Goal: Task Accomplishment & Management: Complete application form

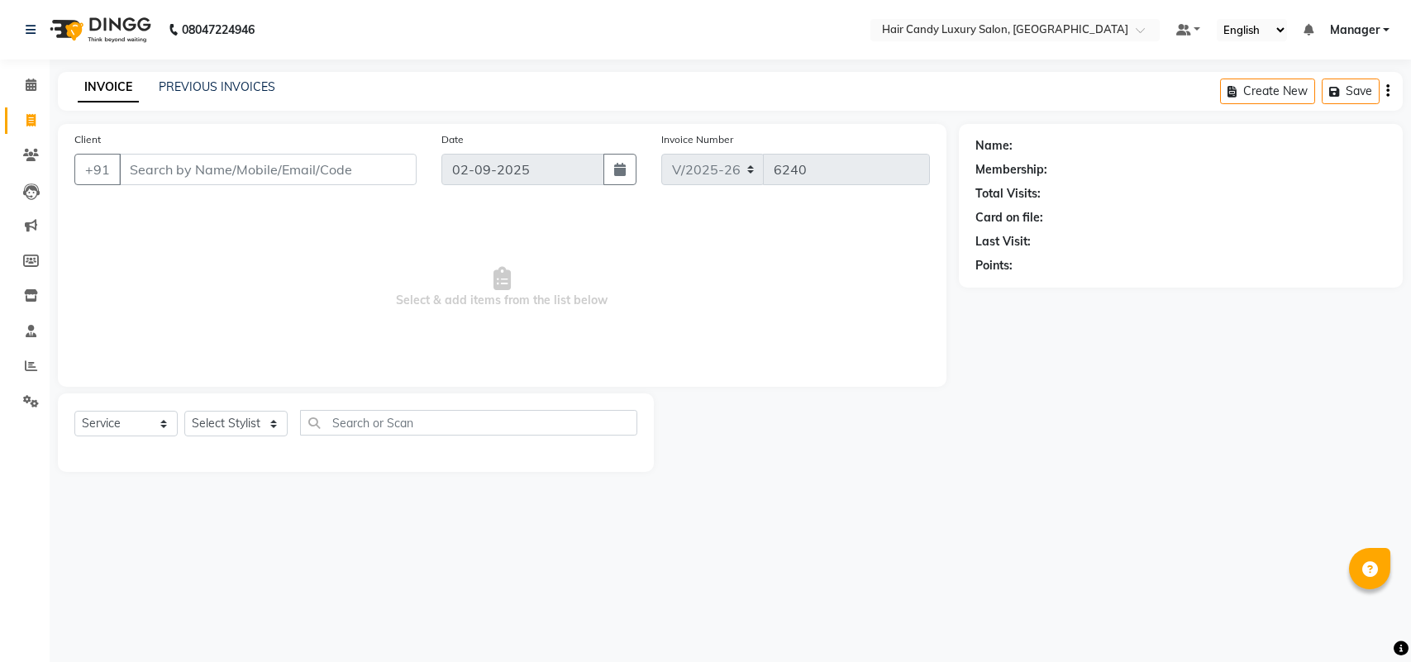
select select "6645"
select select "service"
click at [248, 430] on select "Select Stylist Aman ANKIT MANAGER [PERSON_NAME] [PERSON_NAME] Danish [PERSON_NA…" at bounding box center [235, 424] width 103 height 26
select select "52596"
click at [184, 411] on select "Select Stylist Aman ANKIT MANAGER [PERSON_NAME] [PERSON_NAME] Danish [PERSON_NA…" at bounding box center [235, 424] width 103 height 26
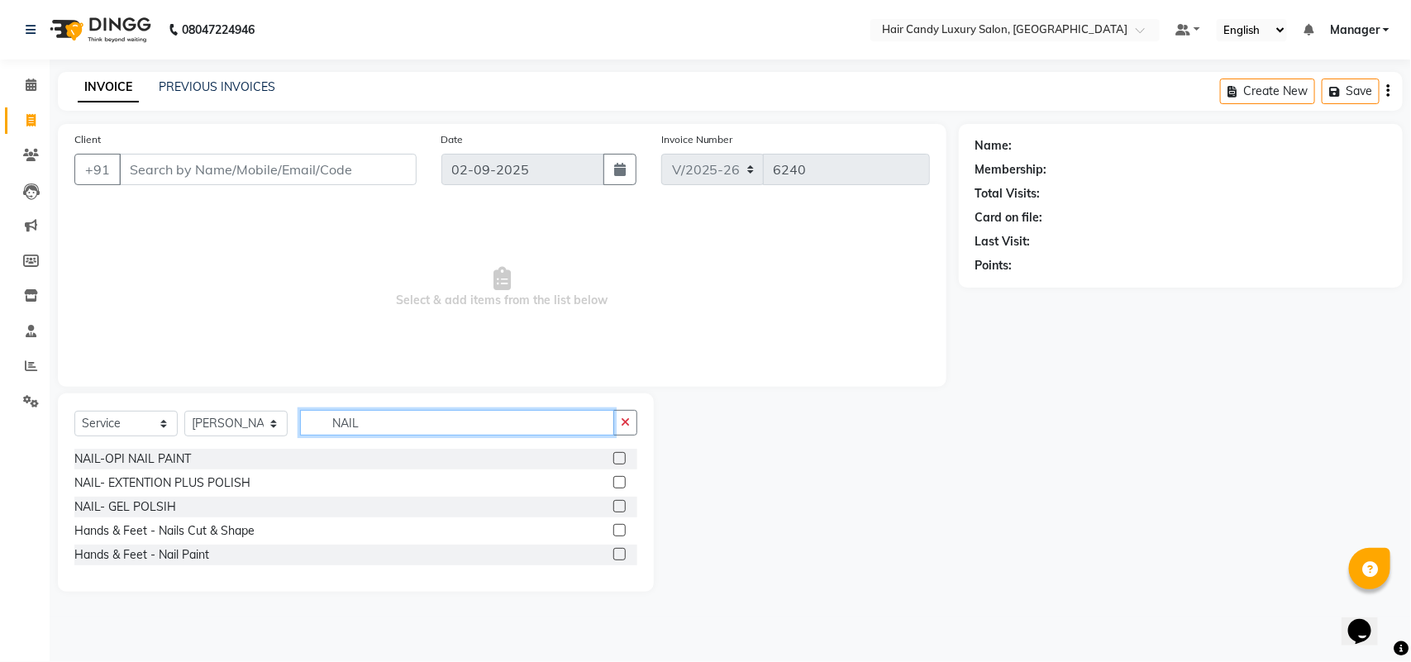
type input "NAIL"
click at [617, 526] on label at bounding box center [619, 530] width 12 height 12
click at [617, 526] on input "checkbox" at bounding box center [618, 531] width 11 height 11
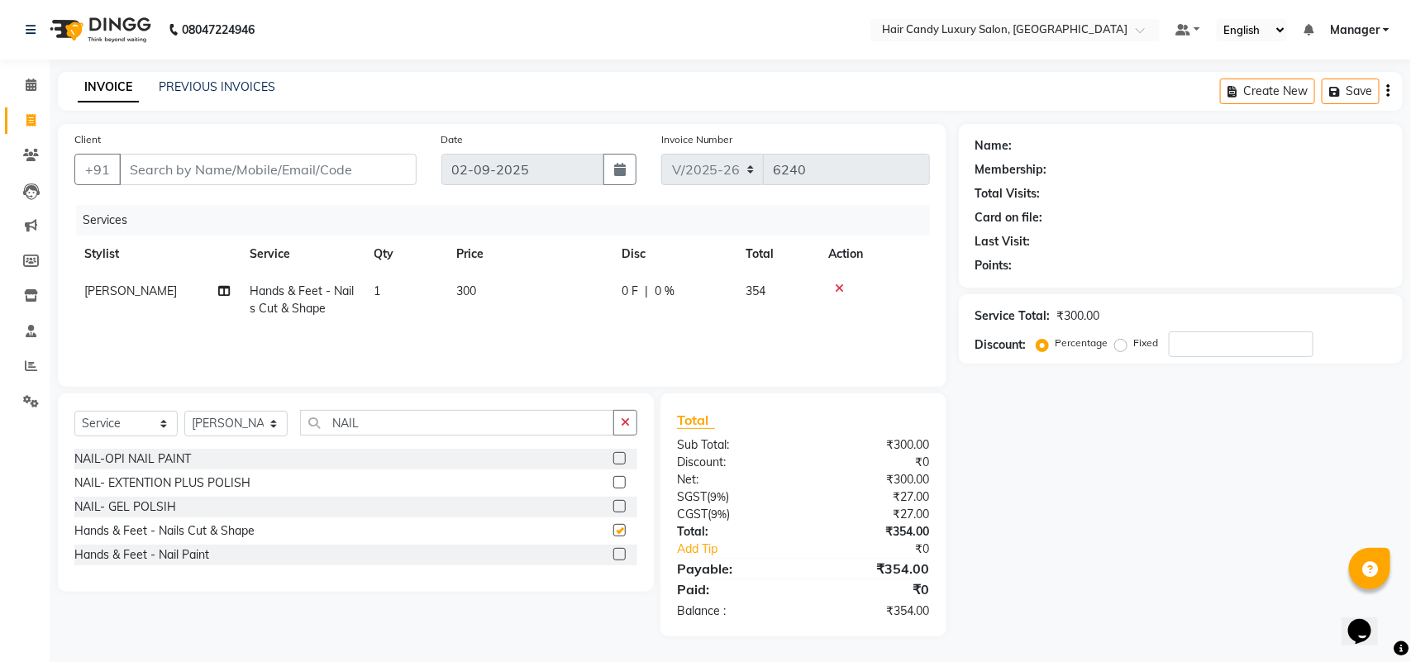
checkbox input "false"
click at [618, 554] on label at bounding box center [619, 554] width 12 height 12
click at [618, 554] on input "checkbox" at bounding box center [618, 555] width 11 height 11
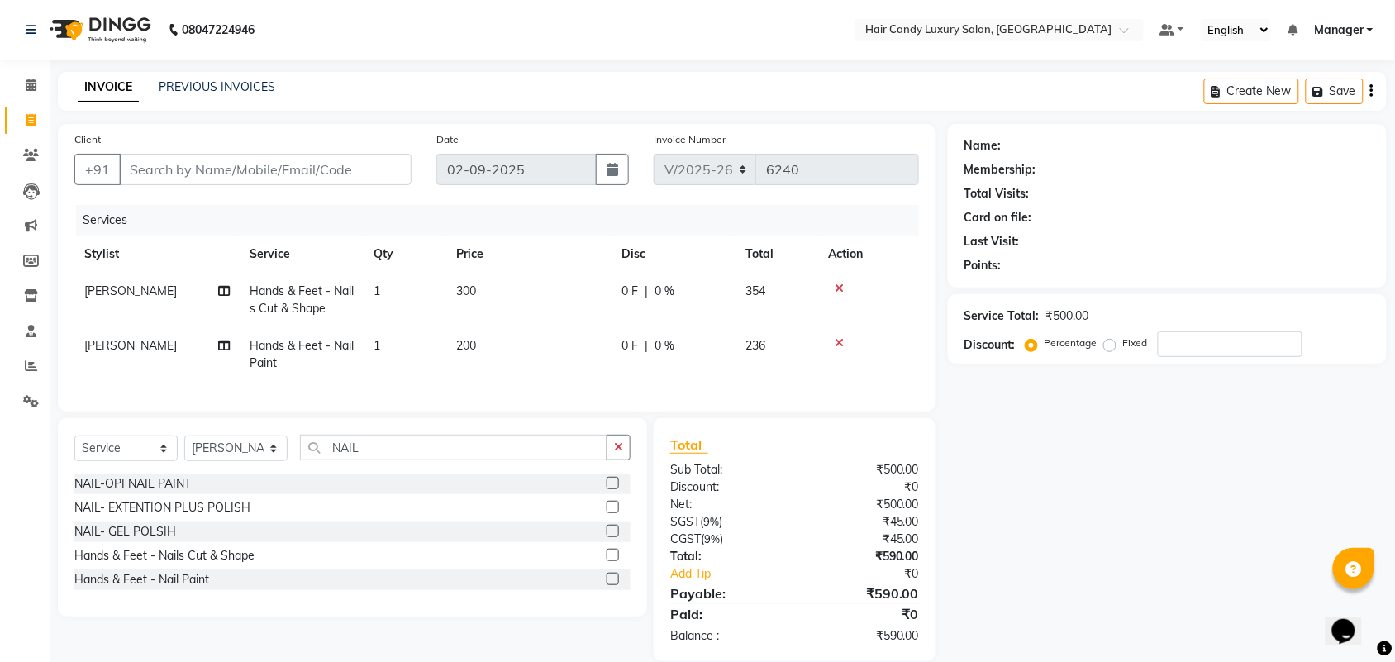
checkbox input "false"
click at [395, 341] on td "1" at bounding box center [405, 354] width 83 height 55
select select "52596"
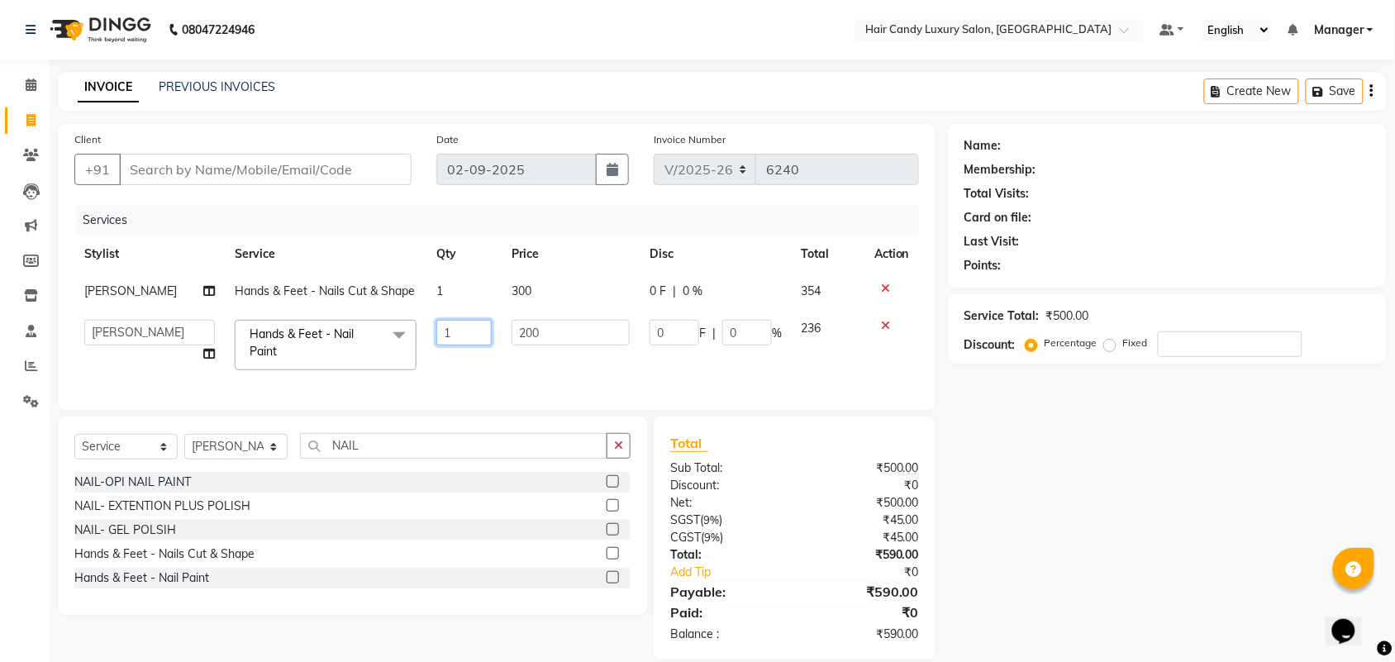
click at [464, 341] on input "1" at bounding box center [463, 333] width 55 height 26
type input "2"
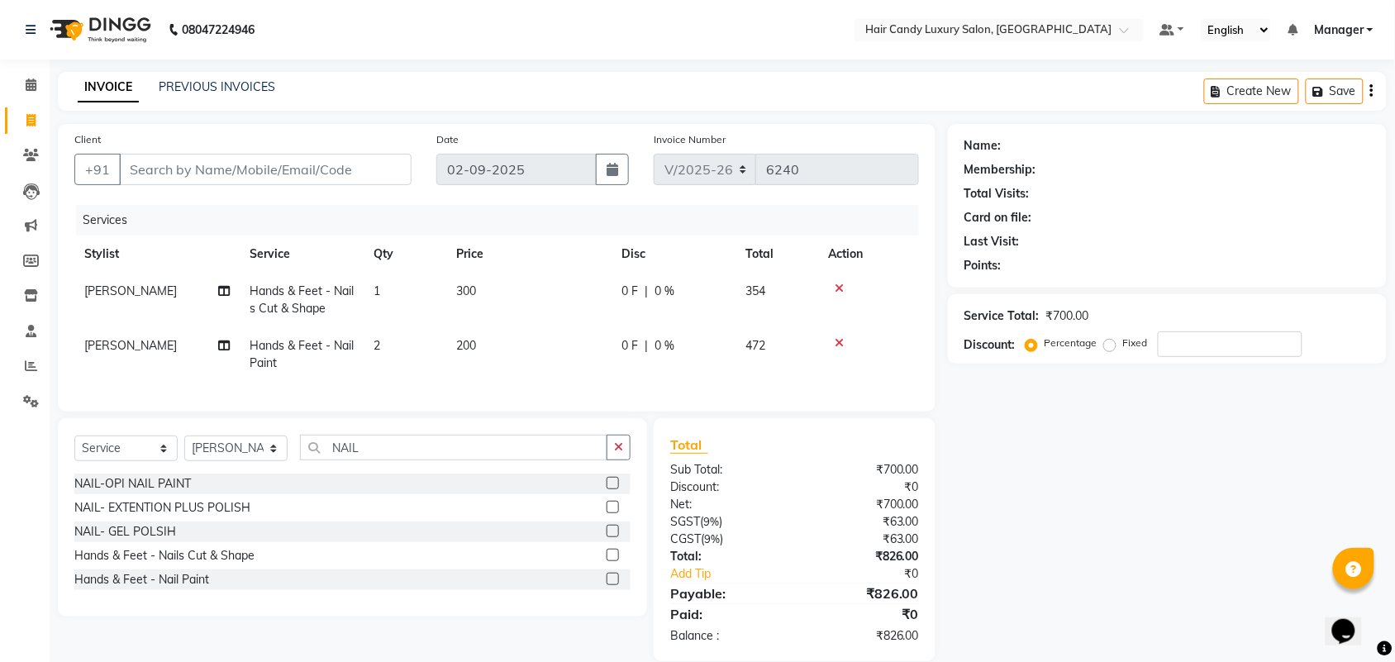
click at [529, 302] on td "300" at bounding box center [528, 300] width 165 height 55
select select "52596"
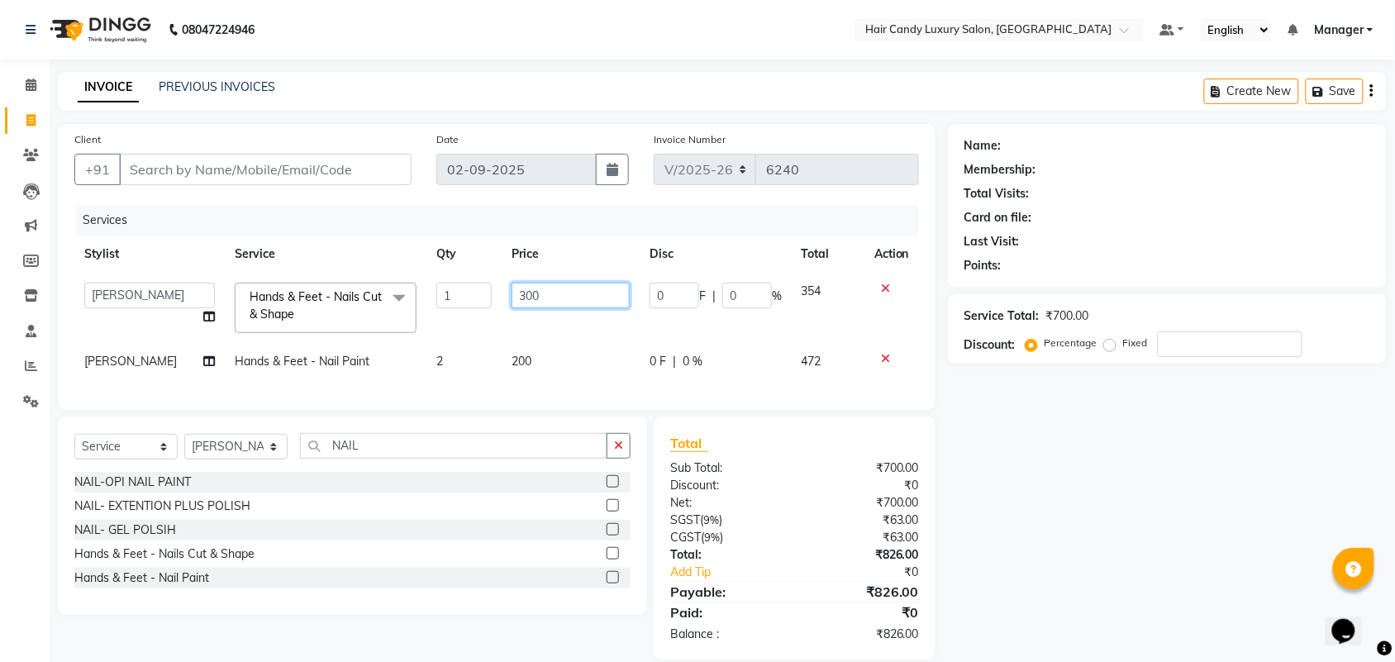
drag, startPoint x: 529, startPoint y: 302, endPoint x: 0, endPoint y: 6, distance: 606.5
click at [455, 311] on tr "Aman ANKIT MANAGER BHAWNA Bobby Chirag Danish Deepali Dhruv Goldy Harish Jagdis…" at bounding box center [496, 308] width 845 height 70
type input "150"
click at [339, 211] on div "Services" at bounding box center [503, 220] width 855 height 31
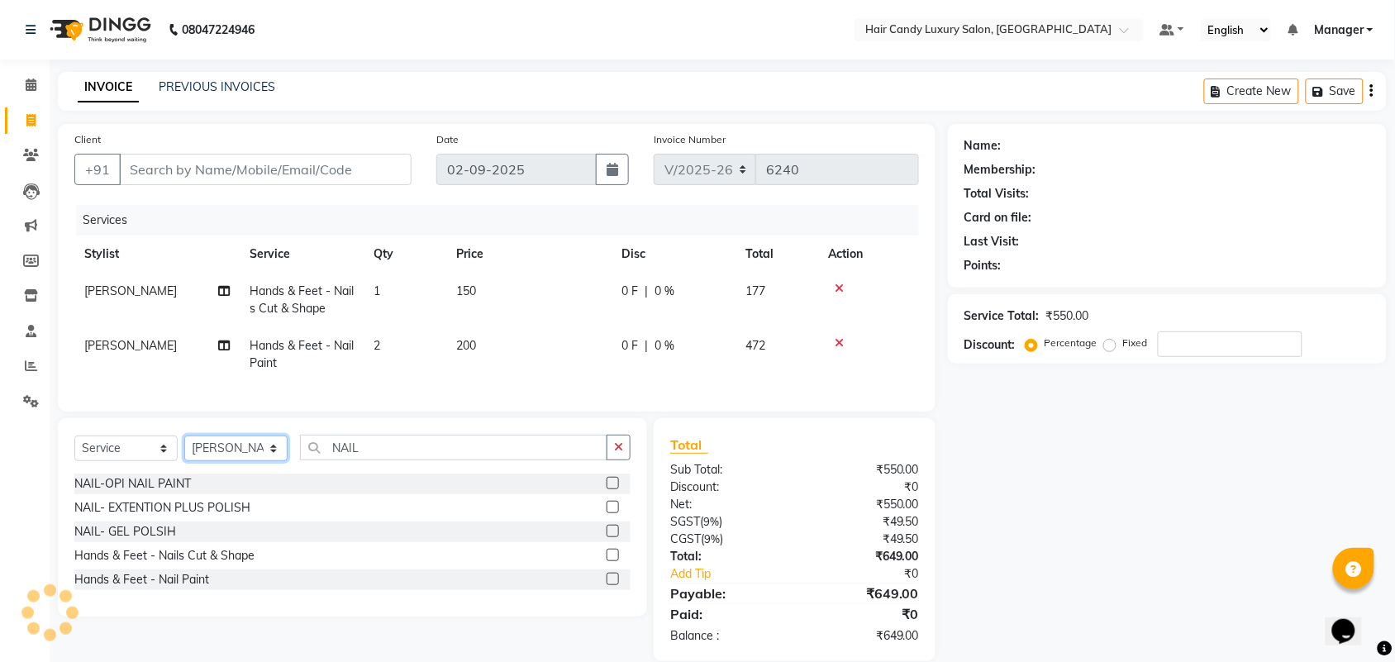
click at [246, 461] on select "Select Stylist Aman ANKIT MANAGER [PERSON_NAME] [PERSON_NAME] Danish [PERSON_NA…" at bounding box center [235, 449] width 103 height 26
select select "62981"
click at [184, 450] on select "Select Stylist Aman ANKIT MANAGER [PERSON_NAME] [PERSON_NAME] Danish [PERSON_NA…" at bounding box center [235, 449] width 103 height 26
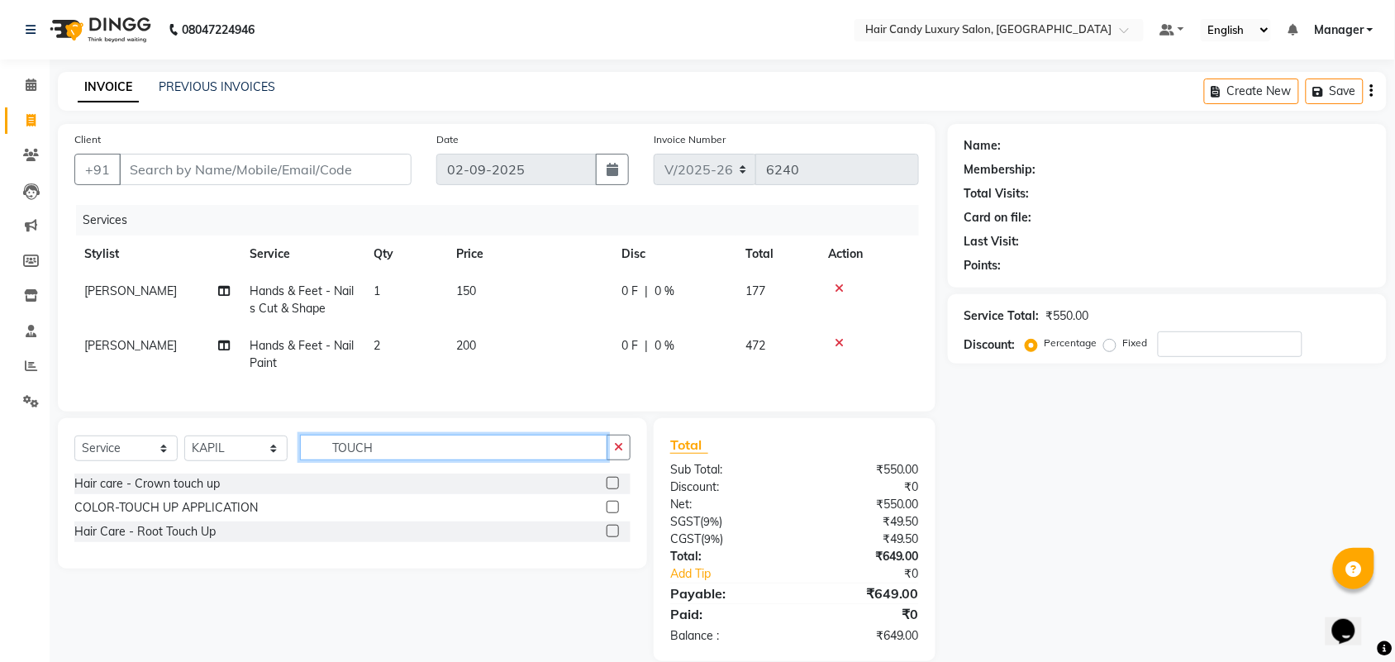
type input "TOUCH"
click at [609, 538] on div at bounding box center [619, 531] width 24 height 21
click at [609, 537] on label at bounding box center [613, 531] width 12 height 12
click at [609, 537] on input "checkbox" at bounding box center [612, 531] width 11 height 11
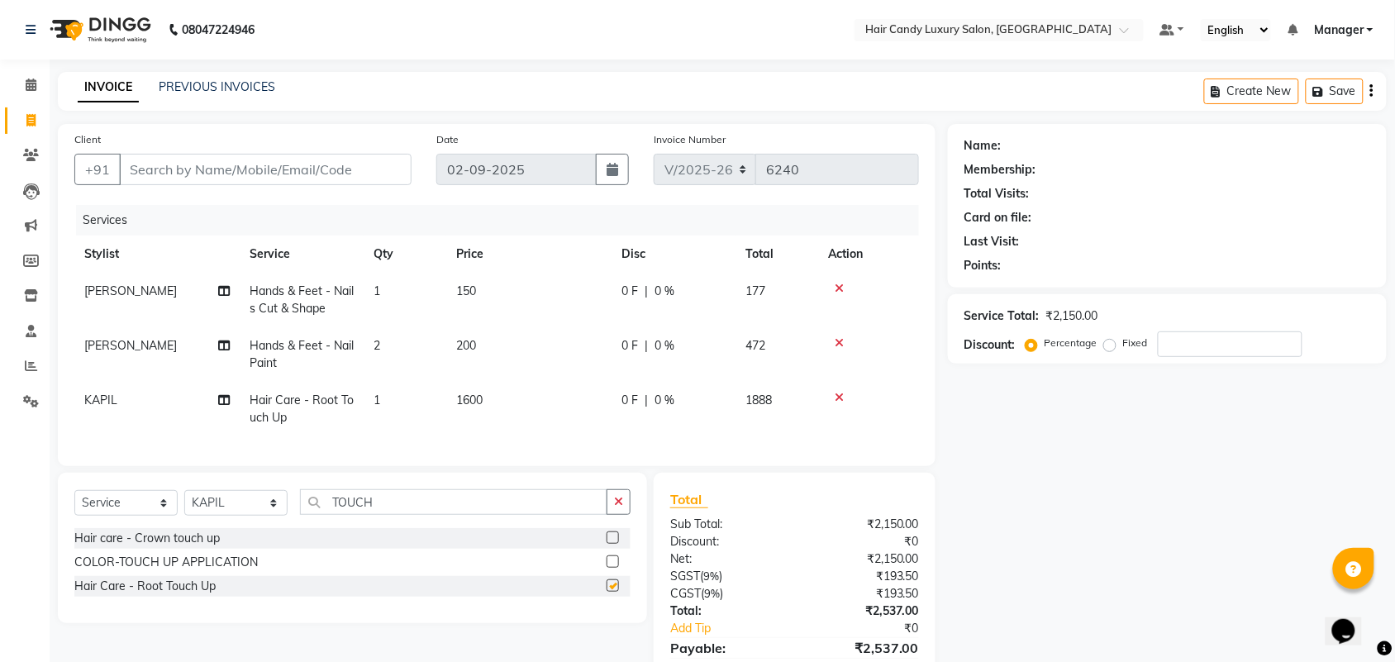
checkbox input "false"
click at [230, 502] on div "Select Service Product Membership Package Voucher Prepaid Gift Card Select Styl…" at bounding box center [352, 548] width 589 height 150
click at [229, 510] on select "Select Stylist Aman ANKIT MANAGER [PERSON_NAME] [PERSON_NAME] Danish [PERSON_NA…" at bounding box center [235, 503] width 103 height 26
select select "52593"
click at [184, 505] on select "Select Stylist Aman ANKIT MANAGER [PERSON_NAME] [PERSON_NAME] Danish [PERSON_NA…" at bounding box center [235, 503] width 103 height 26
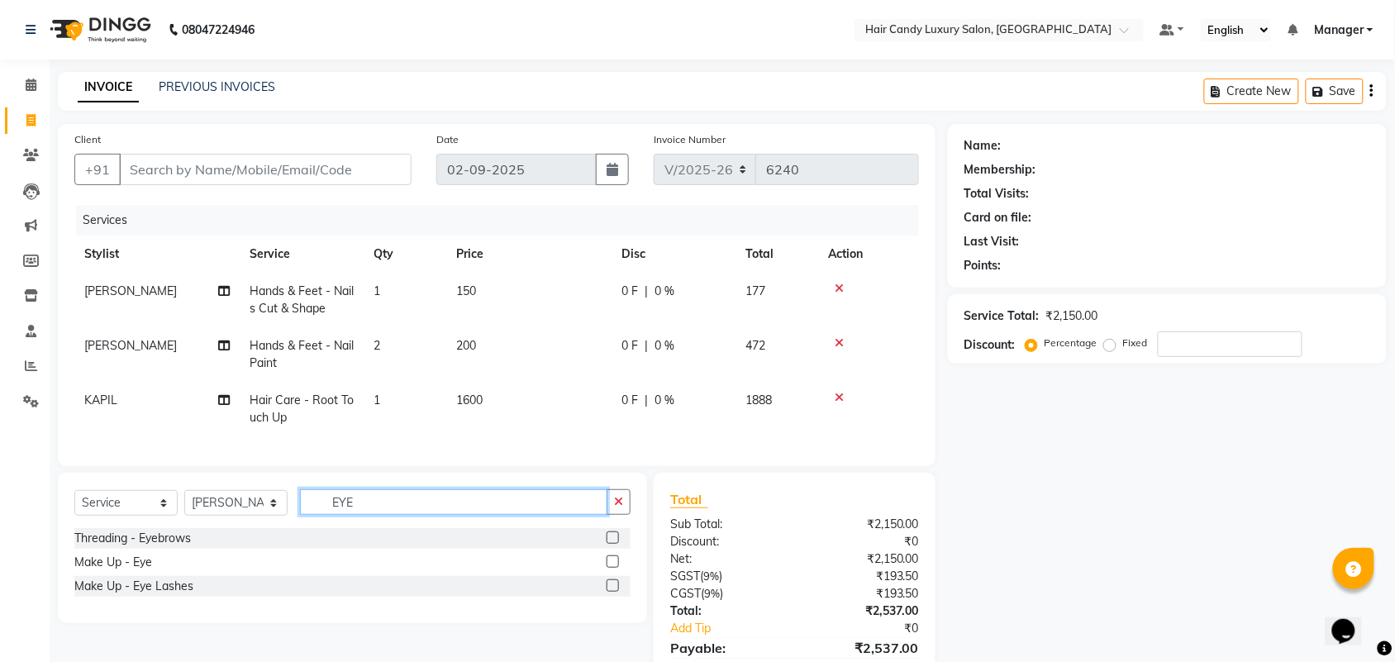
type input "EYE"
click at [616, 544] on label at bounding box center [613, 537] width 12 height 12
click at [616, 544] on input "checkbox" at bounding box center [612, 538] width 11 height 11
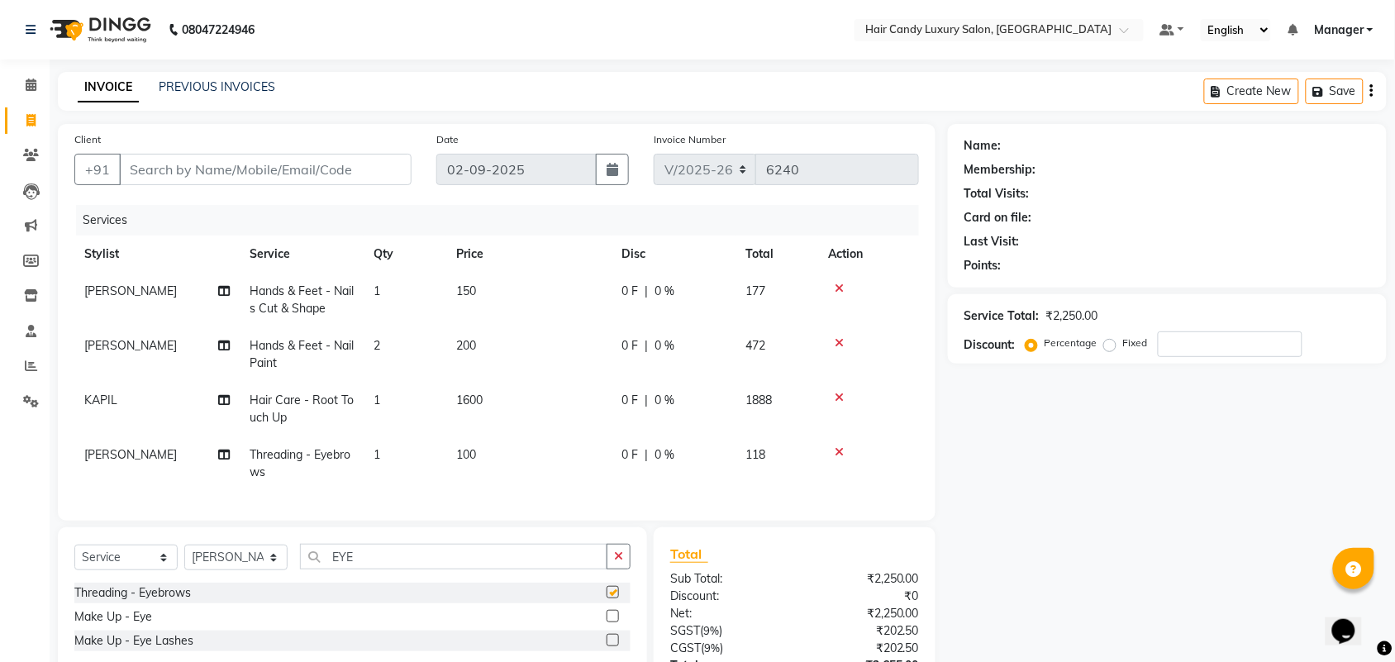
checkbox input "false"
drag, startPoint x: 391, startPoint y: 573, endPoint x: 0, endPoint y: 539, distance: 392.4
click at [0, 570] on app-home "08047224946 Select Location × Hair Candy Luxury Salon, Greater Kailash Default …" at bounding box center [697, 397] width 1395 height 795
type input "UPPER"
click at [614, 598] on label at bounding box center [613, 592] width 12 height 12
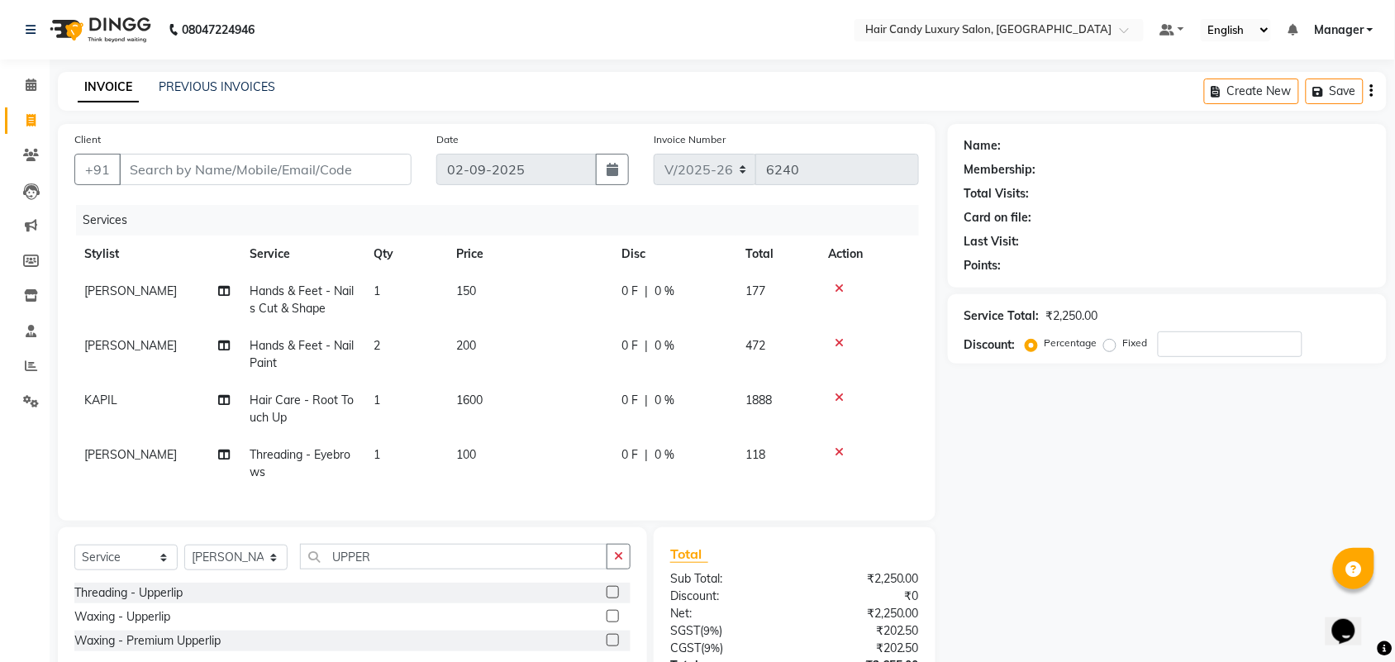
click at [614, 598] on input "checkbox" at bounding box center [612, 593] width 11 height 11
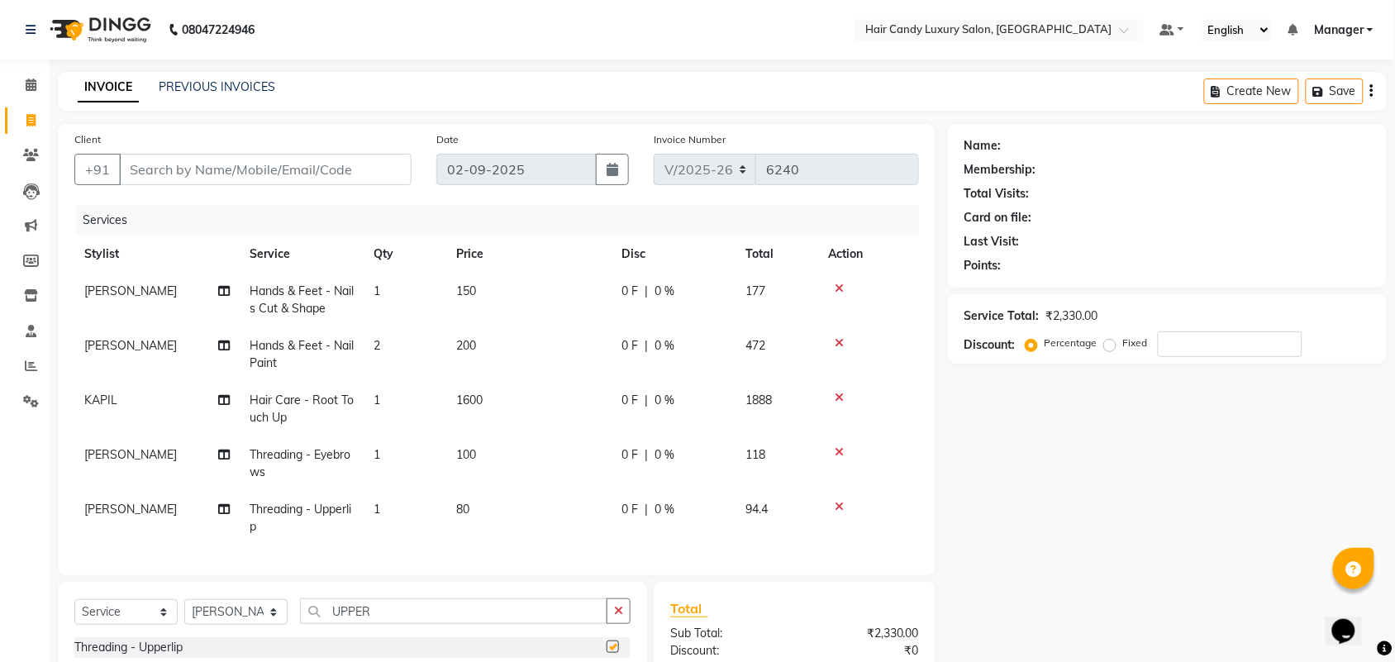
checkbox input "false"
click at [506, 508] on td "80" at bounding box center [528, 518] width 165 height 55
select select "52593"
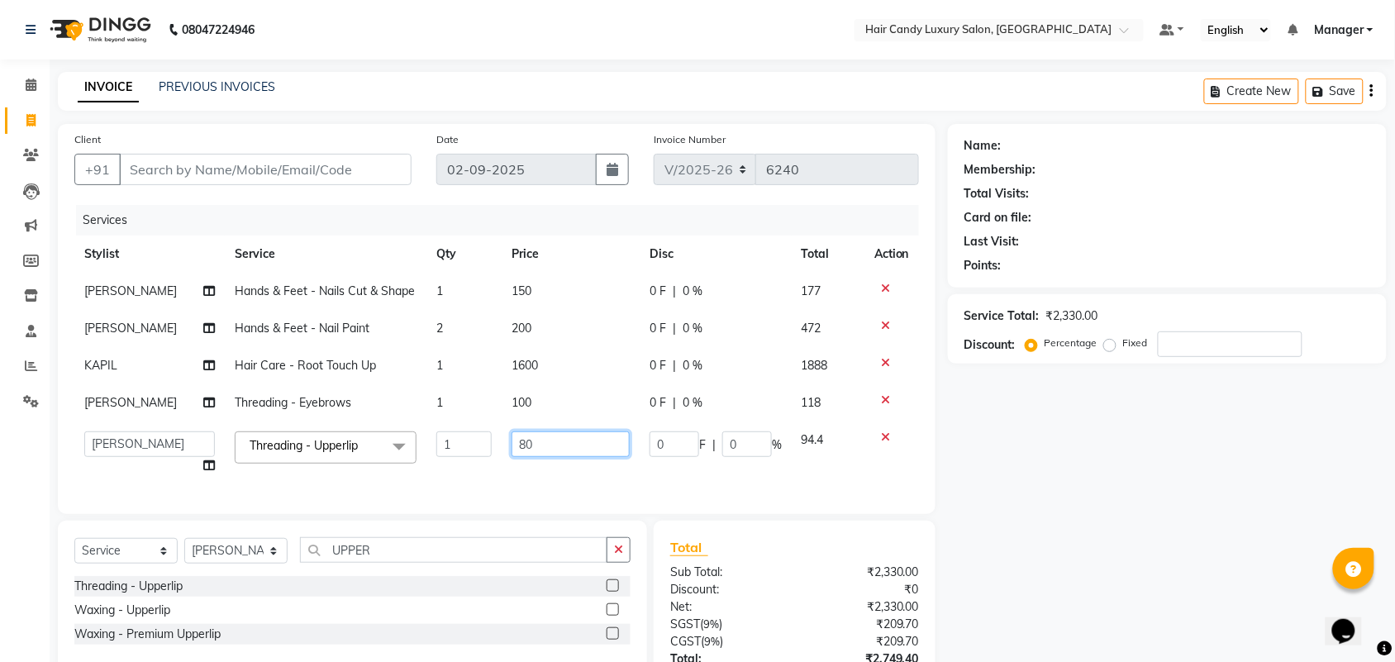
drag, startPoint x: 550, startPoint y: 441, endPoint x: 0, endPoint y: 260, distance: 579.2
click at [258, 445] on tr "Aman ANKIT MANAGER [PERSON_NAME] [PERSON_NAME] Danish [PERSON_NAME] [PERSON_NAM…" at bounding box center [496, 452] width 845 height 63
type input "100"
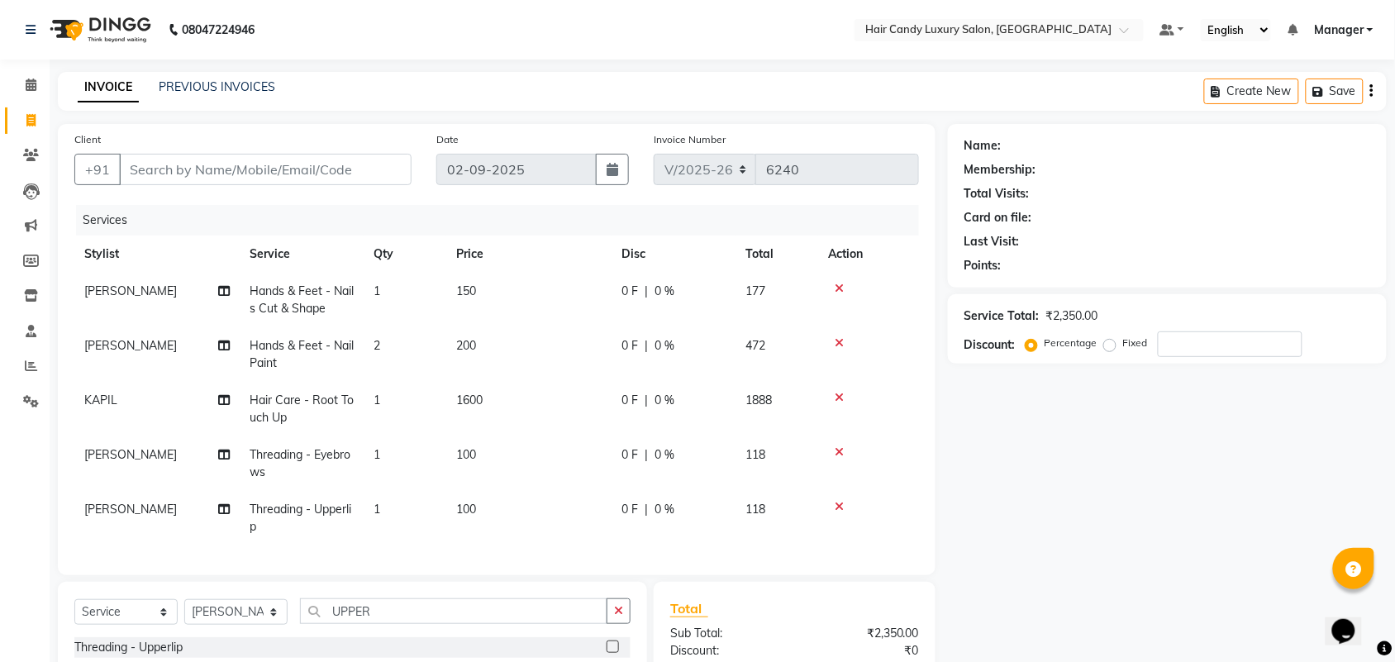
click at [453, 217] on div "Services" at bounding box center [503, 220] width 855 height 31
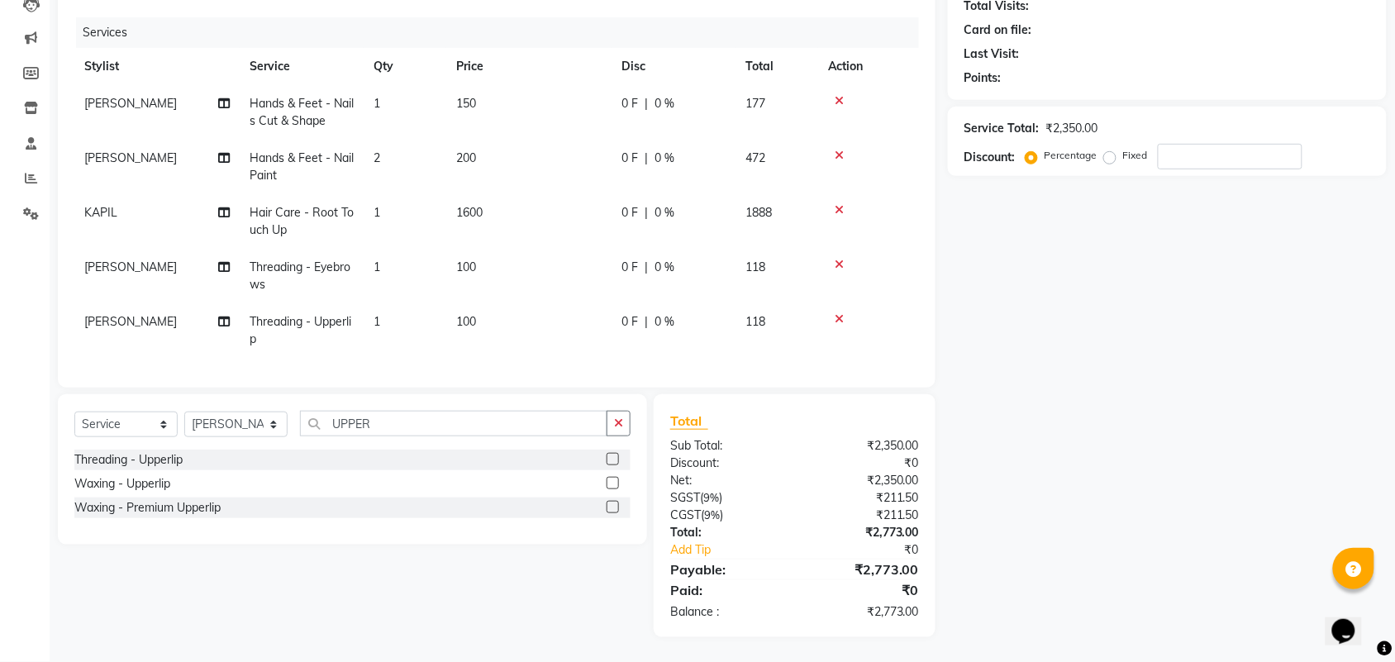
scroll to position [202, 0]
click at [231, 434] on select "Select Stylist Aman ANKIT MANAGER [PERSON_NAME] [PERSON_NAME] Danish [PERSON_NA…" at bounding box center [235, 425] width 103 height 26
select select "62981"
click at [184, 412] on select "Select Stylist Aman ANKIT MANAGER [PERSON_NAME] [PERSON_NAME] Danish [PERSON_NA…" at bounding box center [235, 425] width 103 height 26
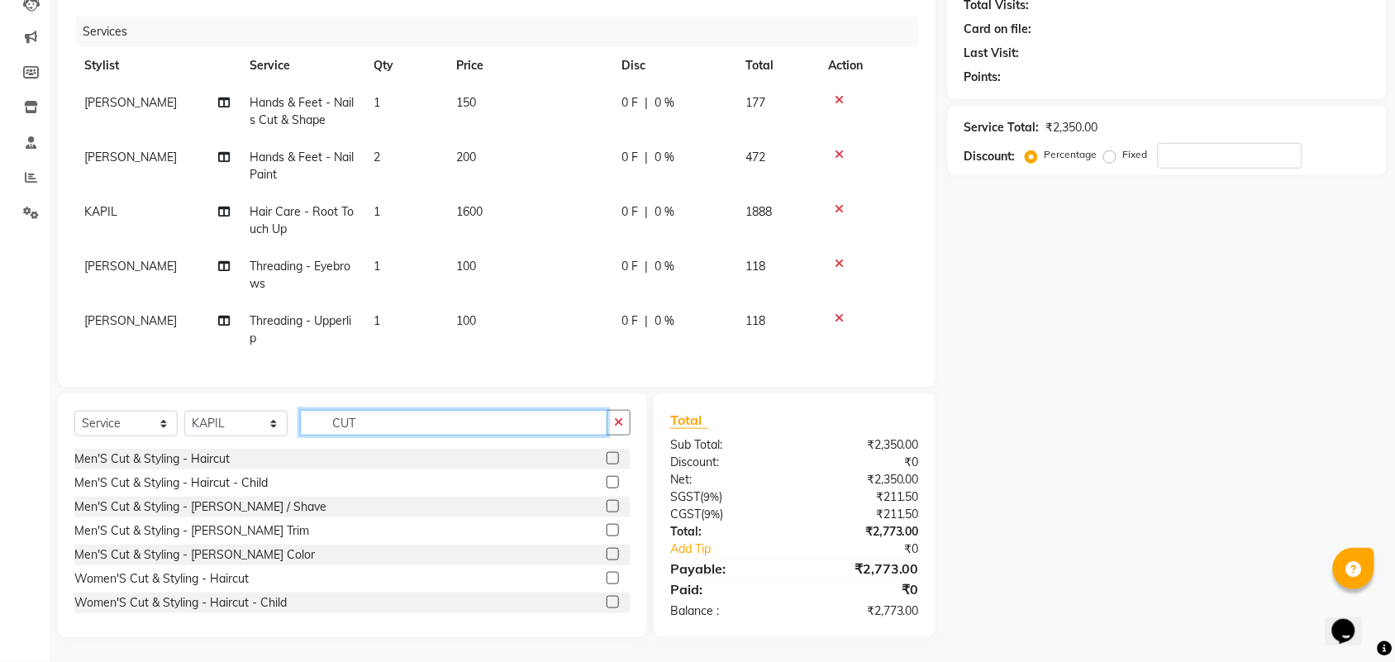
type input "CUT"
click at [607, 577] on label at bounding box center [613, 578] width 12 height 12
click at [607, 577] on input "checkbox" at bounding box center [612, 579] width 11 height 11
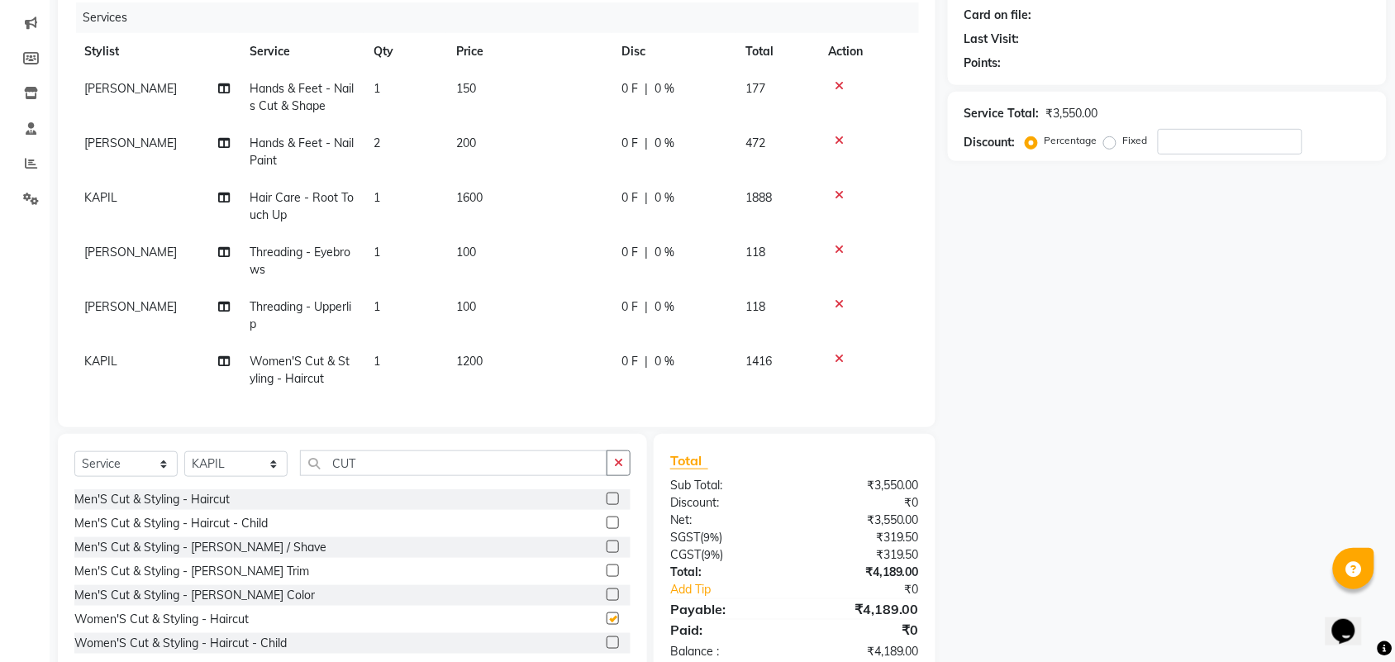
checkbox input "false"
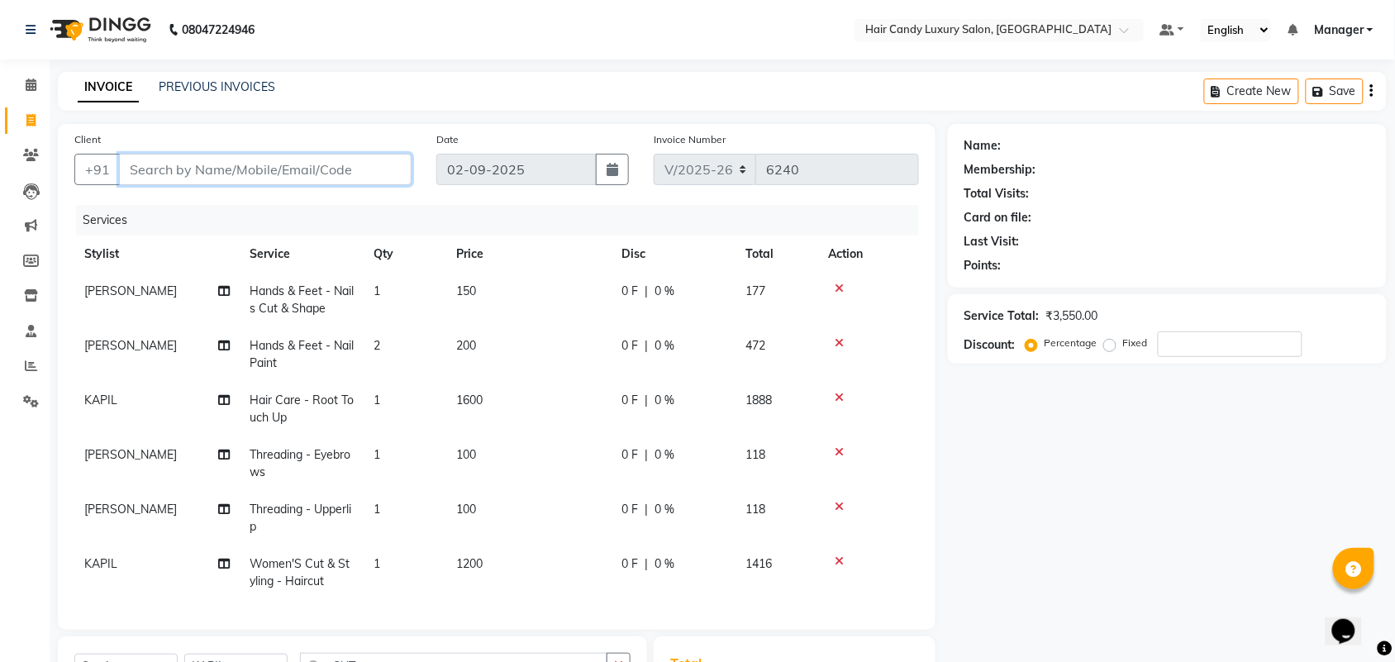
click at [282, 170] on input "Client" at bounding box center [265, 169] width 293 height 31
type input "S"
type input "0"
type input "SAHIL"
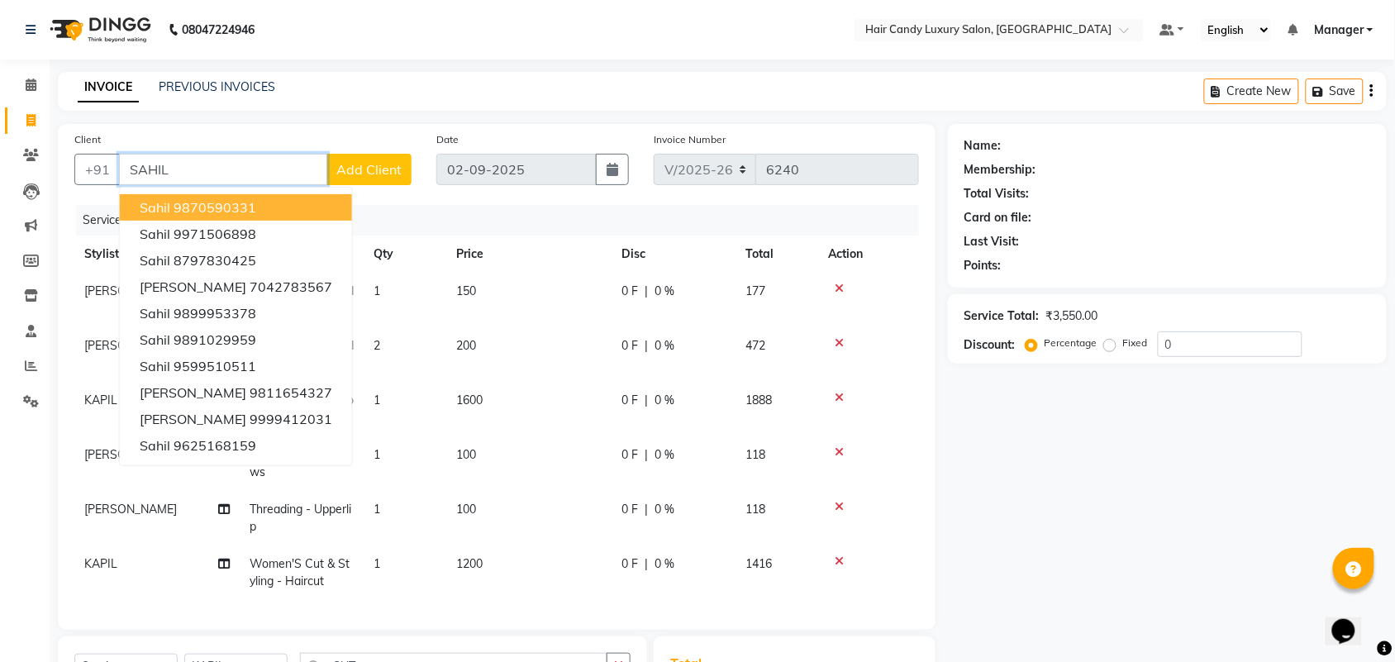
drag, startPoint x: 197, startPoint y: 166, endPoint x: 0, endPoint y: 60, distance: 223.3
click at [0, 158] on app-home "08047224946 Select Location × Hair Candy Luxury Salon, Greater Kailash Default …" at bounding box center [697, 452] width 1395 height 905
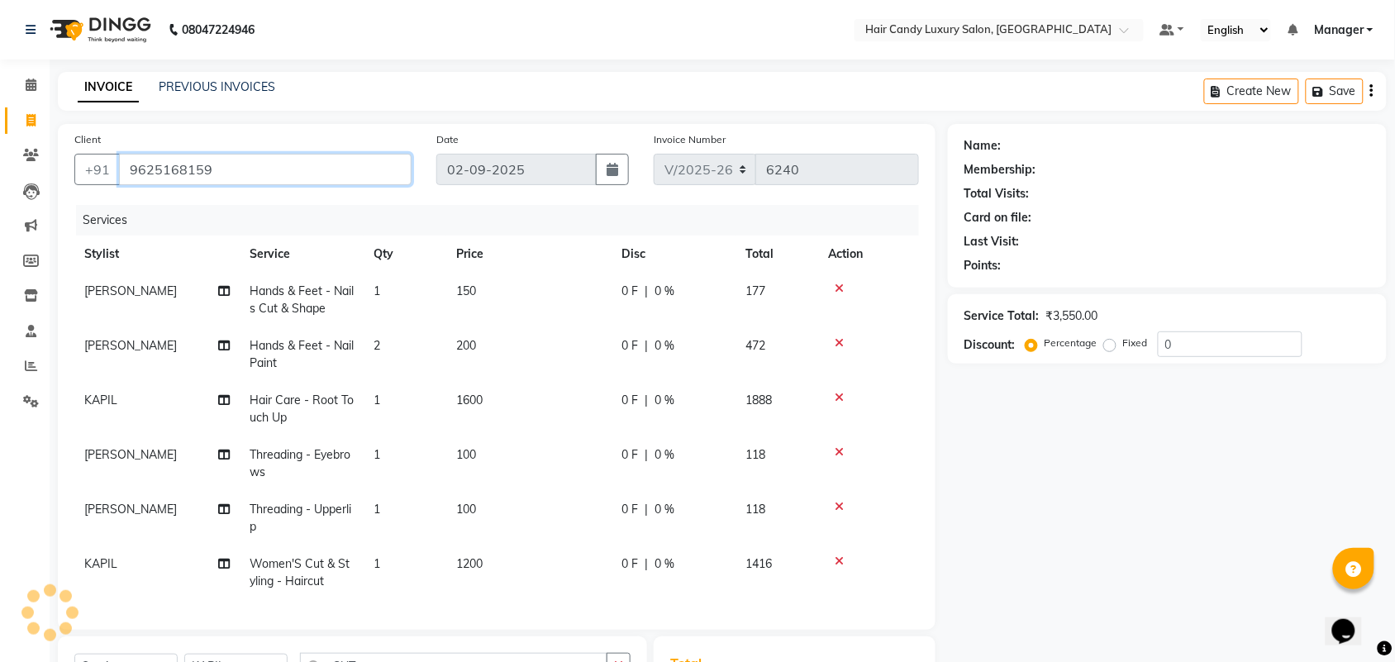
type input "9625168159"
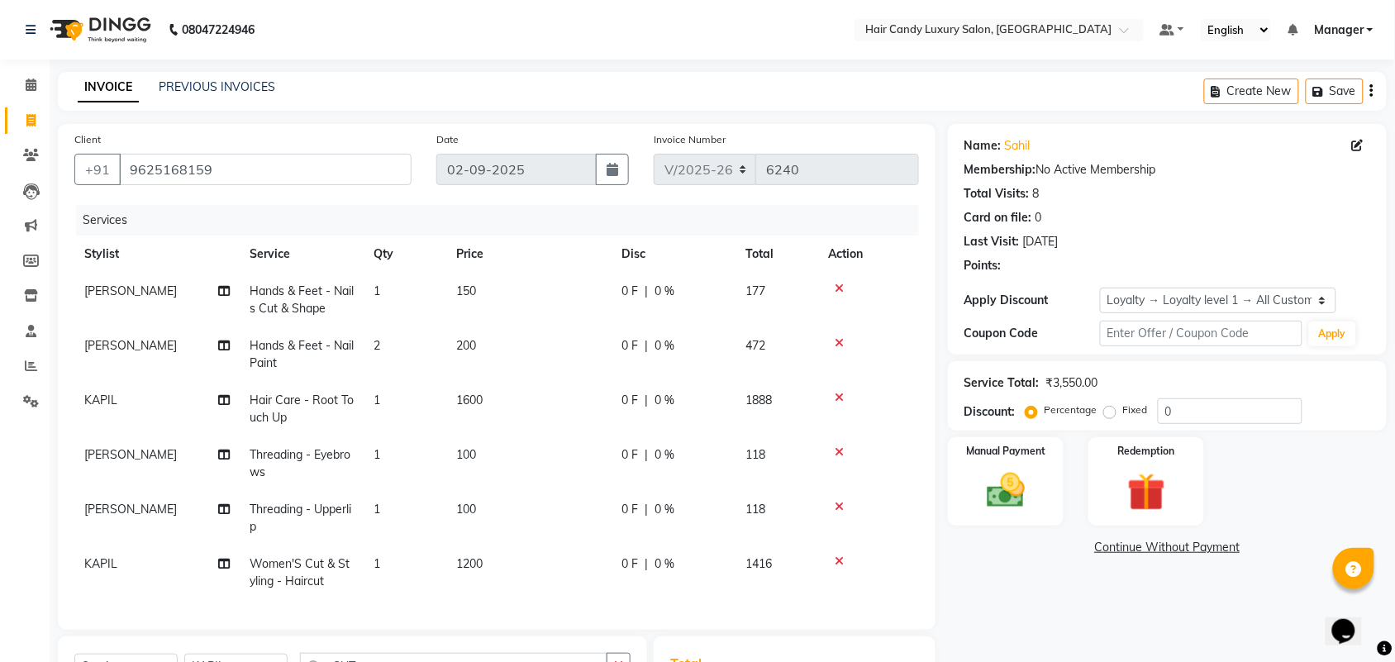
click at [1174, 285] on div "Name: Sahil Membership: No Active Membership Total Visits: 8 Card on file: 0 La…" at bounding box center [1167, 239] width 439 height 231
click at [1174, 307] on select "Select Loyalty → Loyalty level 1 → All Customers" at bounding box center [1218, 301] width 236 height 26
select select "0:"
click at [1100, 288] on select "Select Loyalty → Loyalty level 1 → All Customers" at bounding box center [1218, 301] width 236 height 26
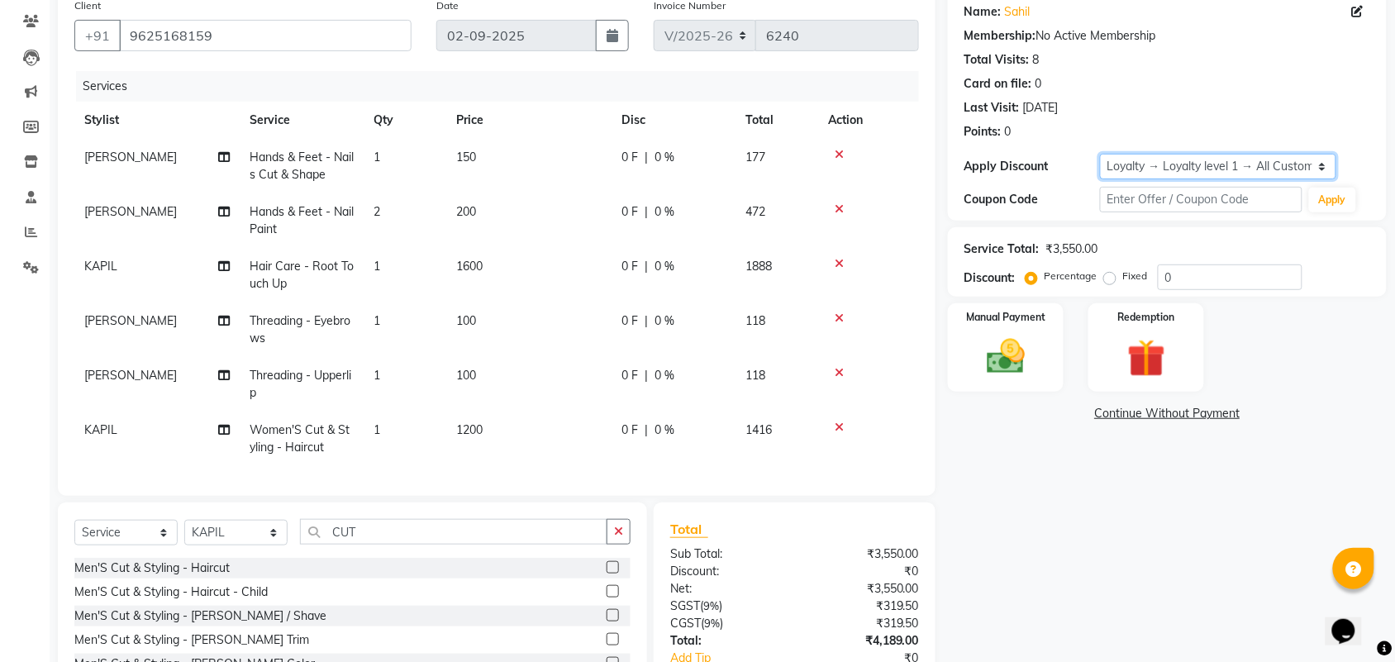
scroll to position [248, 0]
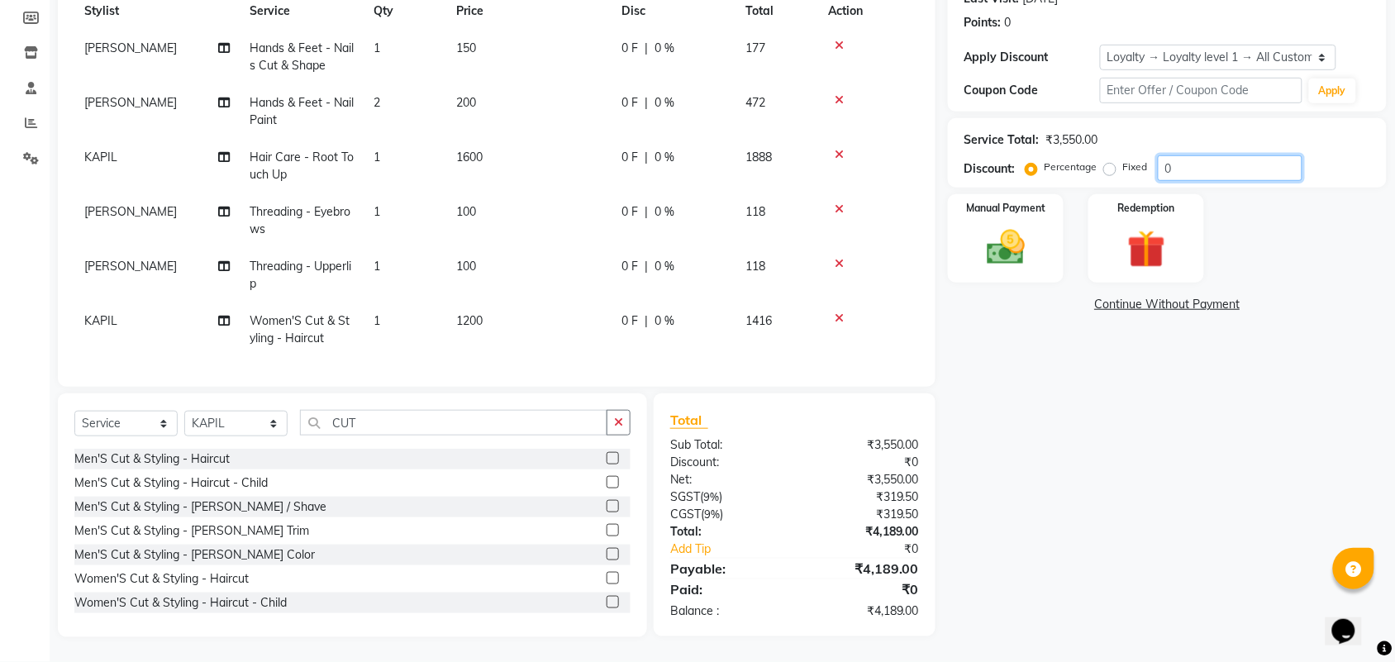
click at [1193, 165] on input "0" at bounding box center [1230, 168] width 145 height 26
type input "1"
type input "10"
click at [1011, 238] on img at bounding box center [1006, 247] width 64 height 45
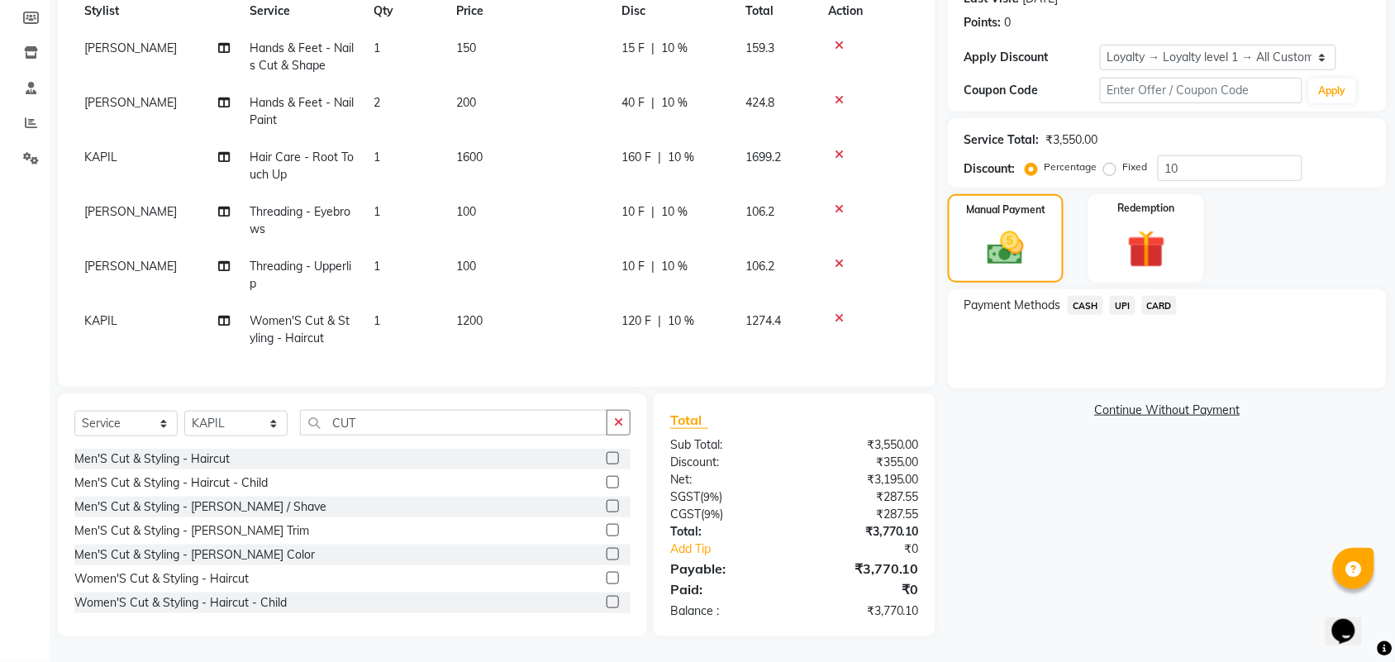
click at [1084, 296] on span "CASH" at bounding box center [1086, 305] width 36 height 19
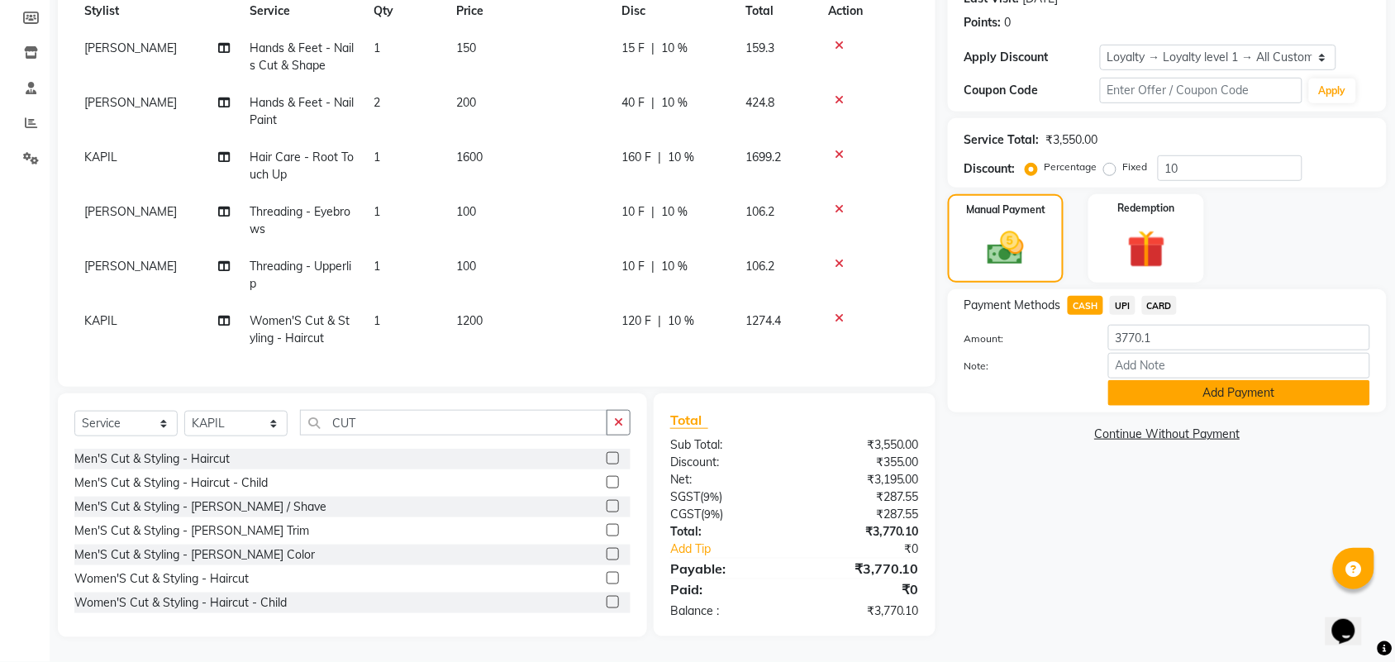
click at [1145, 380] on button "Add Payment" at bounding box center [1239, 393] width 262 height 26
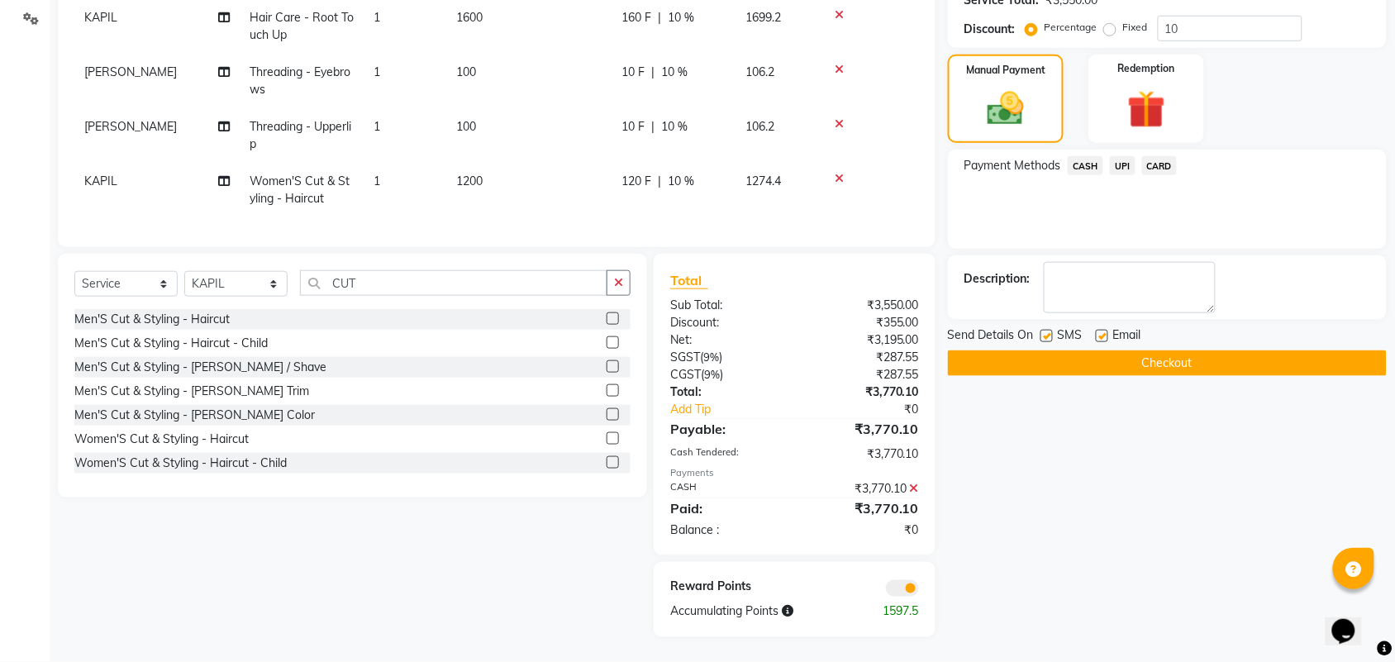
click at [902, 583] on span at bounding box center [902, 588] width 33 height 17
click at [919, 591] on input "checkbox" at bounding box center [919, 591] width 0 height 0
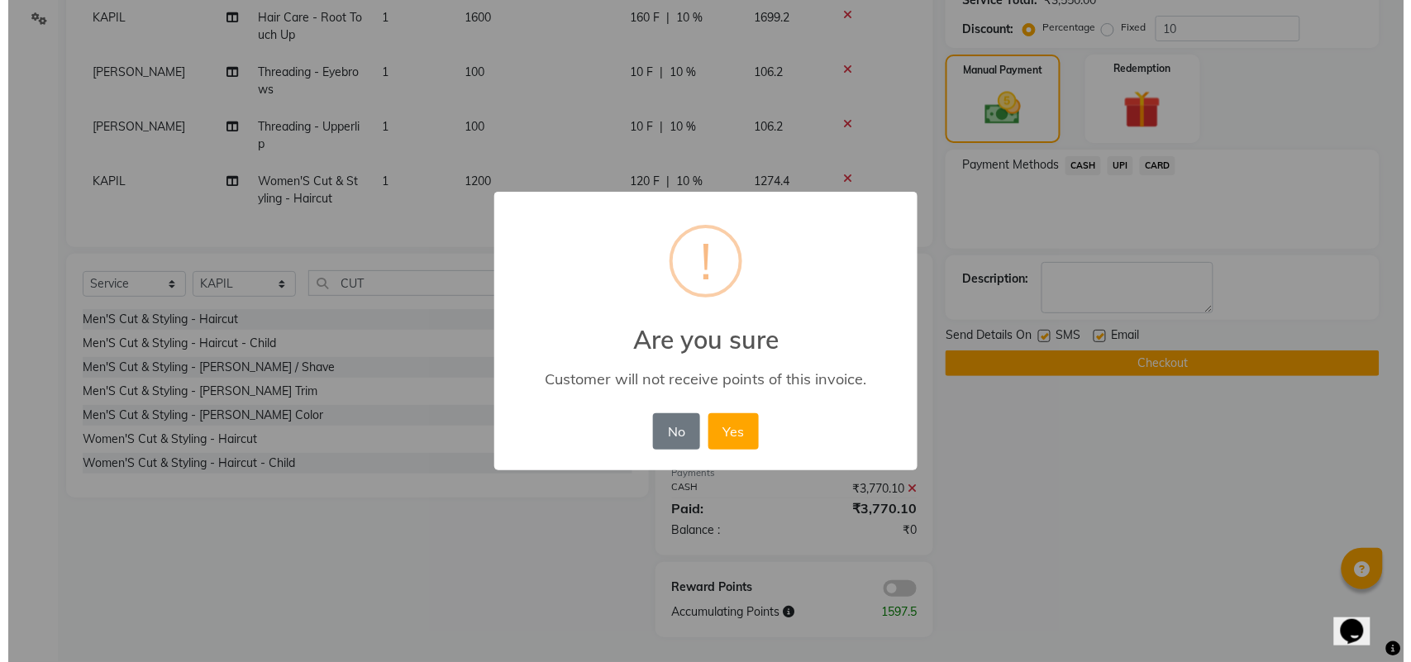
scroll to position [381, 0]
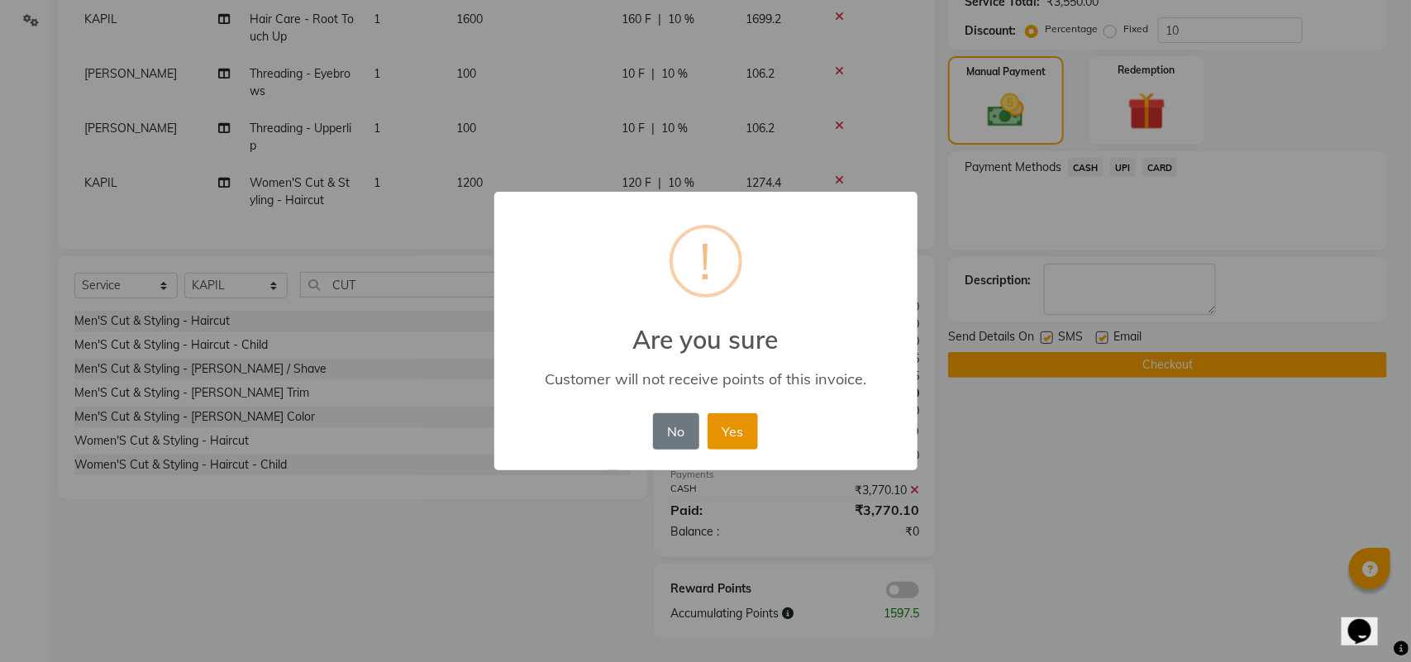
click at [736, 436] on button "Yes" at bounding box center [732, 431] width 50 height 36
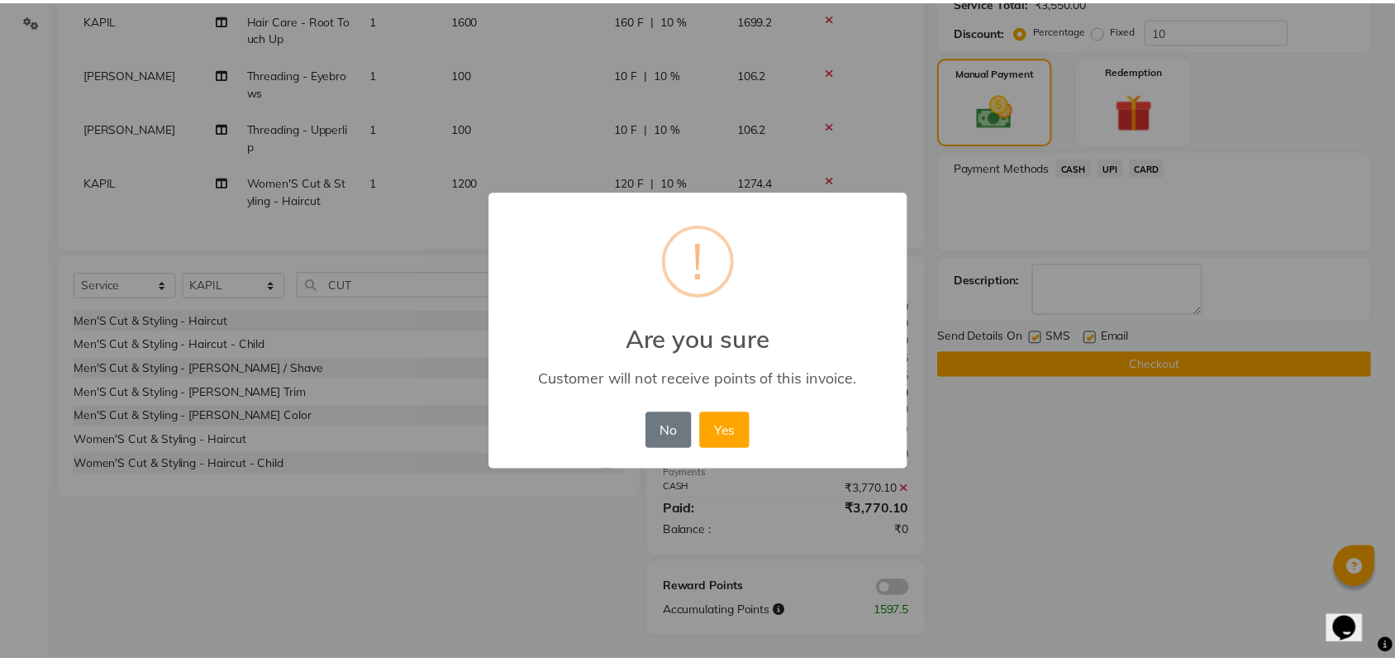
scroll to position [362, 0]
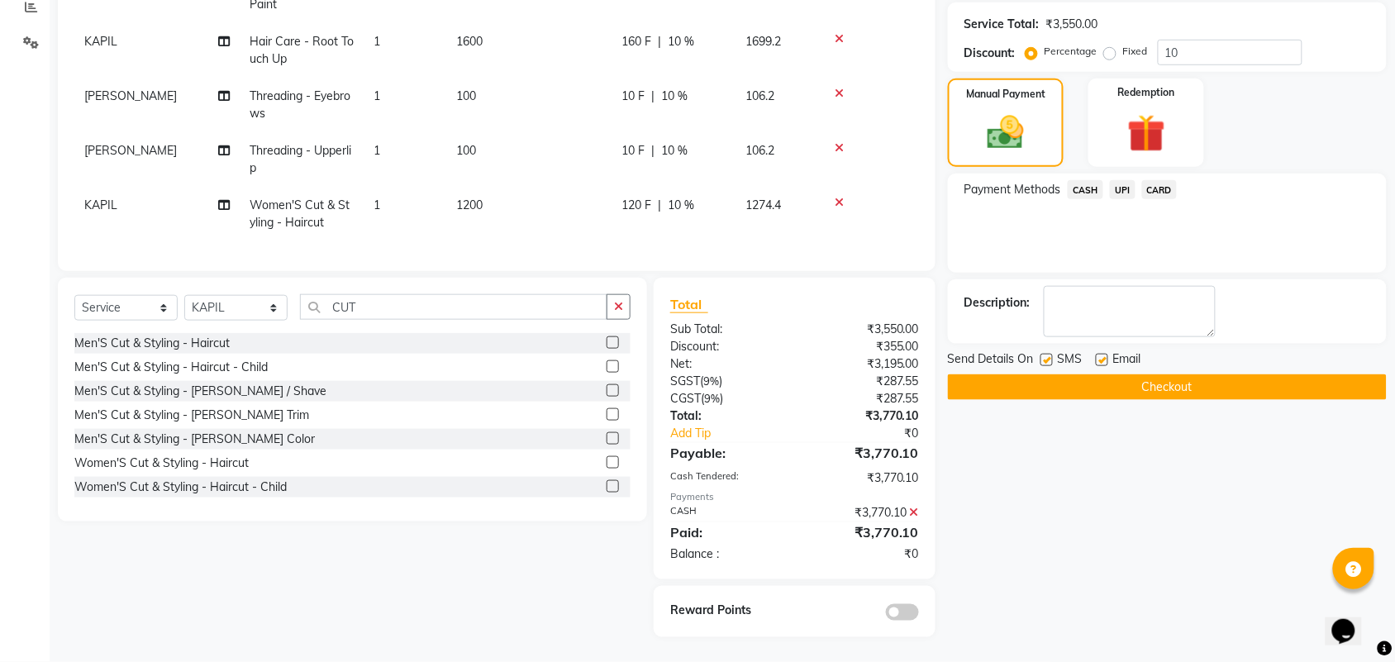
click at [1015, 391] on button "Checkout" at bounding box center [1167, 387] width 439 height 26
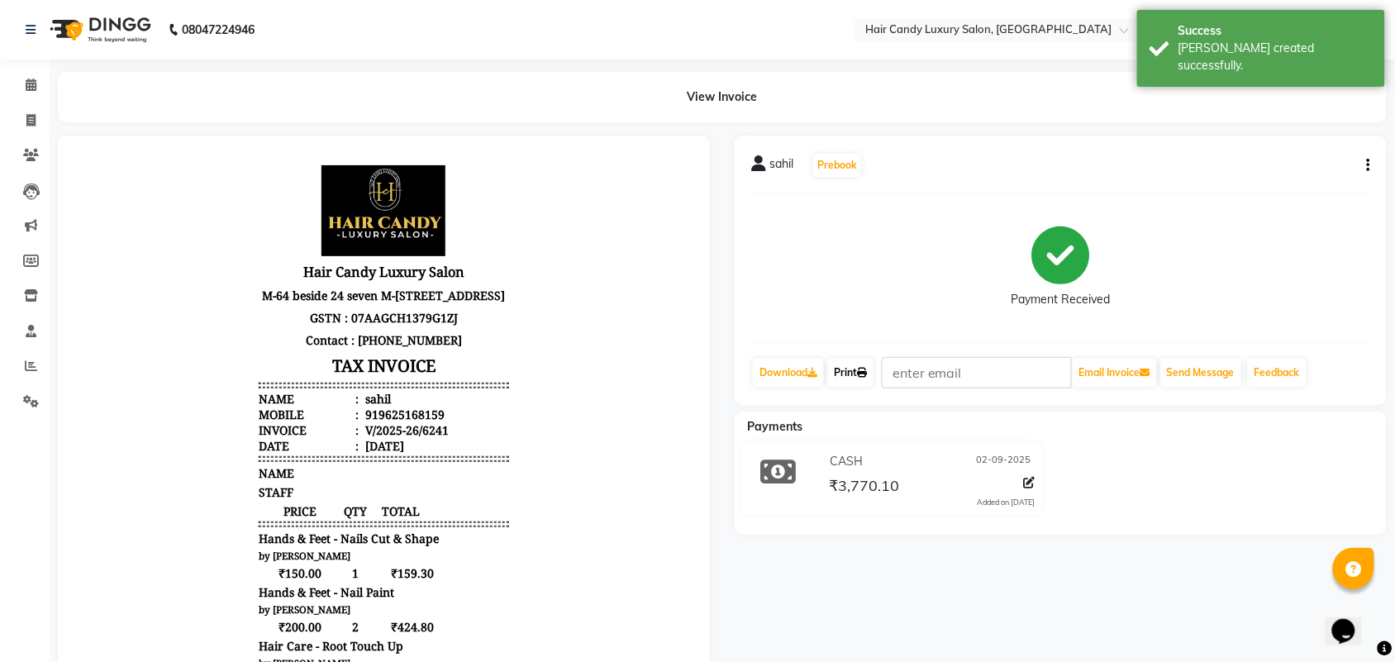
click at [864, 374] on icon at bounding box center [862, 373] width 10 height 10
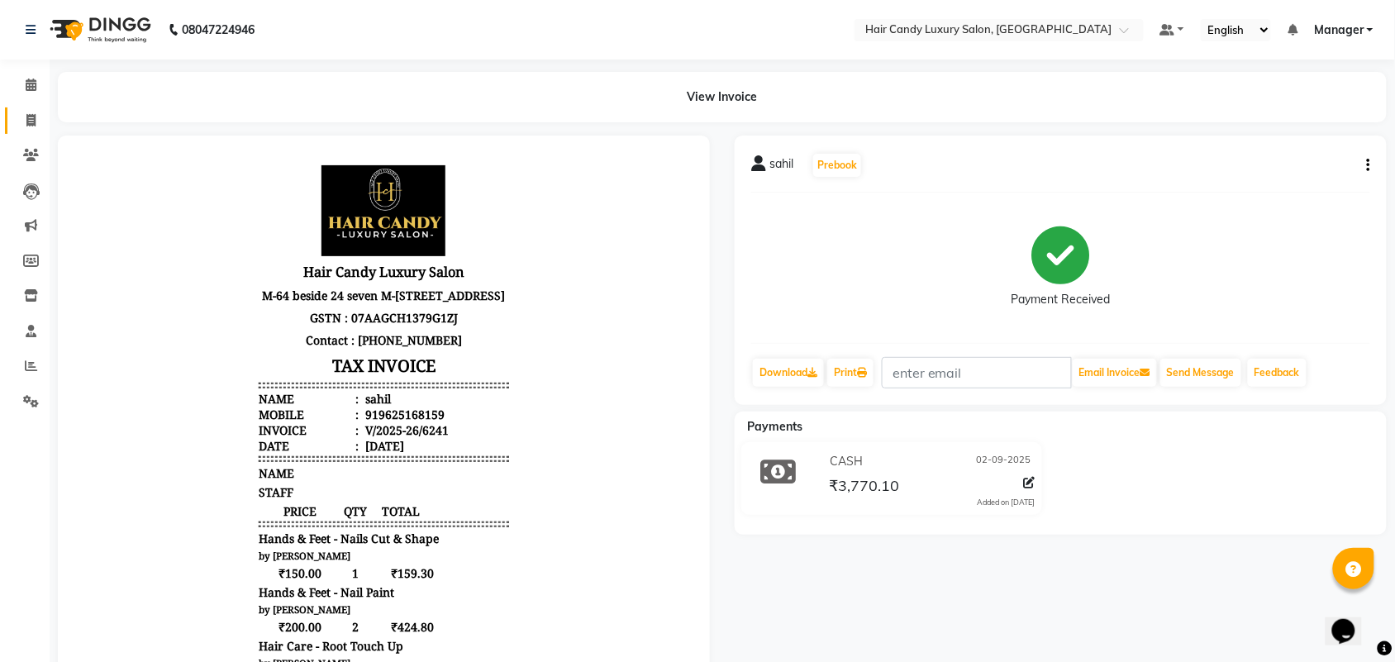
click at [26, 130] on link "Invoice" at bounding box center [25, 120] width 40 height 27
select select "service"
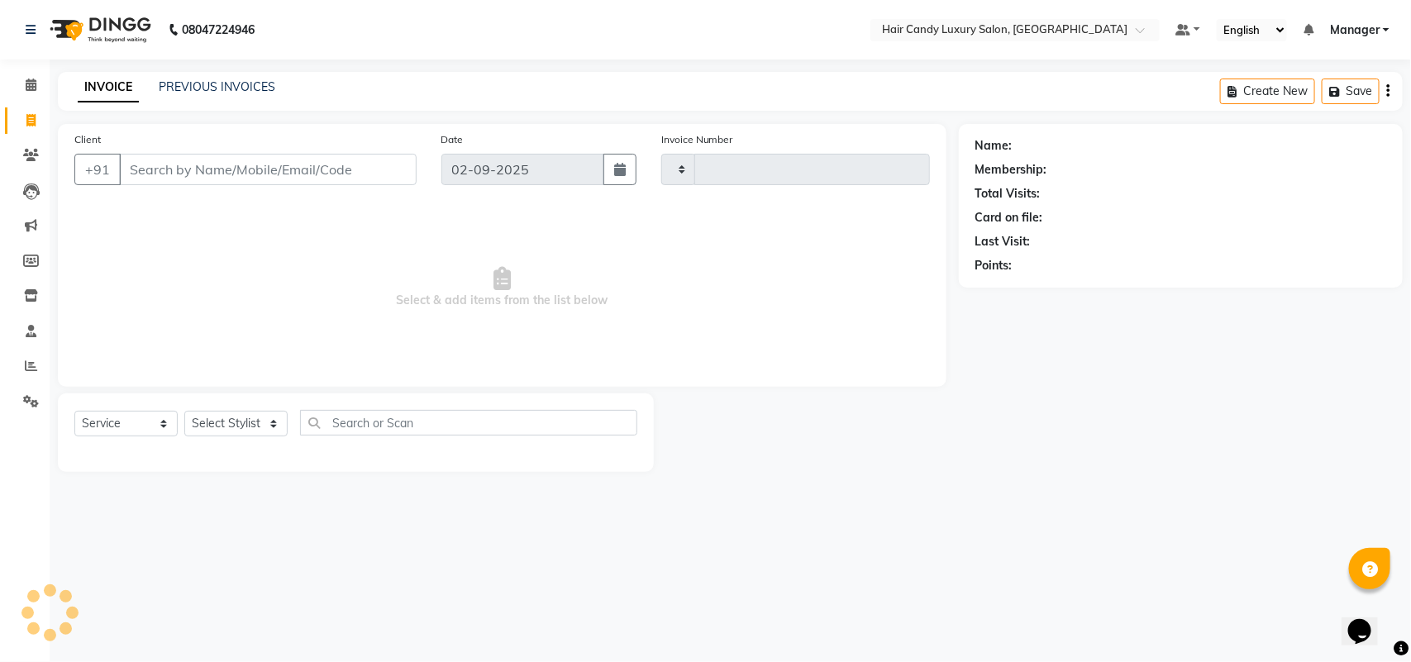
type input "6242"
select select "6645"
click at [213, 66] on div "08047224946 Select Location × Hair Candy Luxury Salon, Greater Kailash Default …" at bounding box center [705, 331] width 1411 height 662
click at [211, 79] on link "PREVIOUS INVOICES" at bounding box center [217, 86] width 117 height 15
select select "6645"
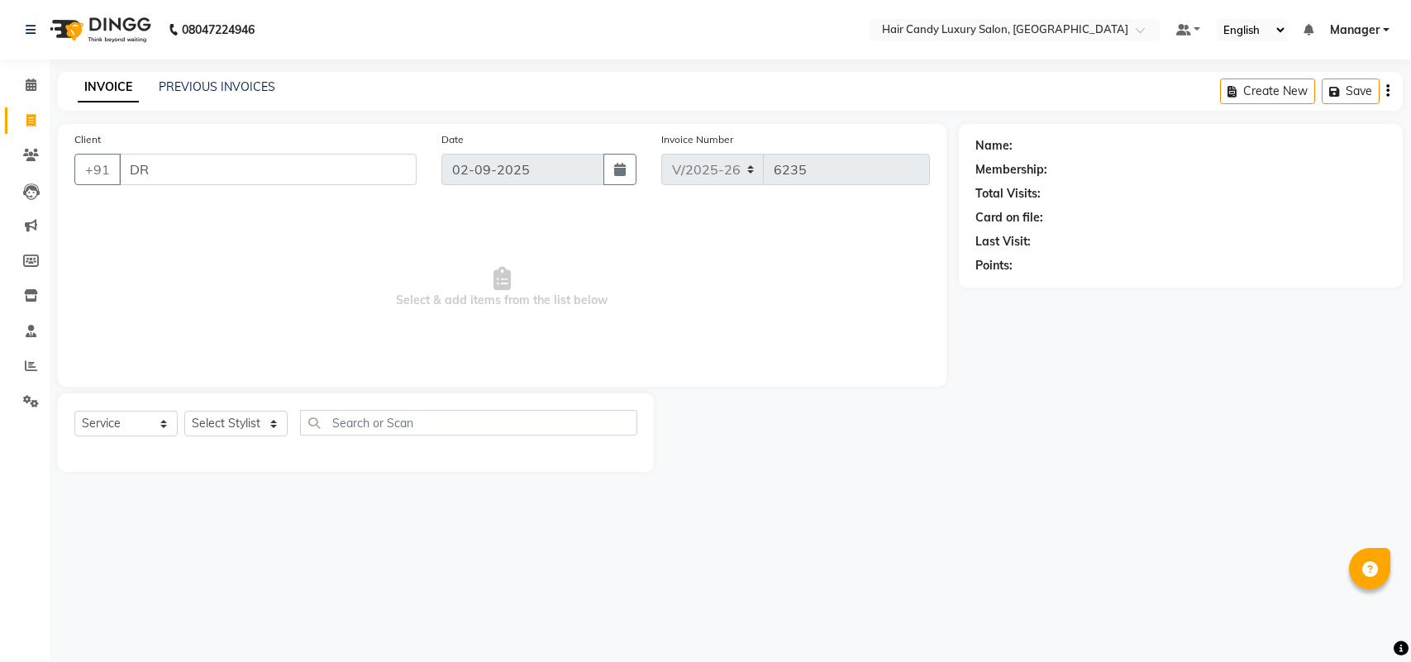
select select "service"
type input "9891479016"
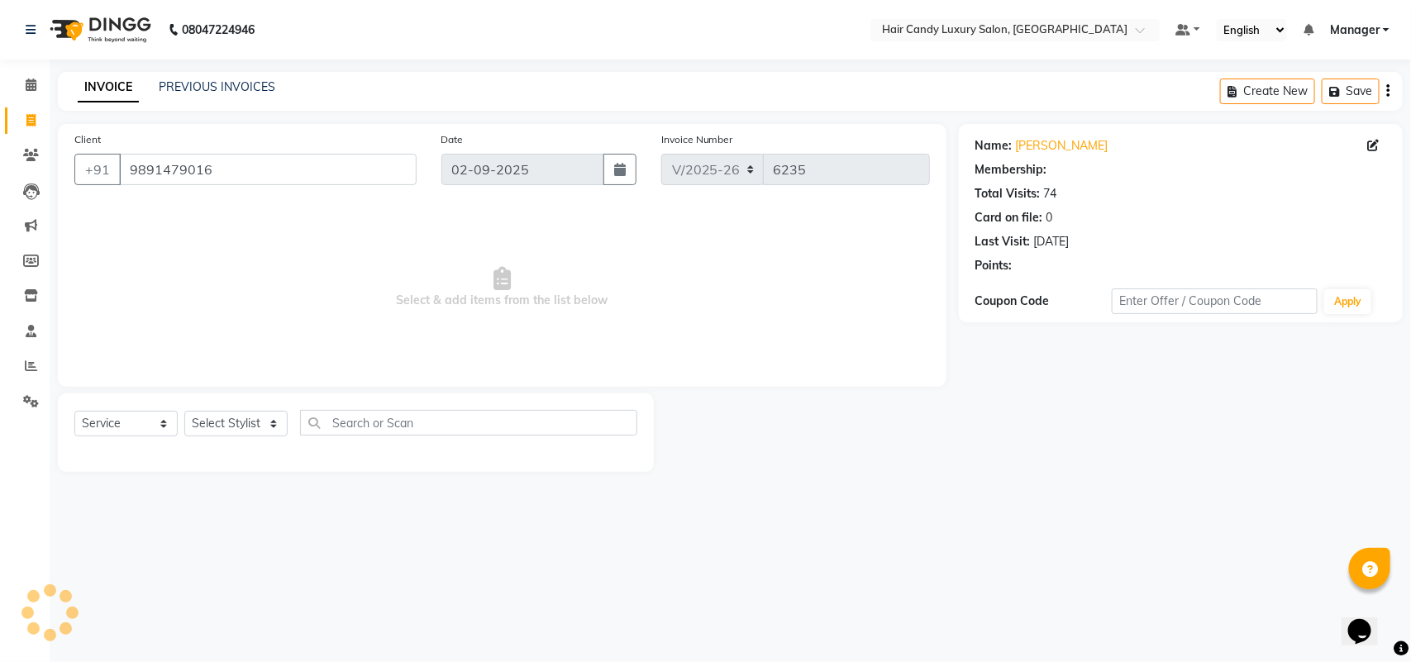
select select "1: Object"
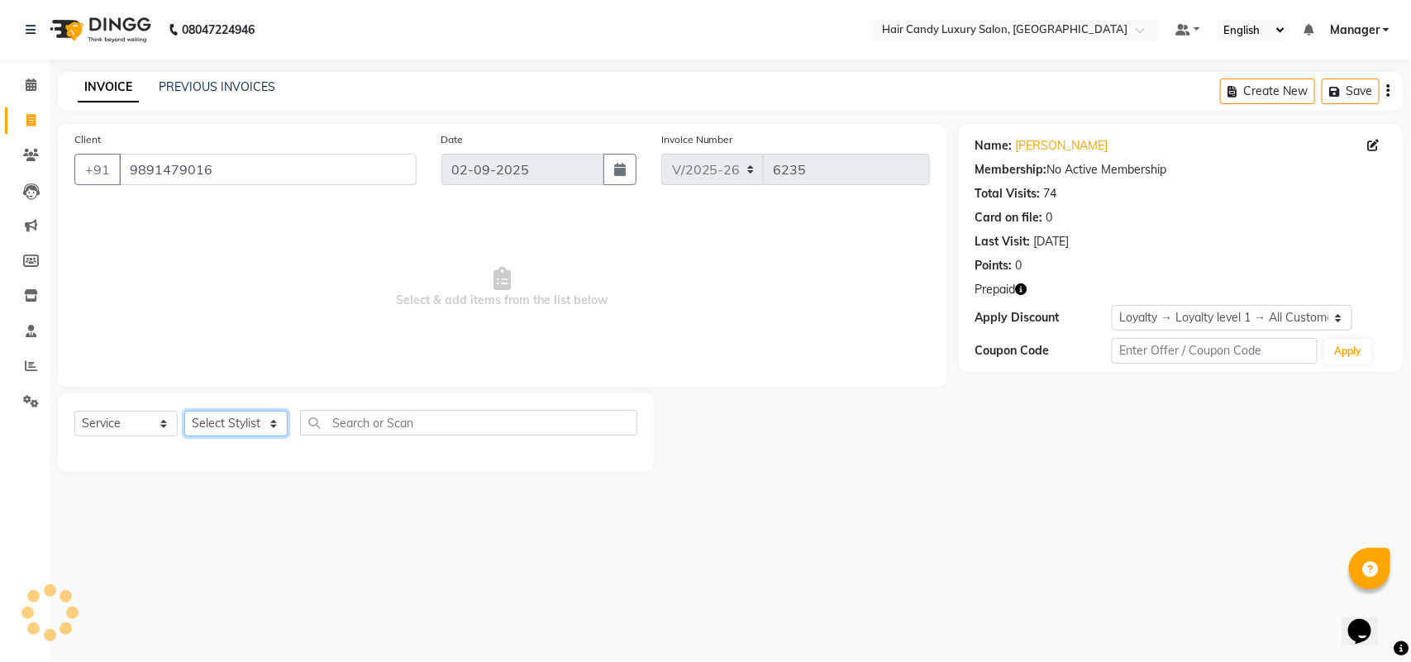
click at [217, 432] on select "Select Stylist Aman ANKIT MANAGER [PERSON_NAME] [PERSON_NAME] Danish [PERSON_NA…" at bounding box center [235, 424] width 103 height 26
select select "63974"
click at [184, 411] on select "Select Stylist Aman ANKIT MANAGER [PERSON_NAME] [PERSON_NAME] Danish [PERSON_NA…" at bounding box center [235, 424] width 103 height 26
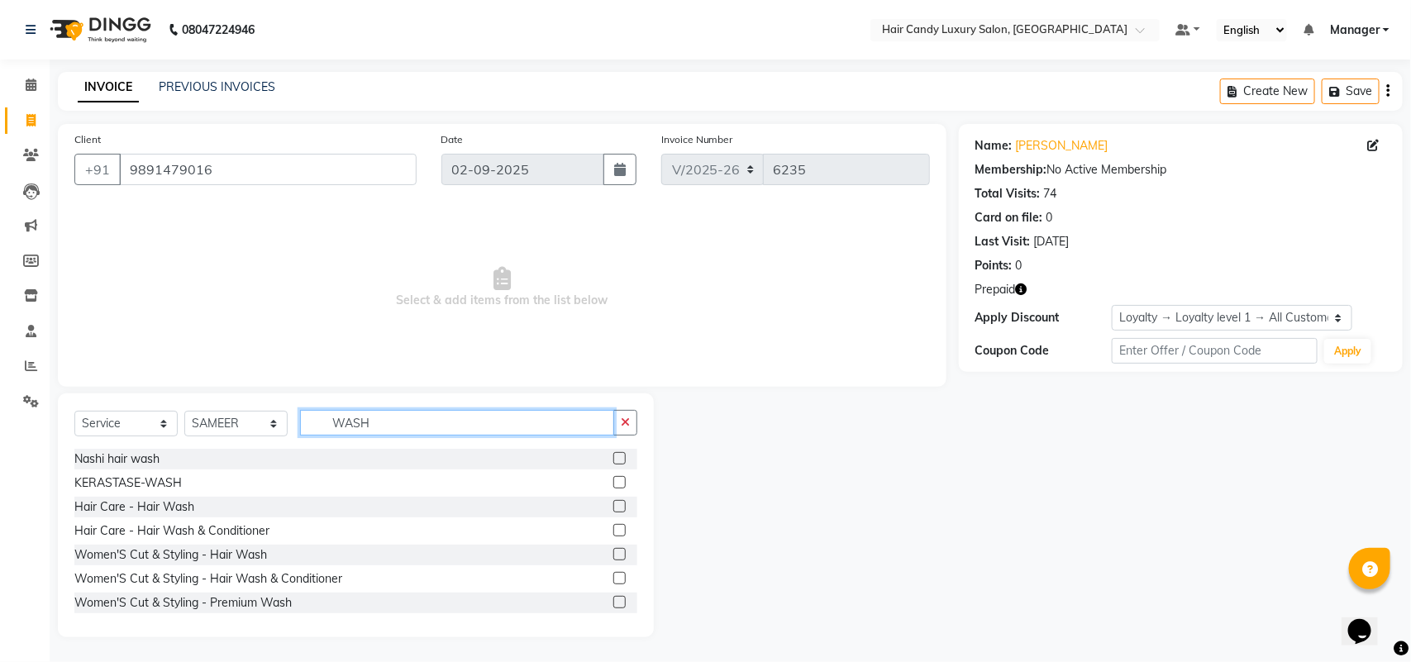
type input "WASH"
click at [613, 477] on label at bounding box center [619, 482] width 12 height 12
click at [613, 478] on input "checkbox" at bounding box center [618, 483] width 11 height 11
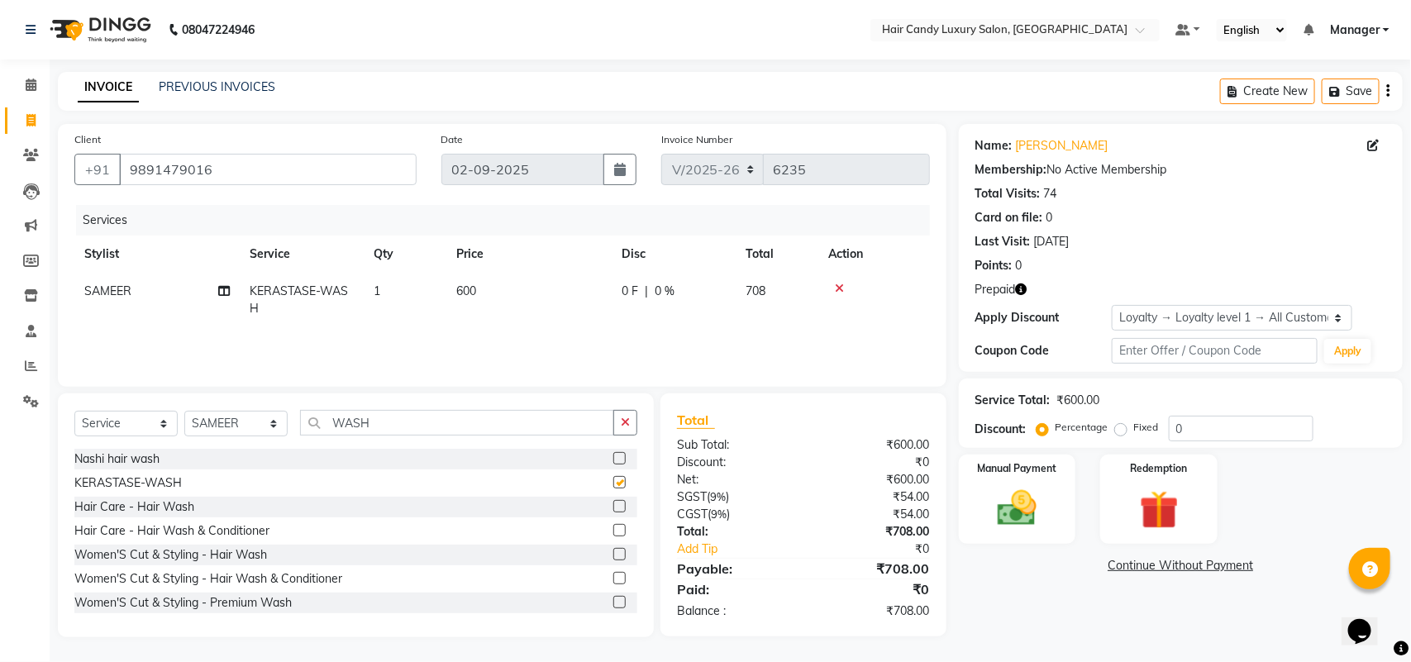
checkbox input "false"
click at [1160, 307] on select "Select Loyalty → Loyalty level 1 → All Customers" at bounding box center [1232, 318] width 240 height 26
select select "0:"
click at [1112, 305] on select "Select Loyalty → Loyalty level 1 → All Customers" at bounding box center [1232, 318] width 240 height 26
click at [1128, 508] on img at bounding box center [1158, 510] width 65 height 50
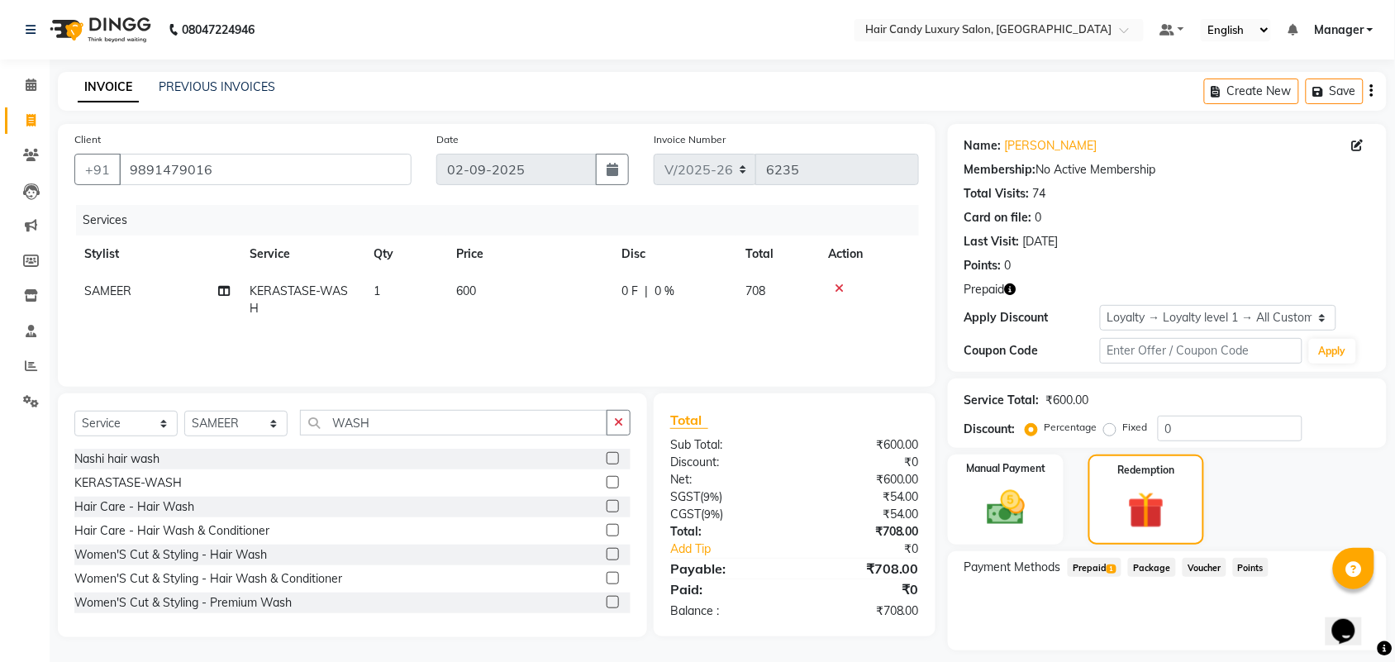
click at [1091, 572] on span "Prepaid 1" at bounding box center [1095, 567] width 54 height 19
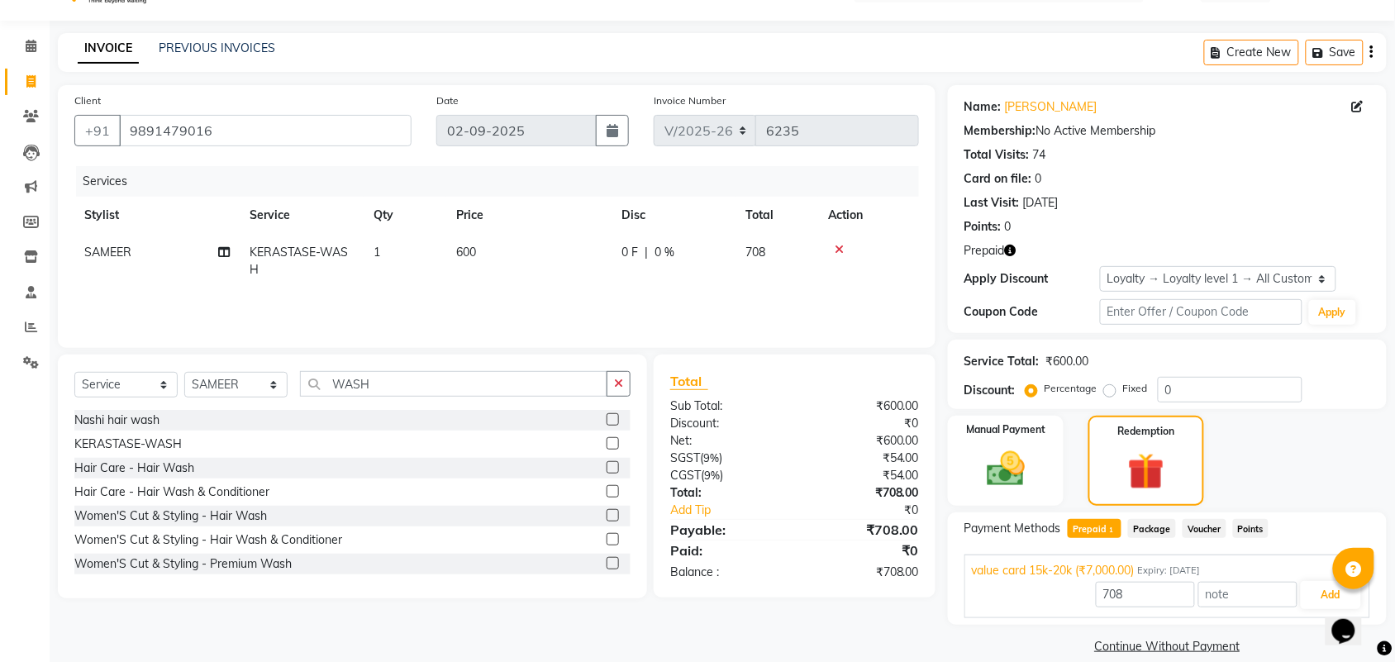
scroll to position [60, 0]
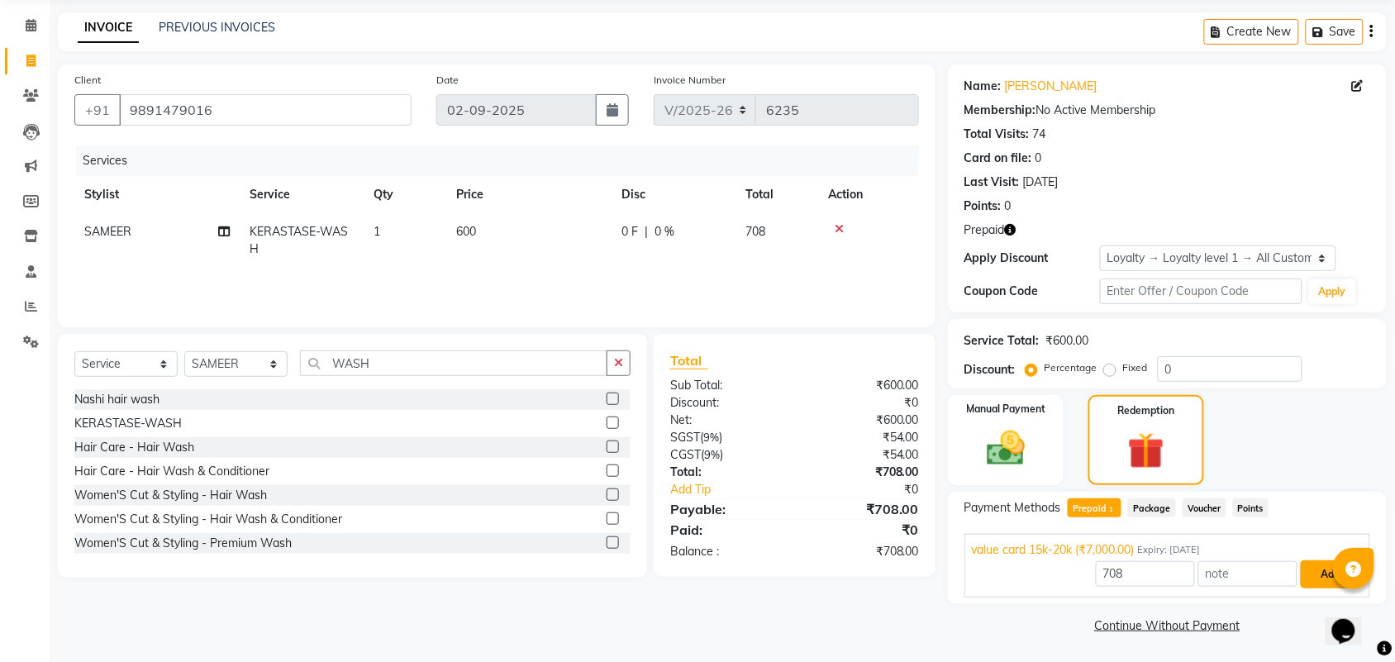
click at [1303, 572] on button "Add" at bounding box center [1331, 574] width 60 height 28
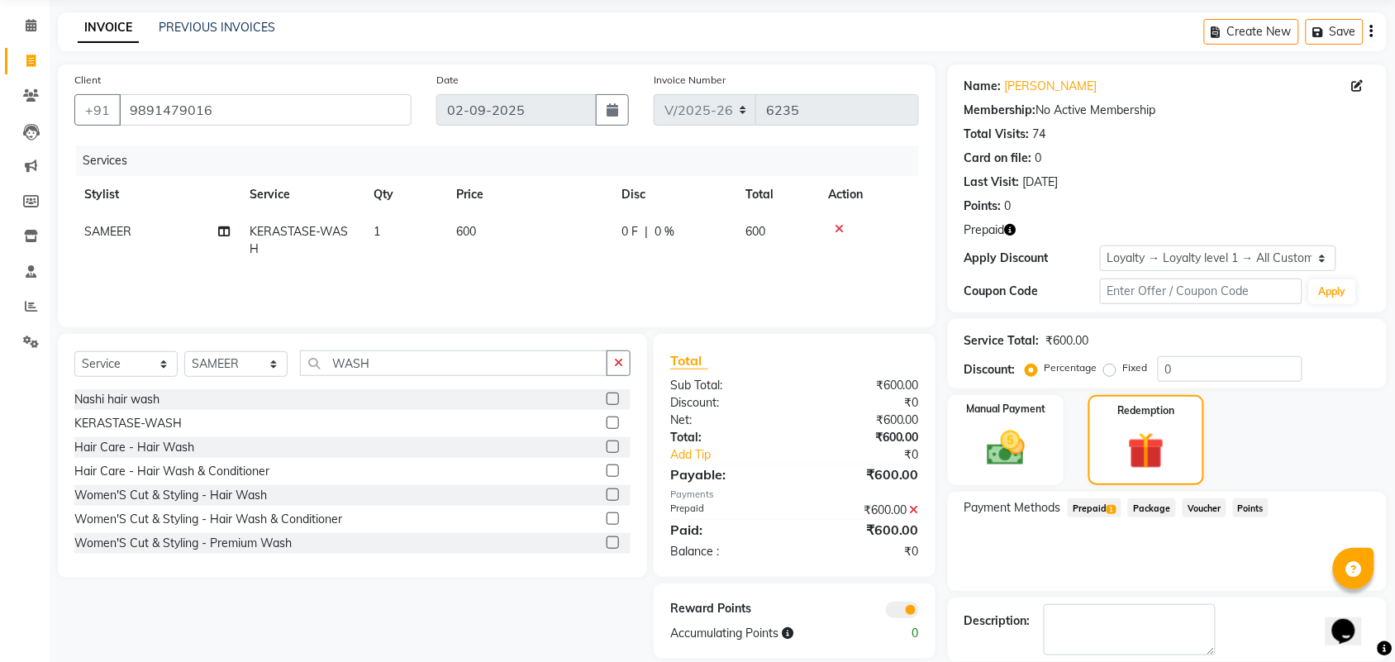
scroll to position [140, 0]
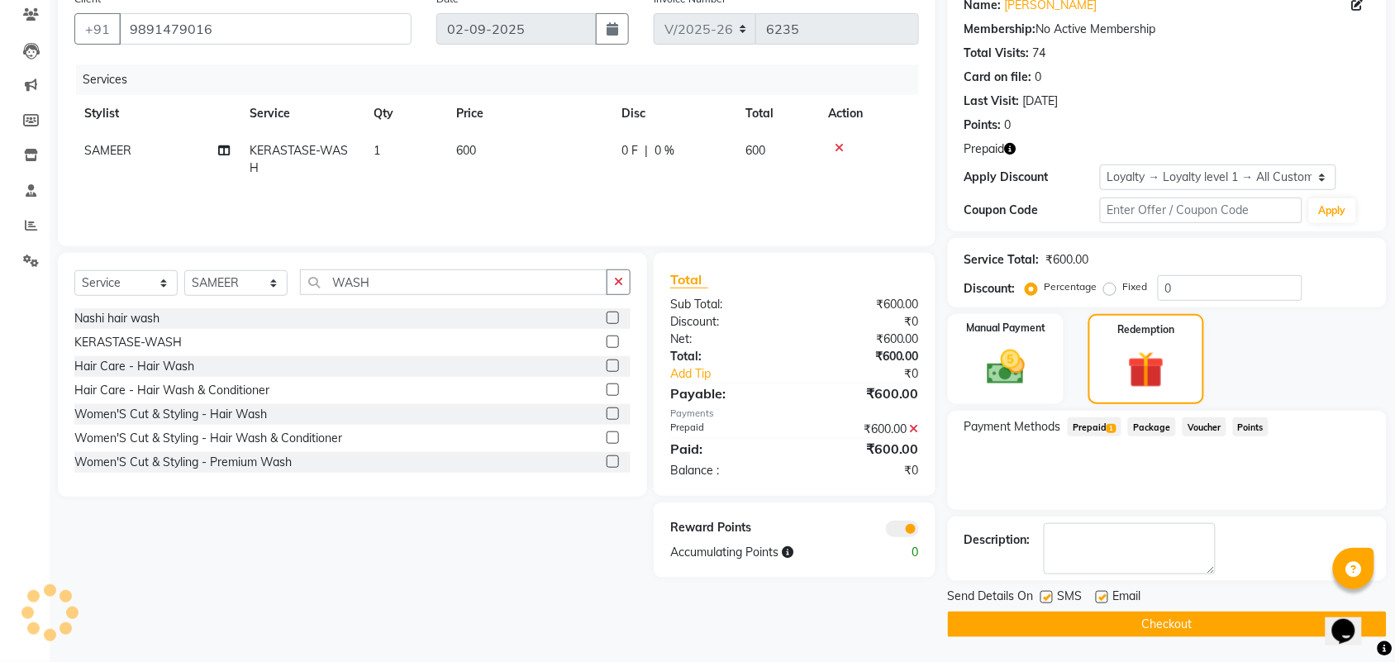
click at [916, 426] on icon at bounding box center [914, 429] width 9 height 12
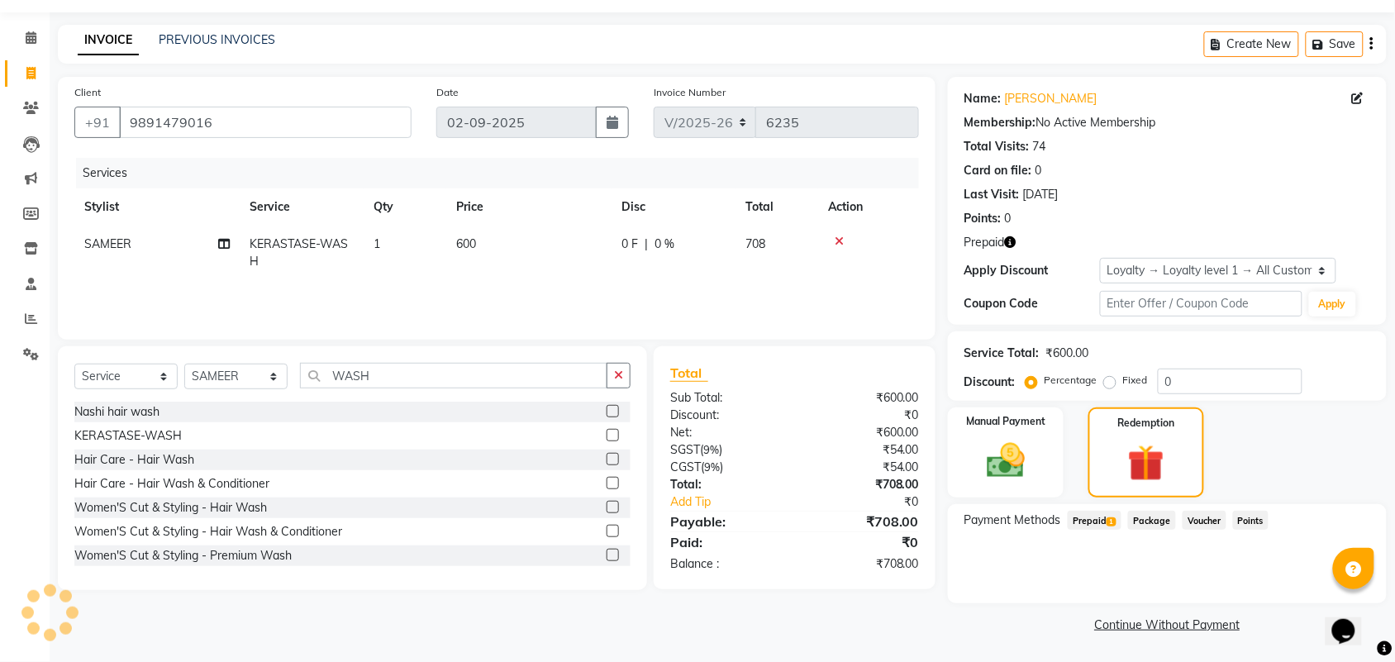
scroll to position [46, 0]
click at [250, 373] on select "Select Stylist Aman ANKIT MANAGER [PERSON_NAME] [PERSON_NAME] Danish [PERSON_NA…" at bounding box center [235, 377] width 103 height 26
select select "52593"
click at [184, 364] on select "Select Stylist Aman ANKIT MANAGER [PERSON_NAME] [PERSON_NAME] Danish [PERSON_NA…" at bounding box center [235, 377] width 103 height 26
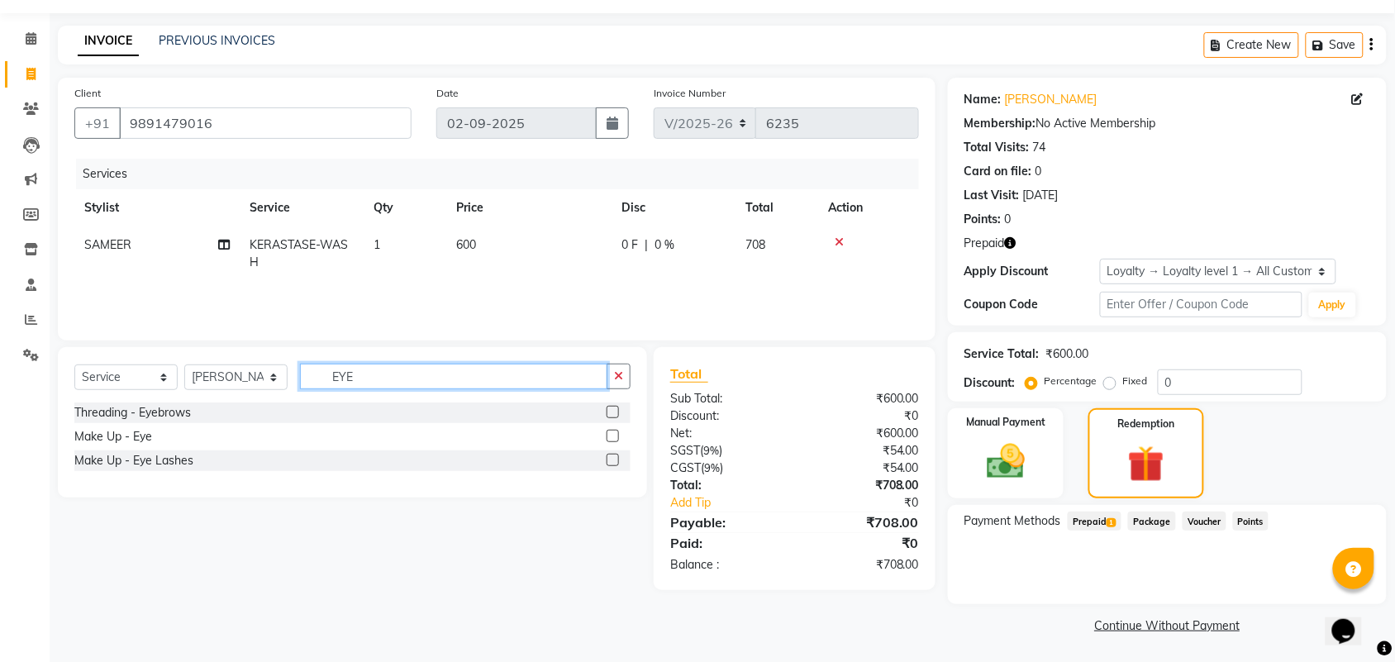
type input "EYE"
click at [612, 407] on label at bounding box center [613, 412] width 12 height 12
click at [612, 407] on input "checkbox" at bounding box center [612, 412] width 11 height 11
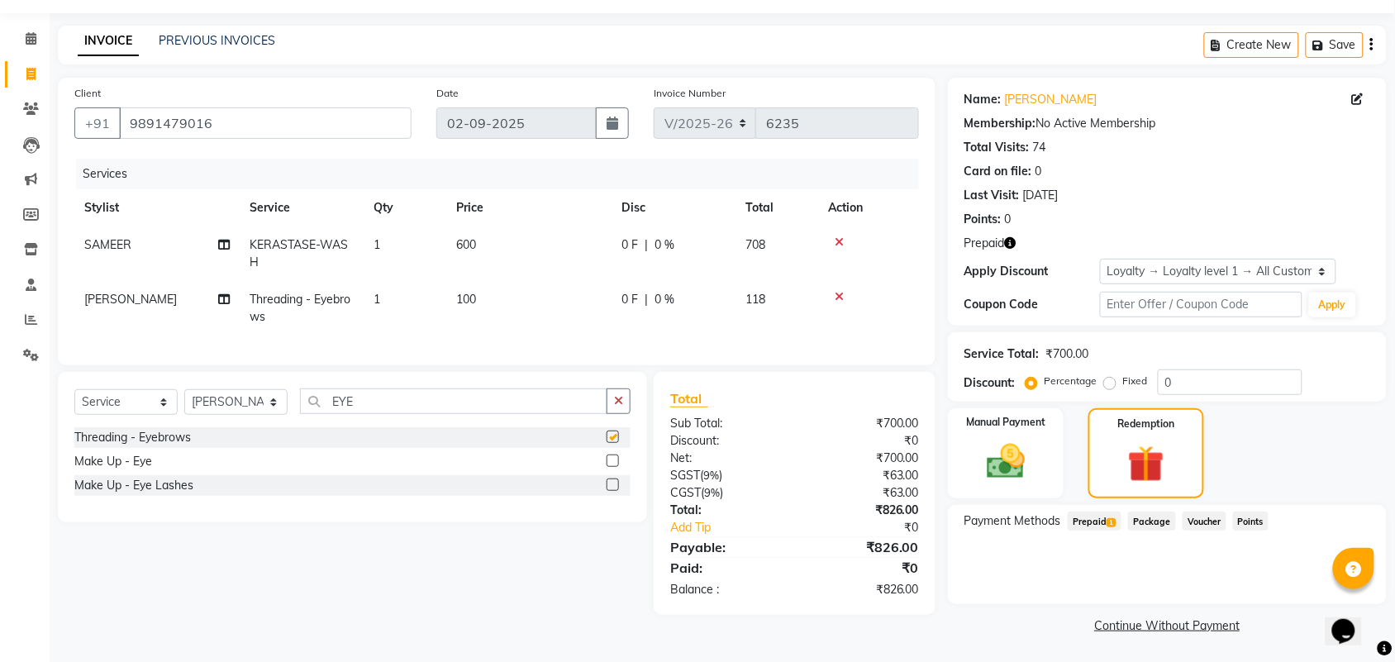
checkbox input "false"
click at [1099, 514] on span "Prepaid 1" at bounding box center [1095, 521] width 54 height 19
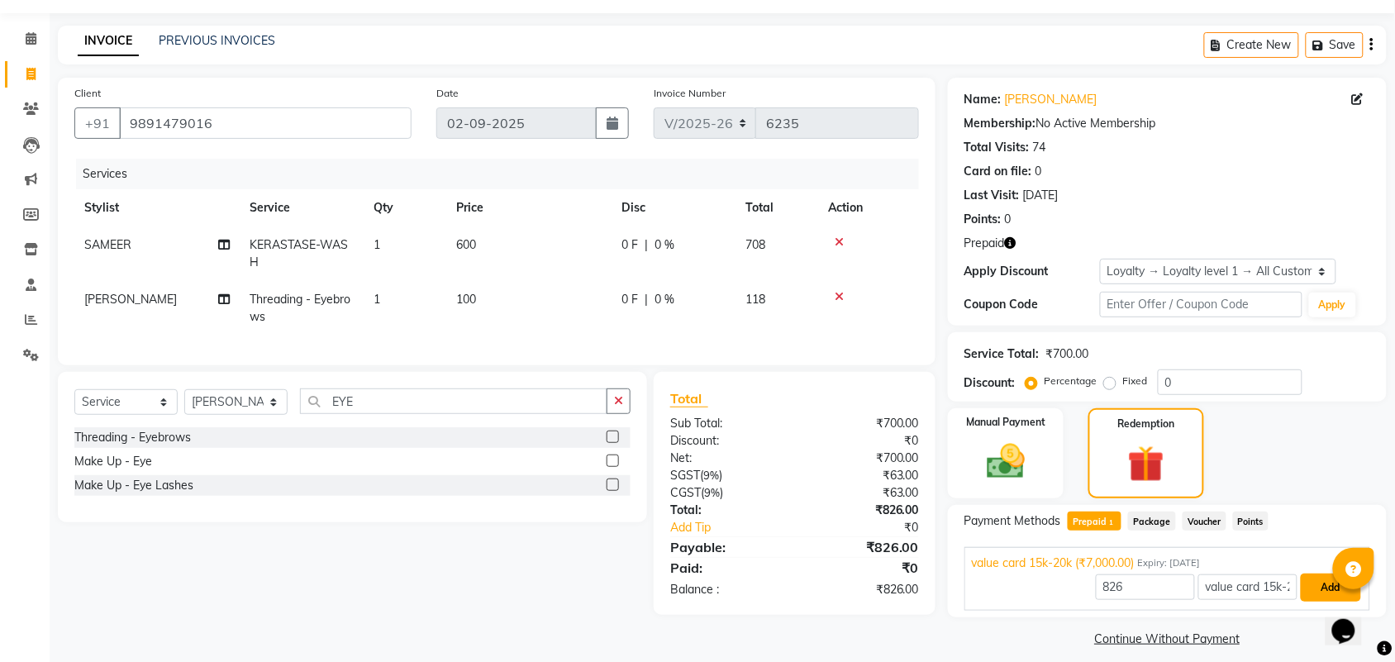
click at [1312, 585] on button "Add" at bounding box center [1331, 588] width 60 height 28
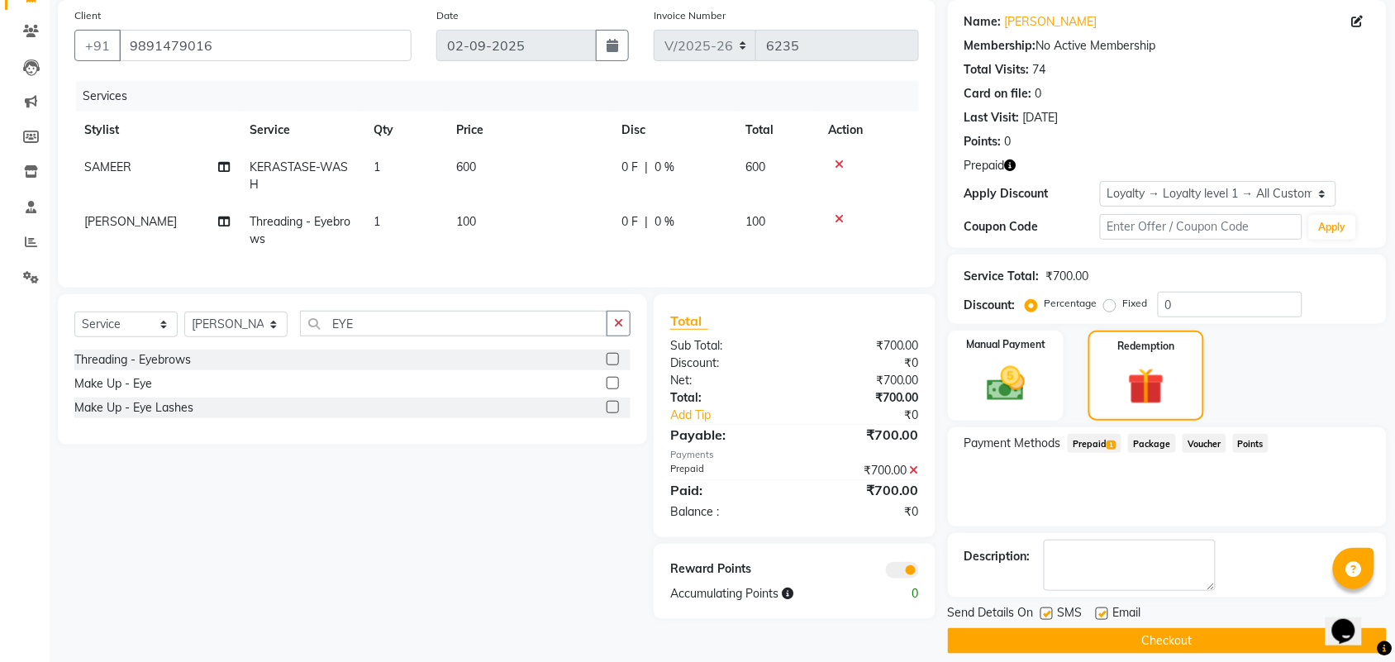
scroll to position [140, 0]
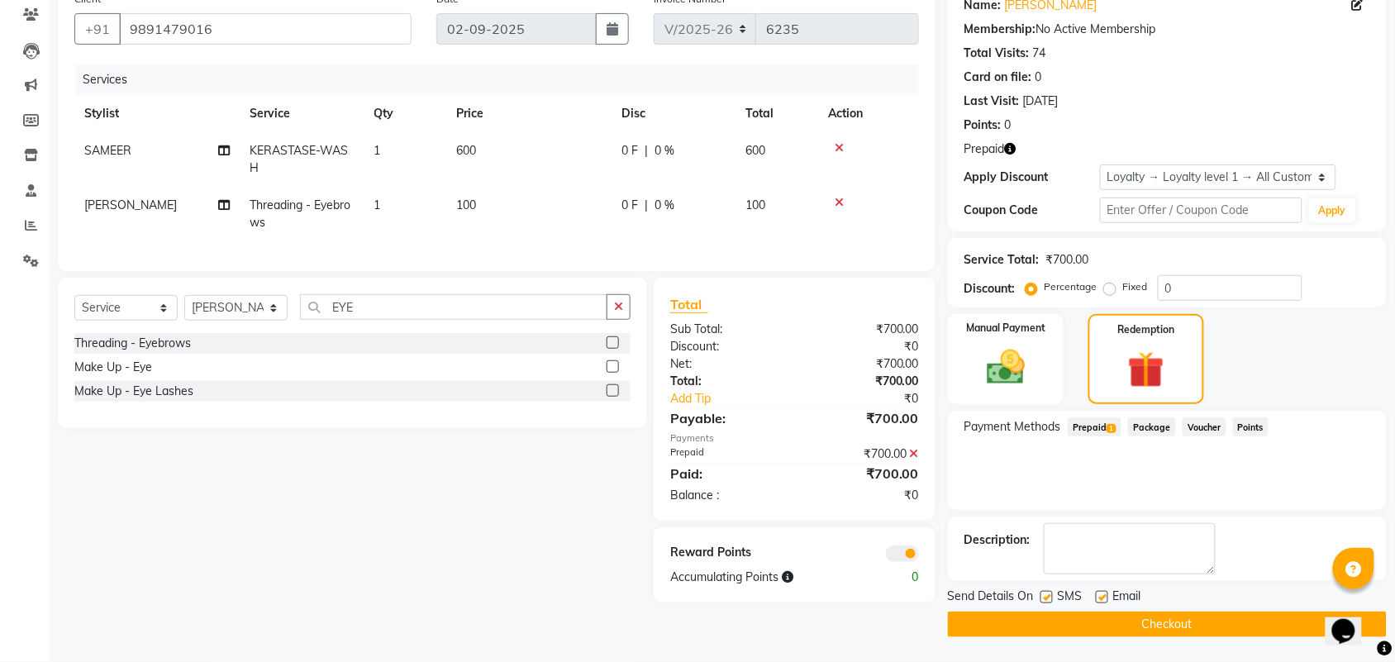
click at [1074, 630] on button "Checkout" at bounding box center [1167, 625] width 439 height 26
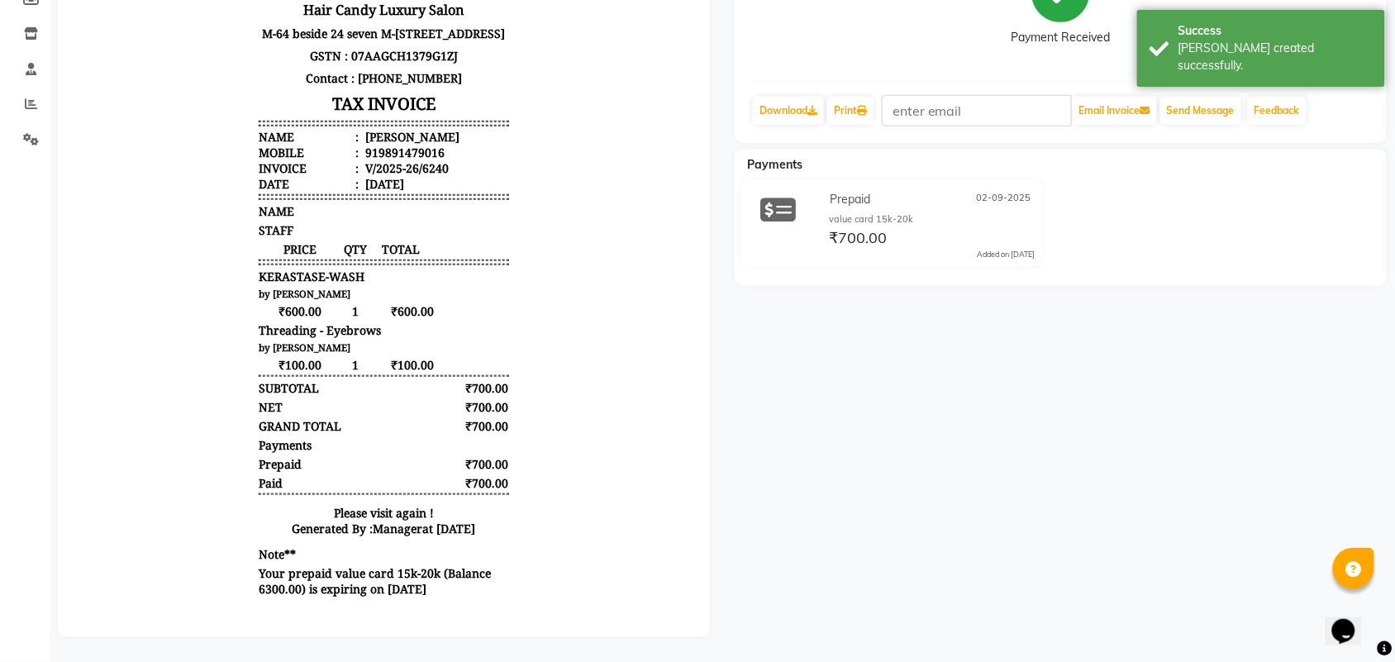
scroll to position [14, 0]
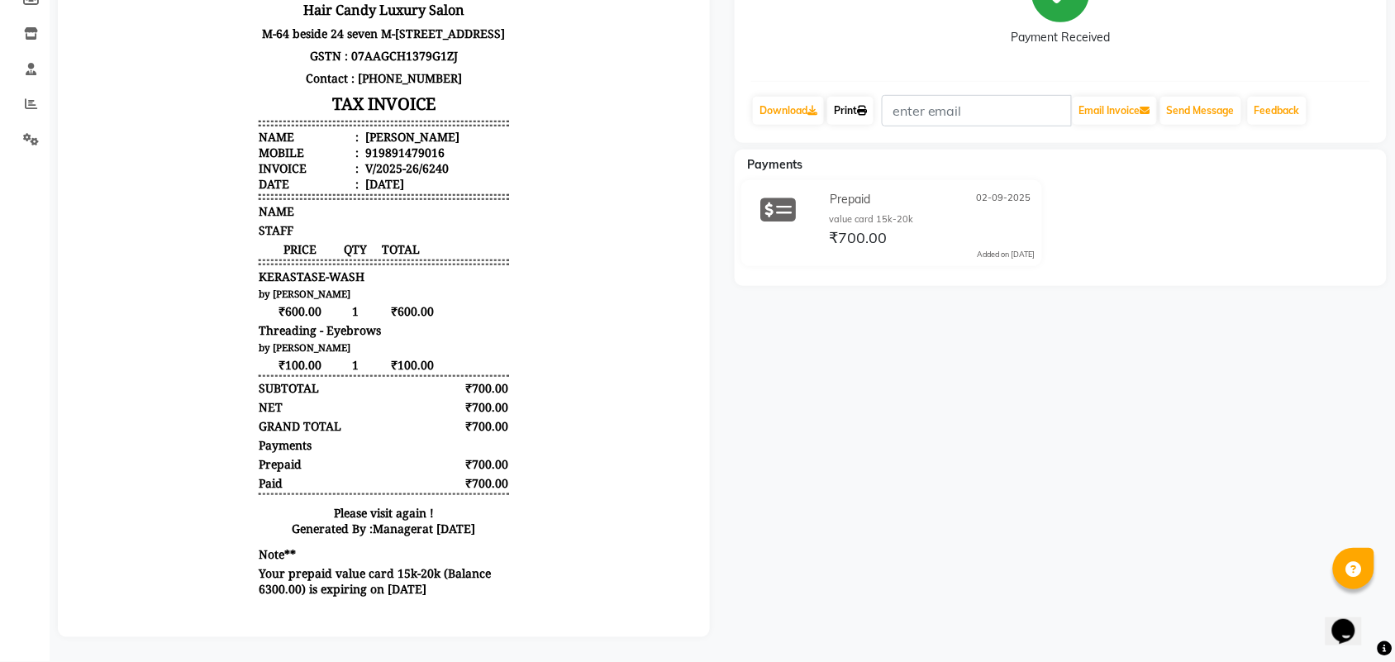
click at [864, 106] on icon at bounding box center [862, 111] width 10 height 10
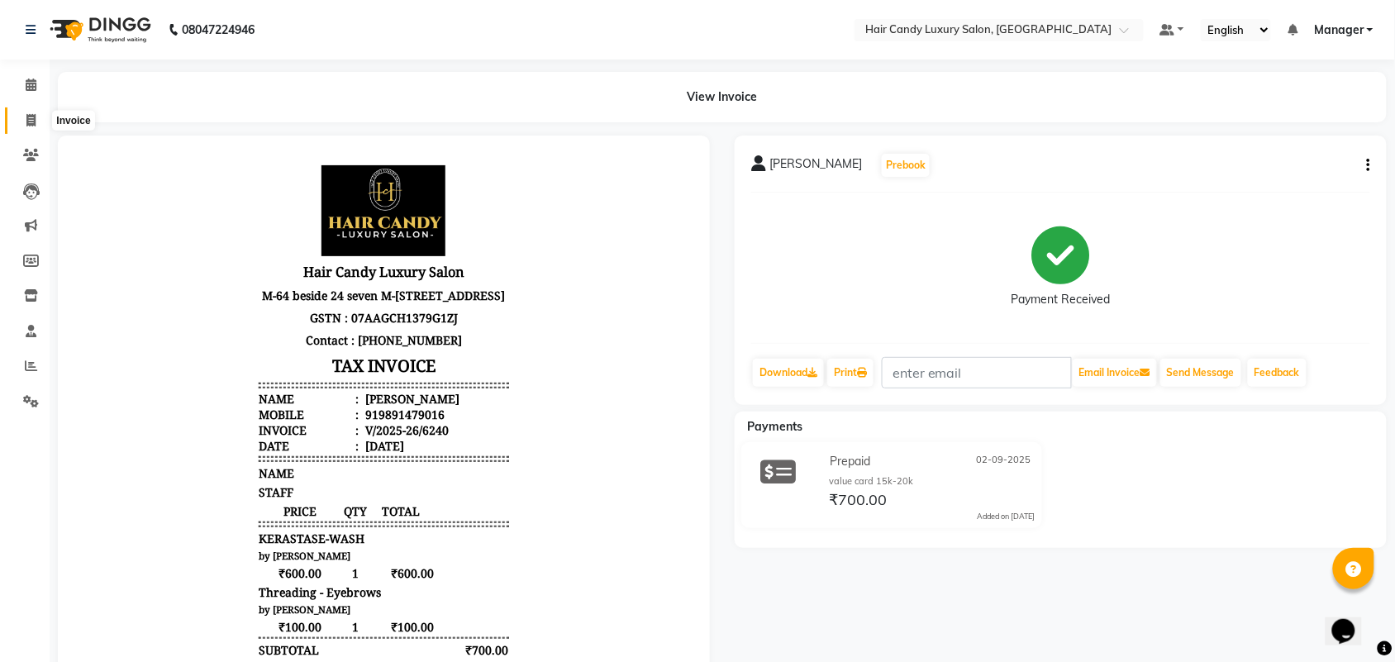
click at [26, 117] on icon at bounding box center [30, 120] width 9 height 12
select select "service"
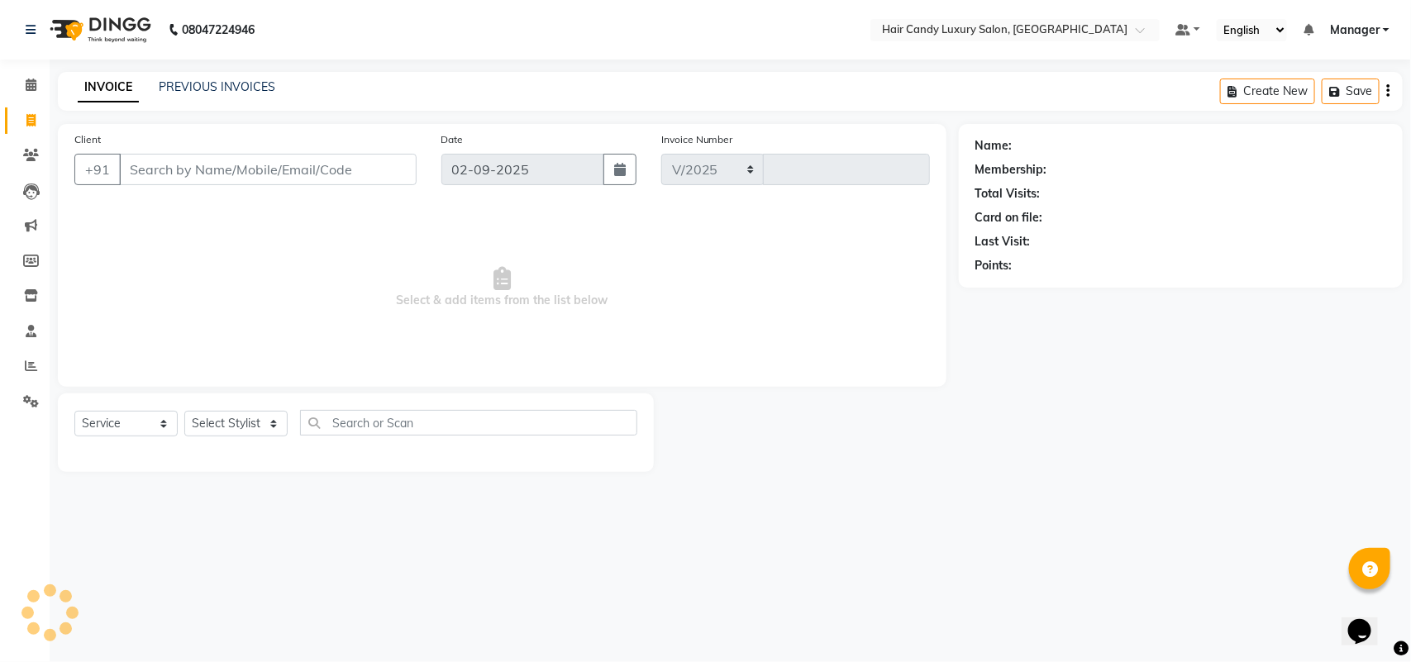
select select "6645"
type input "6241"
click at [196, 89] on link "PREVIOUS INVOICES" at bounding box center [217, 86] width 117 height 15
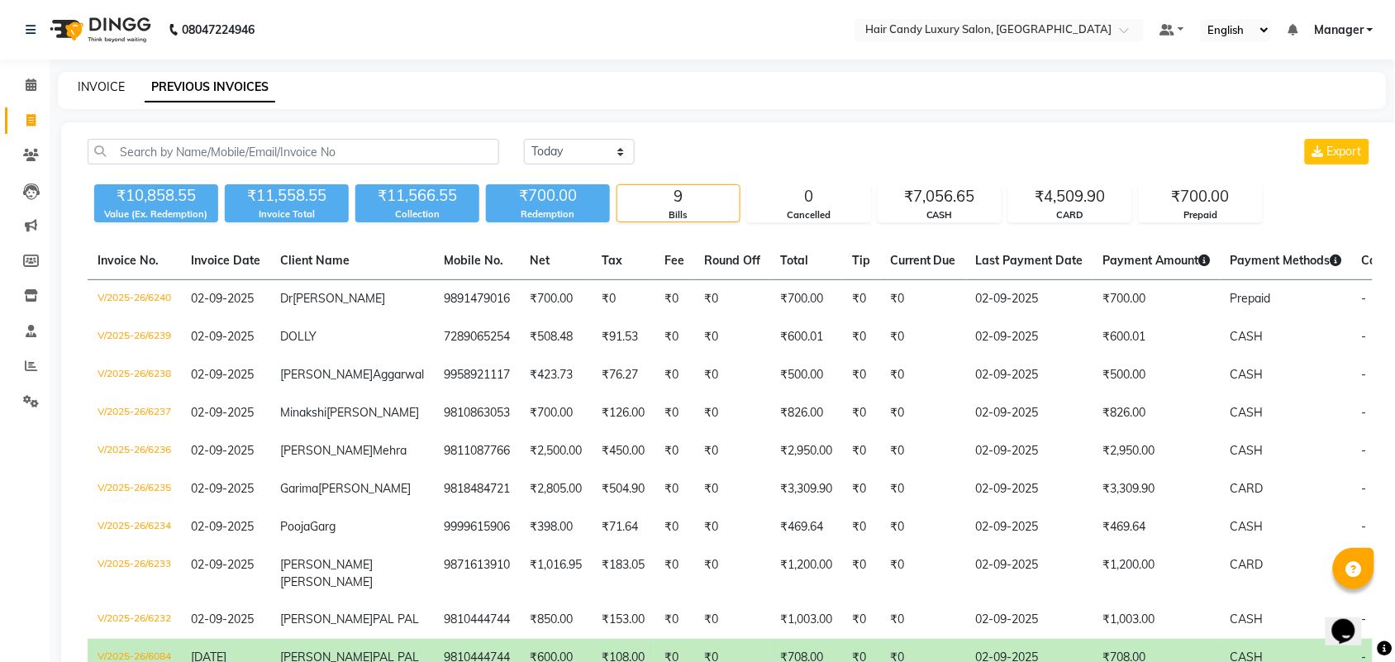
click at [107, 83] on link "INVOICE" at bounding box center [101, 86] width 47 height 15
select select "6645"
select select "service"
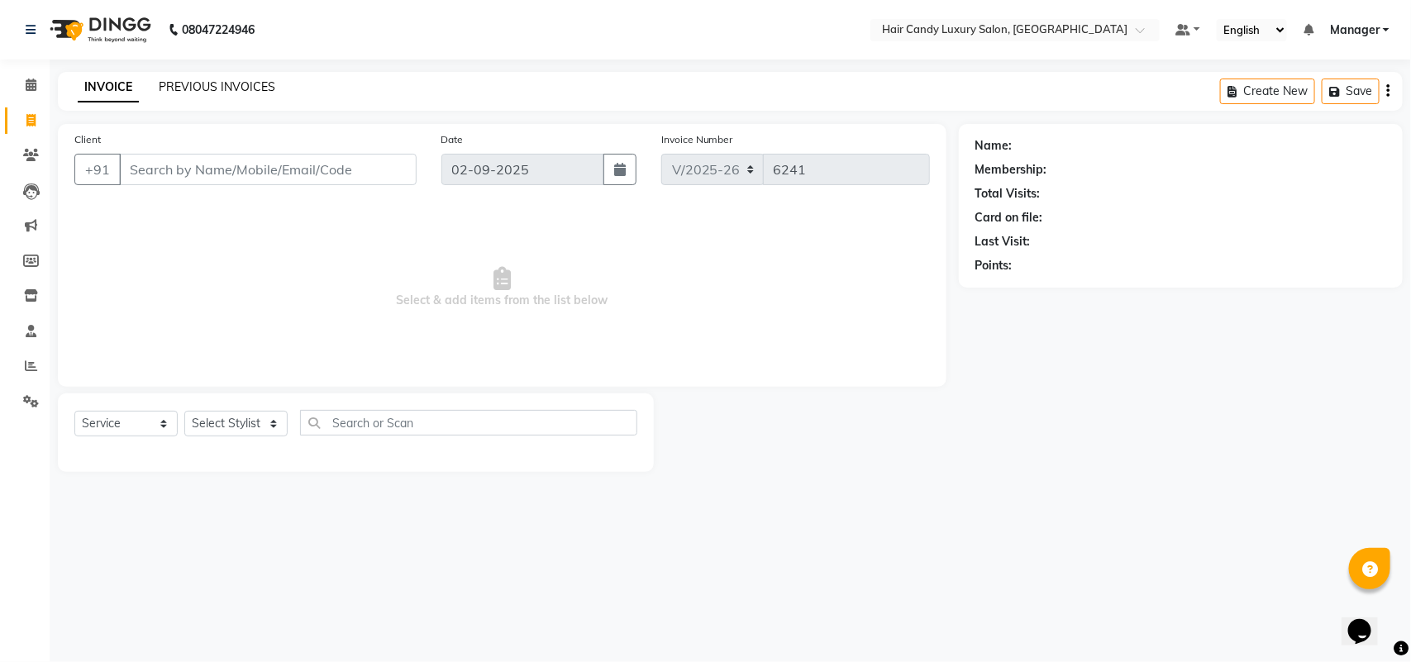
click at [237, 83] on link "PREVIOUS INVOICES" at bounding box center [217, 86] width 117 height 15
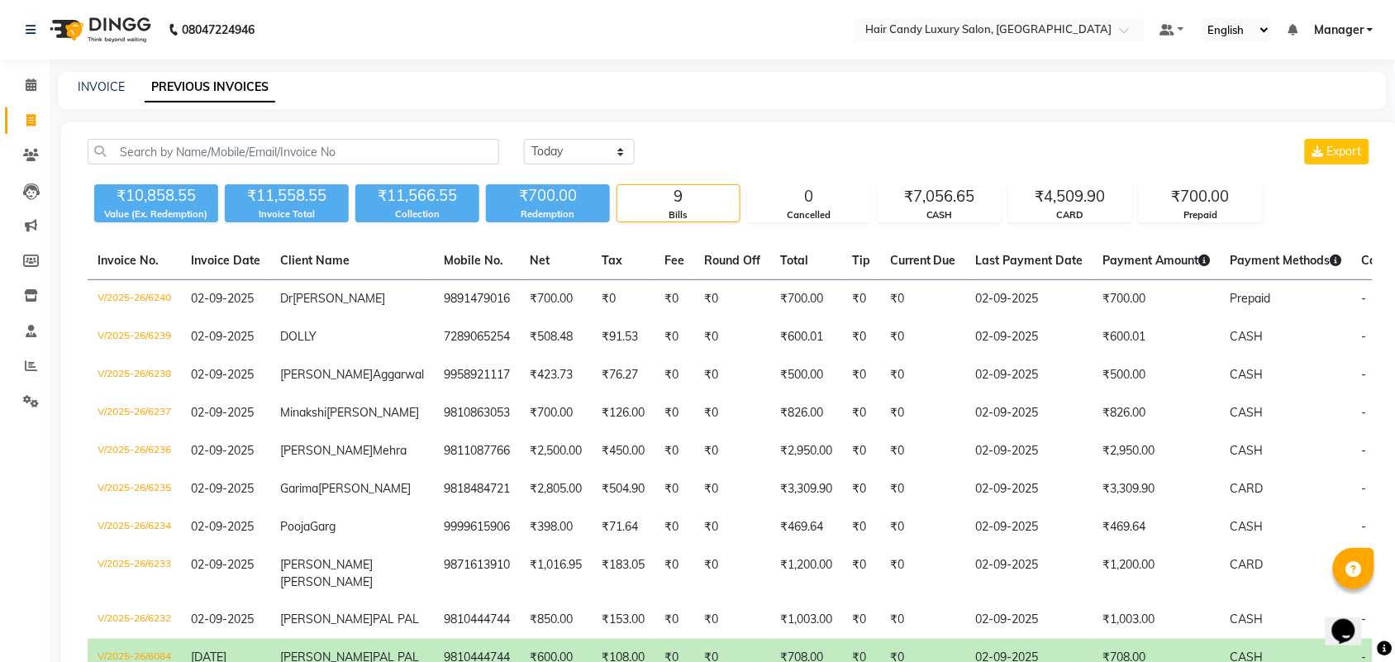
click at [69, 83] on div "INVOICE PREVIOUS INVOICES" at bounding box center [712, 87] width 1309 height 17
click at [88, 88] on link "INVOICE" at bounding box center [101, 86] width 47 height 15
select select "service"
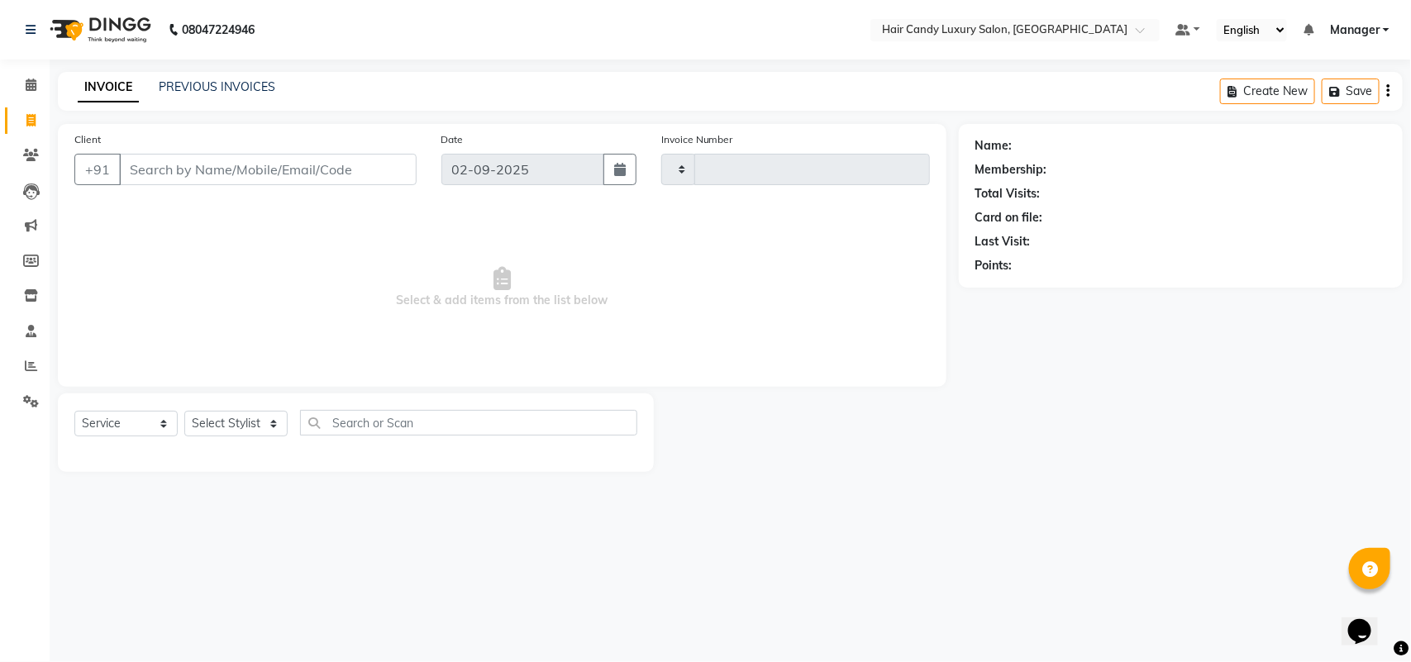
type input "6241"
select select "6645"
click at [212, 422] on select "Select Stylist" at bounding box center [235, 424] width 103 height 26
select select "52593"
click at [184, 411] on select "Select Stylist Aman ANKIT MANAGER [PERSON_NAME] [PERSON_NAME] Danish [PERSON_NA…" at bounding box center [235, 424] width 103 height 26
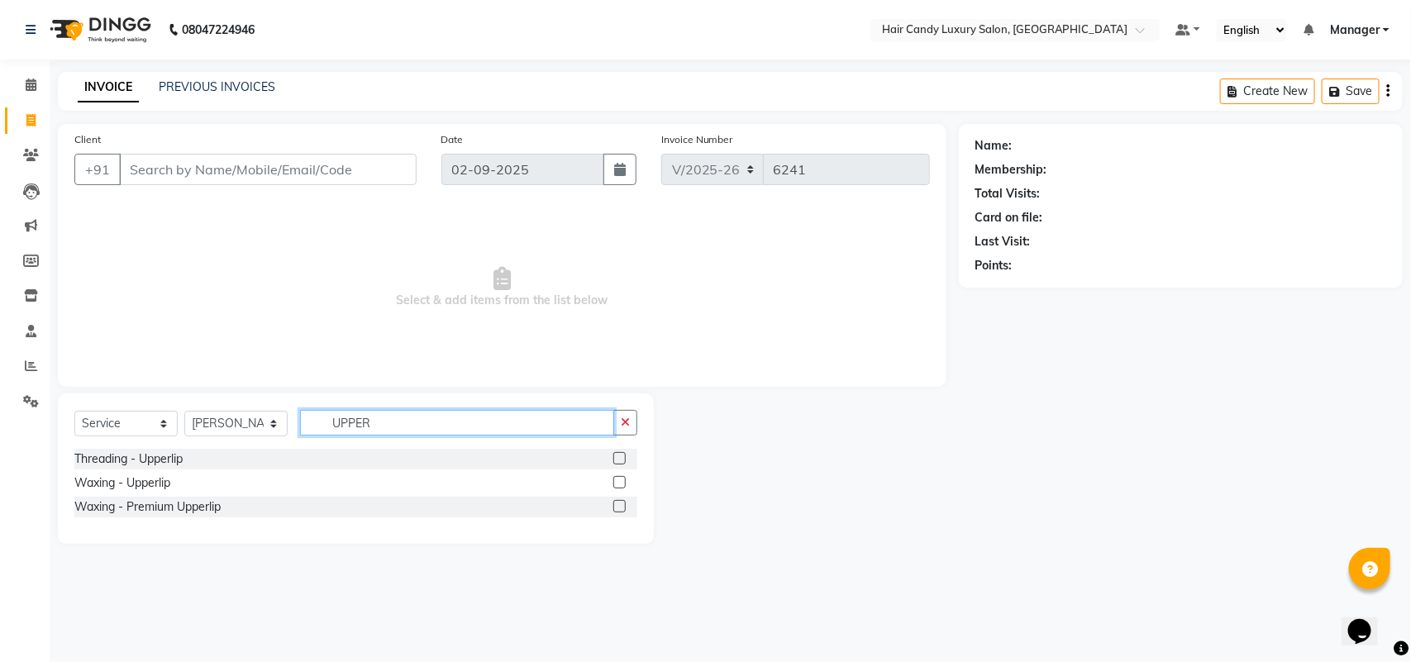
type input "UPPER"
click at [622, 457] on label at bounding box center [619, 458] width 12 height 12
click at [622, 457] on input "checkbox" at bounding box center [618, 459] width 11 height 11
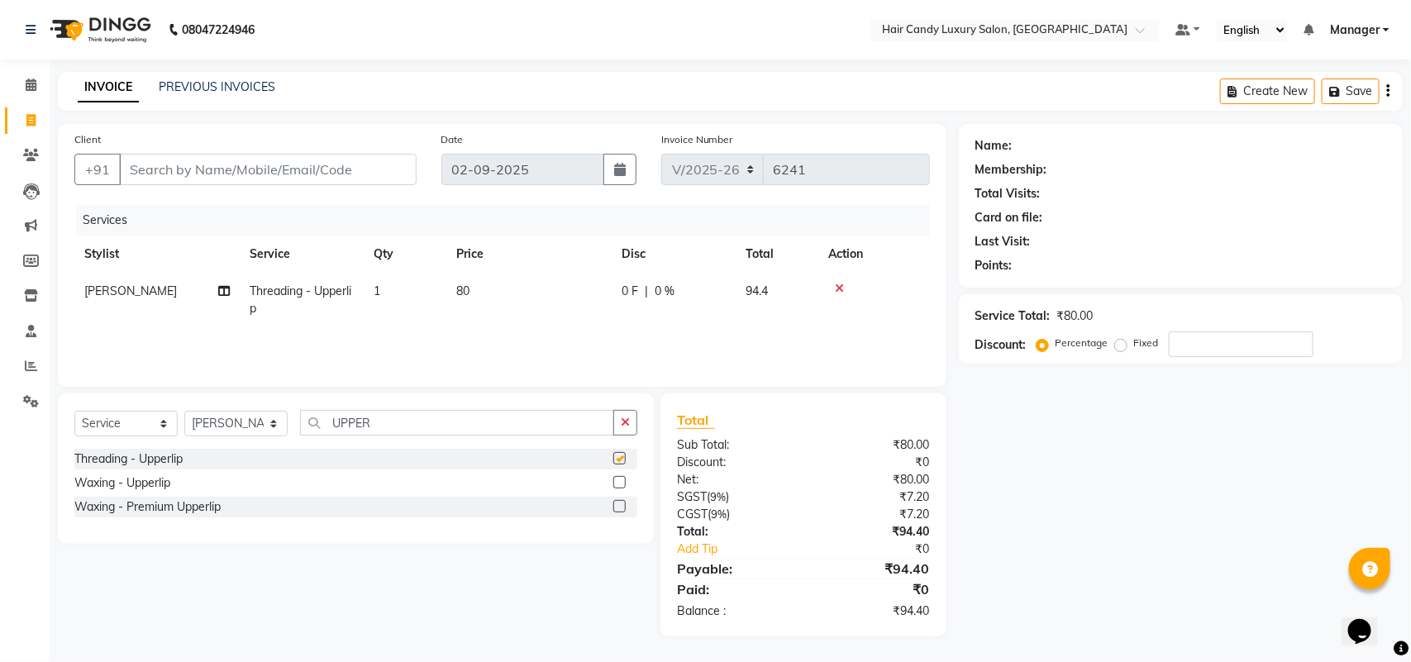
checkbox input "false"
drag, startPoint x: 440, startPoint y: 431, endPoint x: 0, endPoint y: 329, distance: 451.5
click at [0, 355] on app-home "08047224946 Select Location × Hair Candy Luxury Salon, Greater Kailash Default …" at bounding box center [705, 330] width 1411 height 661
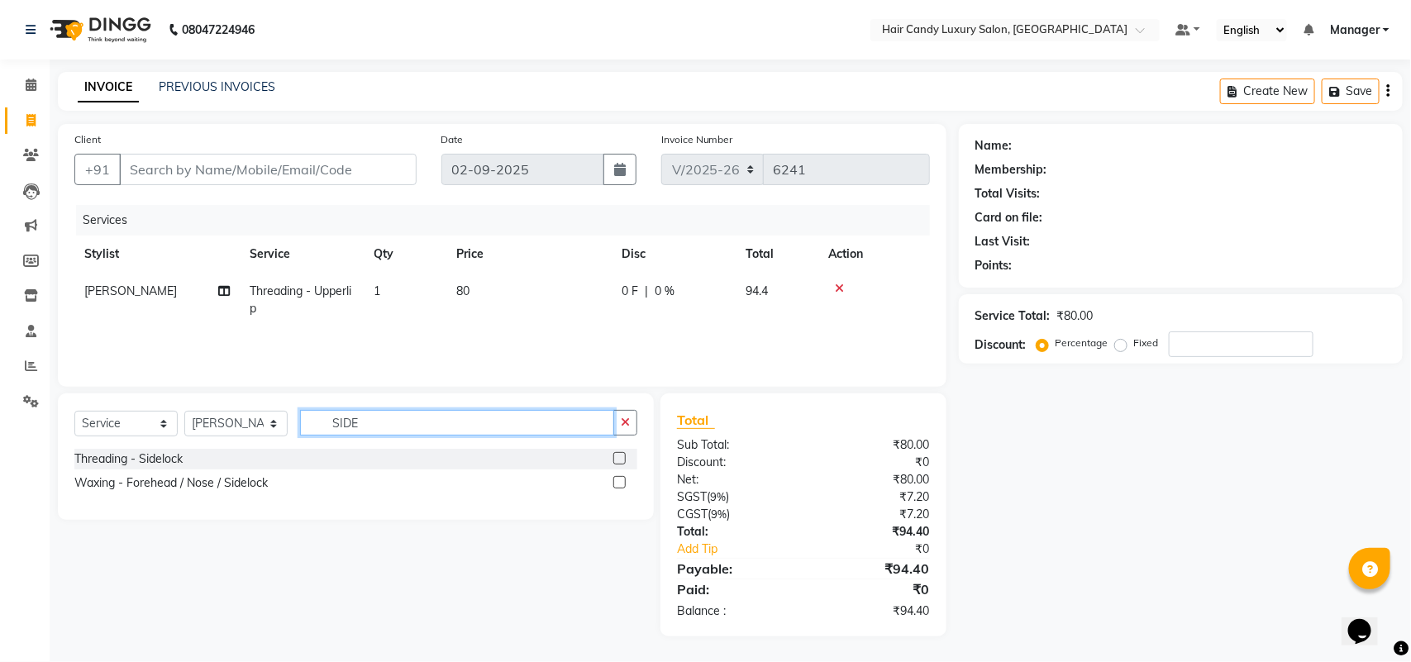
type input "SIDE"
click at [625, 460] on label at bounding box center [619, 458] width 12 height 12
click at [624, 460] on input "checkbox" at bounding box center [618, 459] width 11 height 11
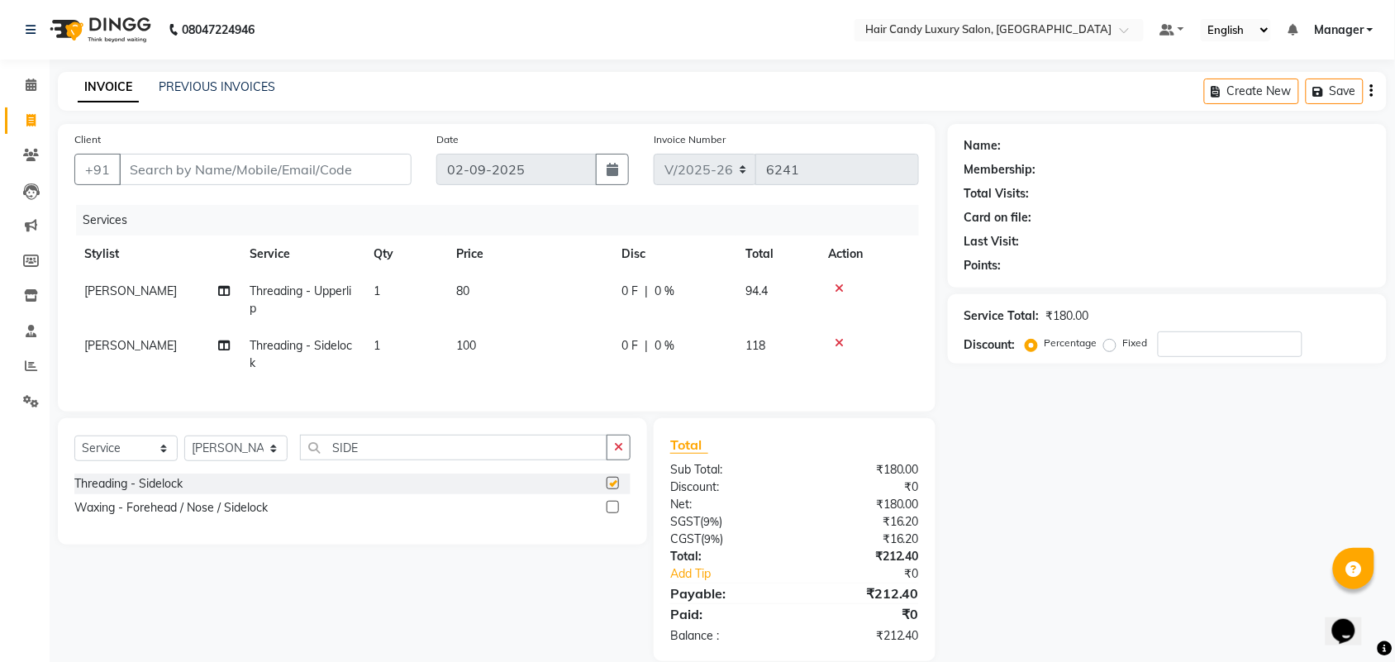
checkbox input "false"
click at [512, 354] on td "100" at bounding box center [528, 354] width 165 height 55
select select "52593"
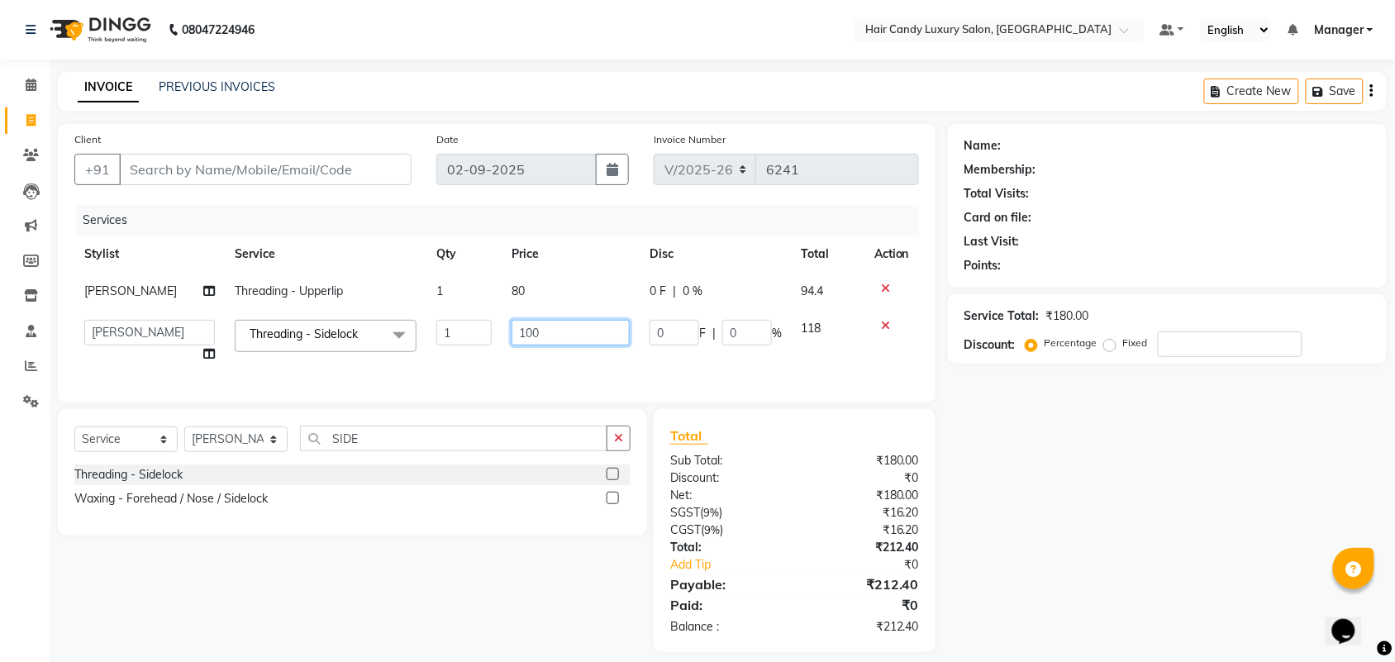
drag, startPoint x: 545, startPoint y: 336, endPoint x: 15, endPoint y: 199, distance: 547.8
click at [283, 332] on tr "Aman ANKIT MANAGER [PERSON_NAME] [PERSON_NAME] Danish [PERSON_NAME] [PERSON_NAM…" at bounding box center [496, 341] width 845 height 63
type input "200"
click at [536, 289] on td "80" at bounding box center [571, 291] width 138 height 37
select select "52593"
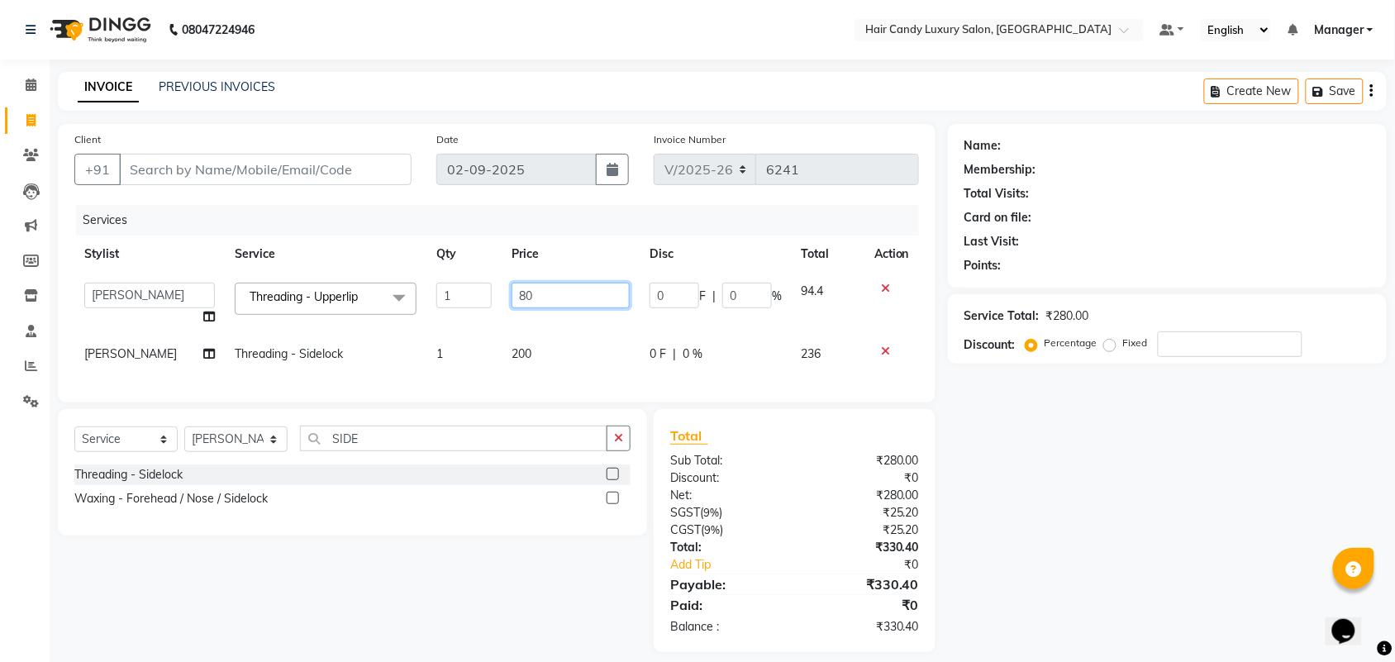
drag, startPoint x: 559, startPoint y: 292, endPoint x: 0, endPoint y: 353, distance: 562.0
click at [419, 282] on tr "Aman ANKIT MANAGER [PERSON_NAME] [PERSON_NAME] Danish [PERSON_NAME] [PERSON_NAM…" at bounding box center [496, 304] width 845 height 63
type input "100"
click at [332, 203] on div "Client +91 Date [DATE] Invoice Number V/2025 V/[PHONE_NUMBER] Services Stylist …" at bounding box center [497, 263] width 878 height 279
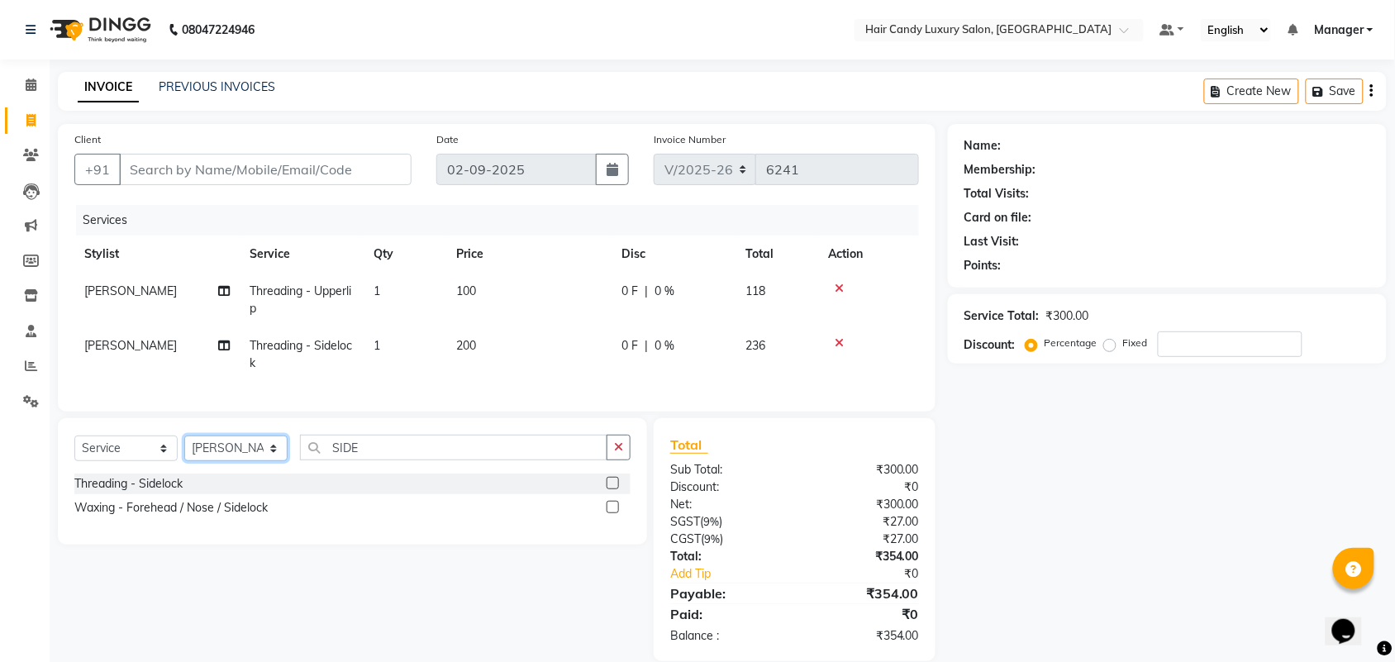
click at [241, 455] on select "Select Stylist Aman ANKIT MANAGER [PERSON_NAME] [PERSON_NAME] Danish [PERSON_NA…" at bounding box center [235, 449] width 103 height 26
select select "51784"
click at [184, 450] on select "Select Stylist Aman ANKIT MANAGER [PERSON_NAME] [PERSON_NAME] Danish [PERSON_NA…" at bounding box center [235, 449] width 103 height 26
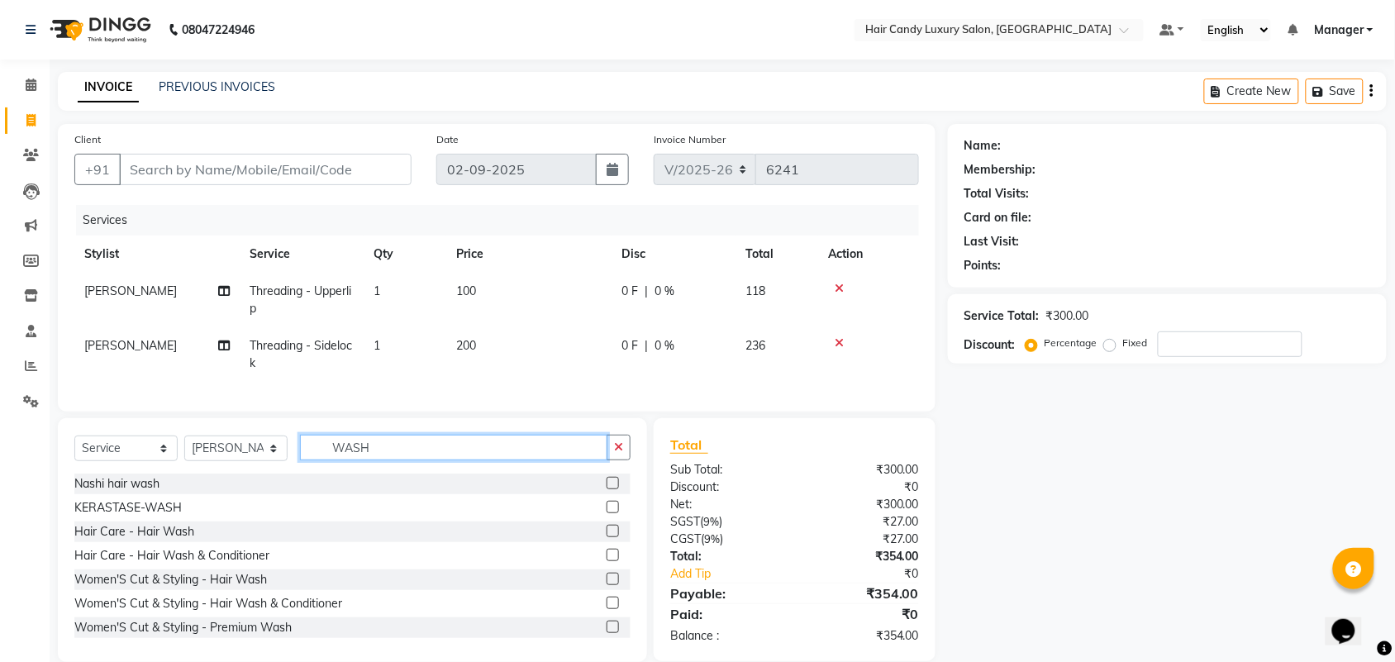
type input "WASH"
click at [259, 179] on input "Client" at bounding box center [265, 169] width 293 height 31
click at [607, 489] on label at bounding box center [613, 483] width 12 height 12
click at [607, 489] on input "checkbox" at bounding box center [612, 484] width 11 height 11
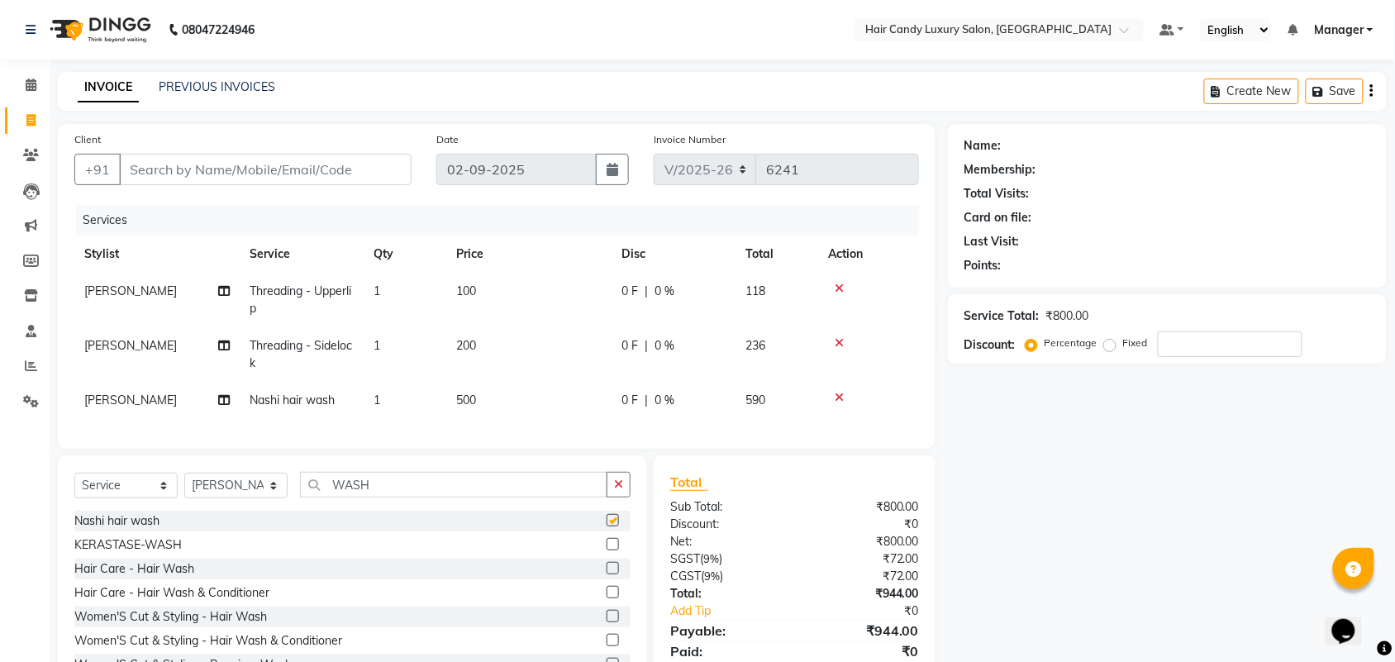
checkbox input "false"
click at [307, 186] on div "Client +91" at bounding box center [243, 165] width 362 height 68
click at [314, 166] on input "Client" at bounding box center [265, 169] width 293 height 31
type input "D"
type input "0"
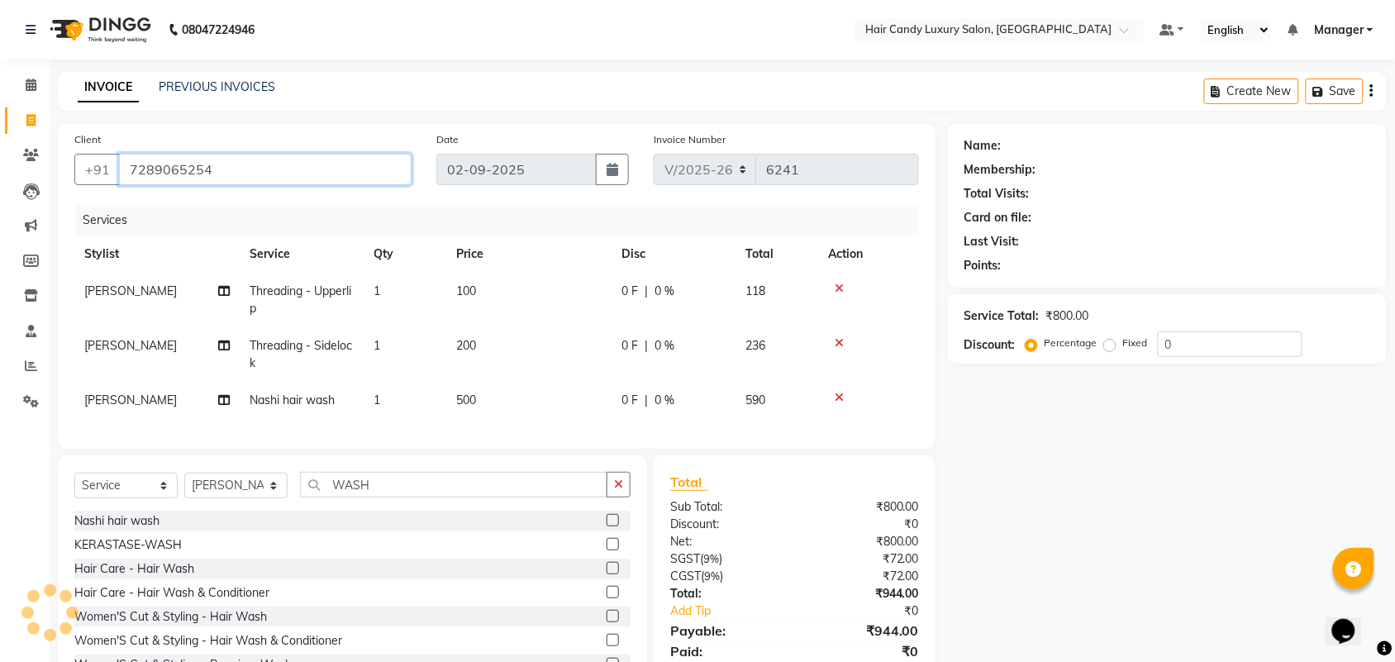
type input "7289065254"
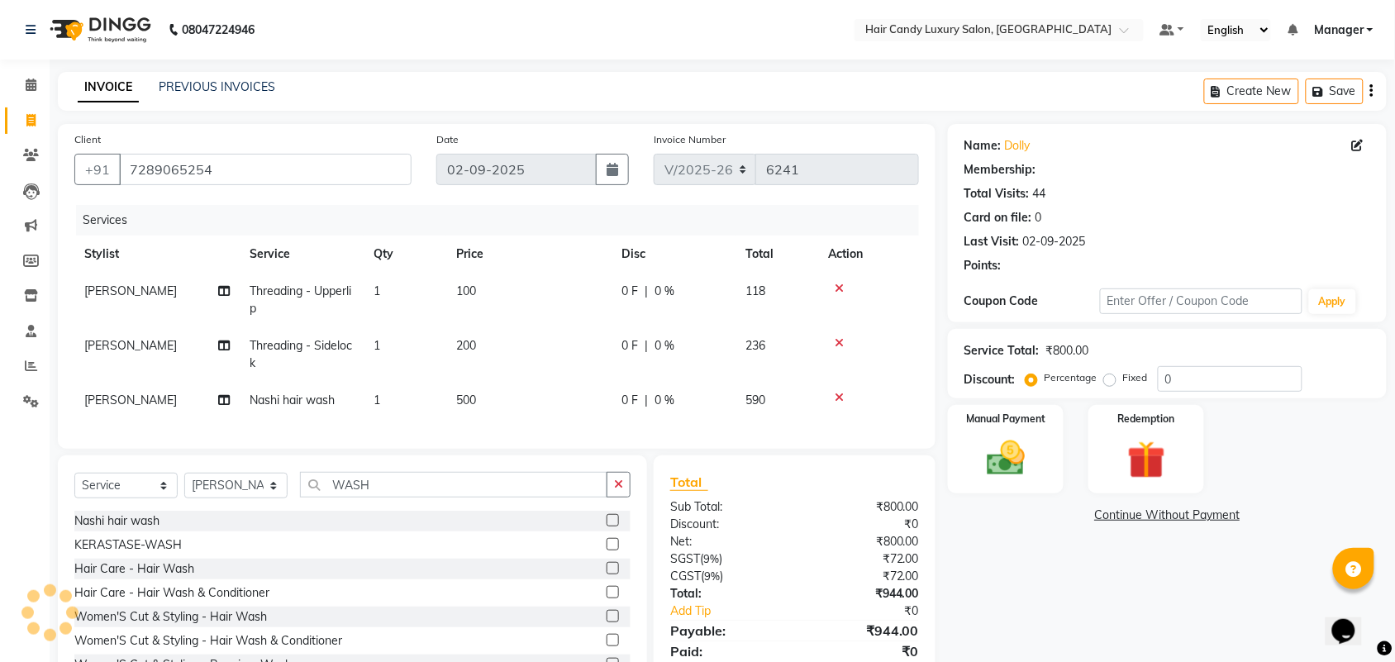
select select "1: Object"
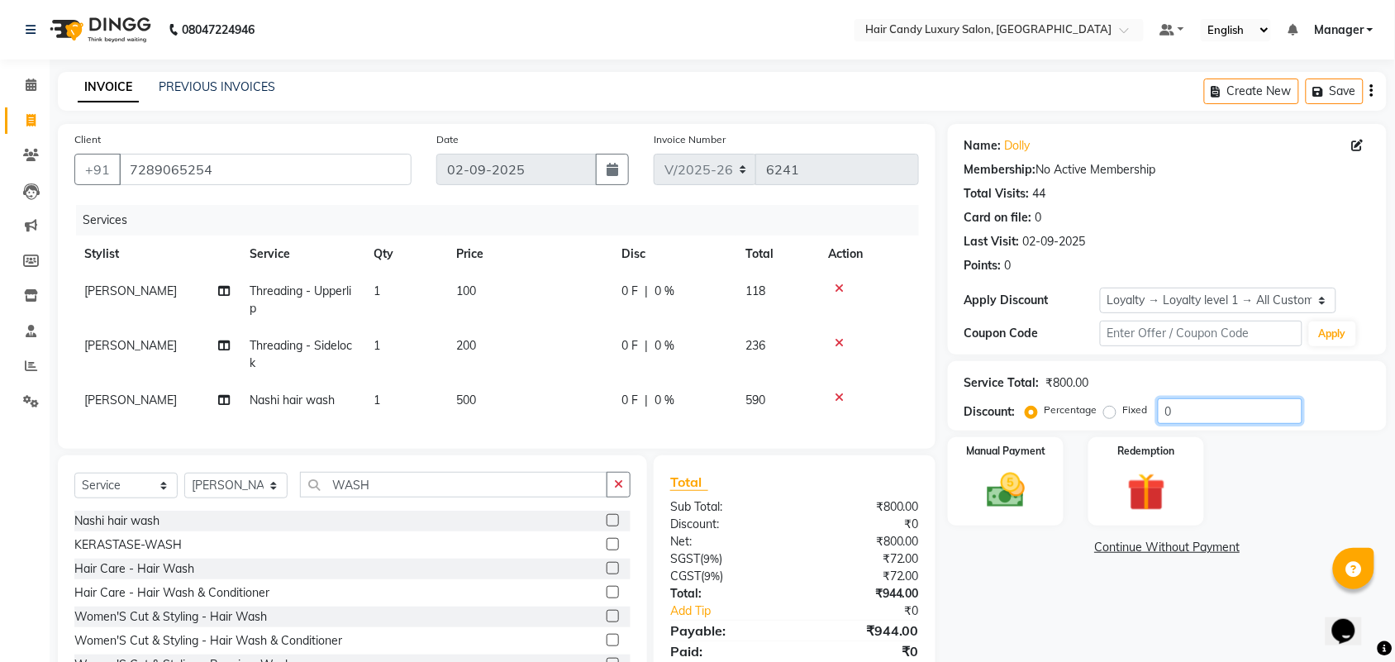
click at [1216, 413] on input "0" at bounding box center [1230, 411] width 145 height 26
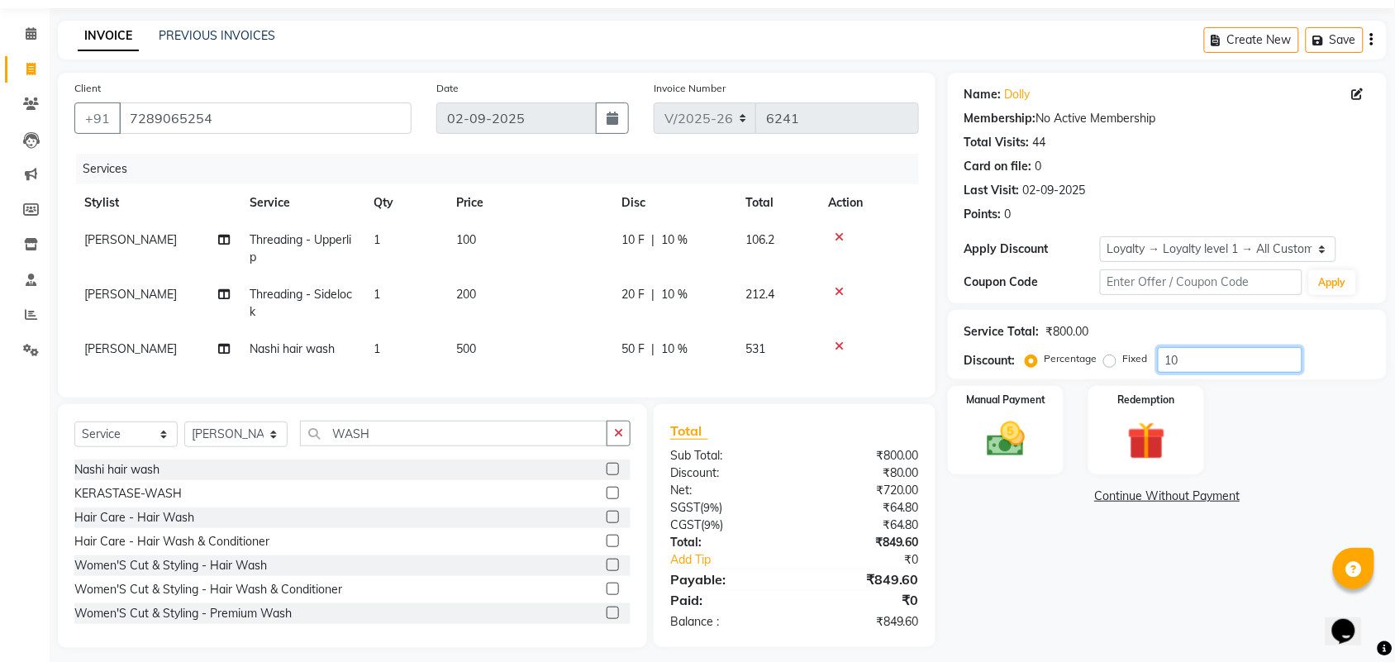
scroll to position [77, 0]
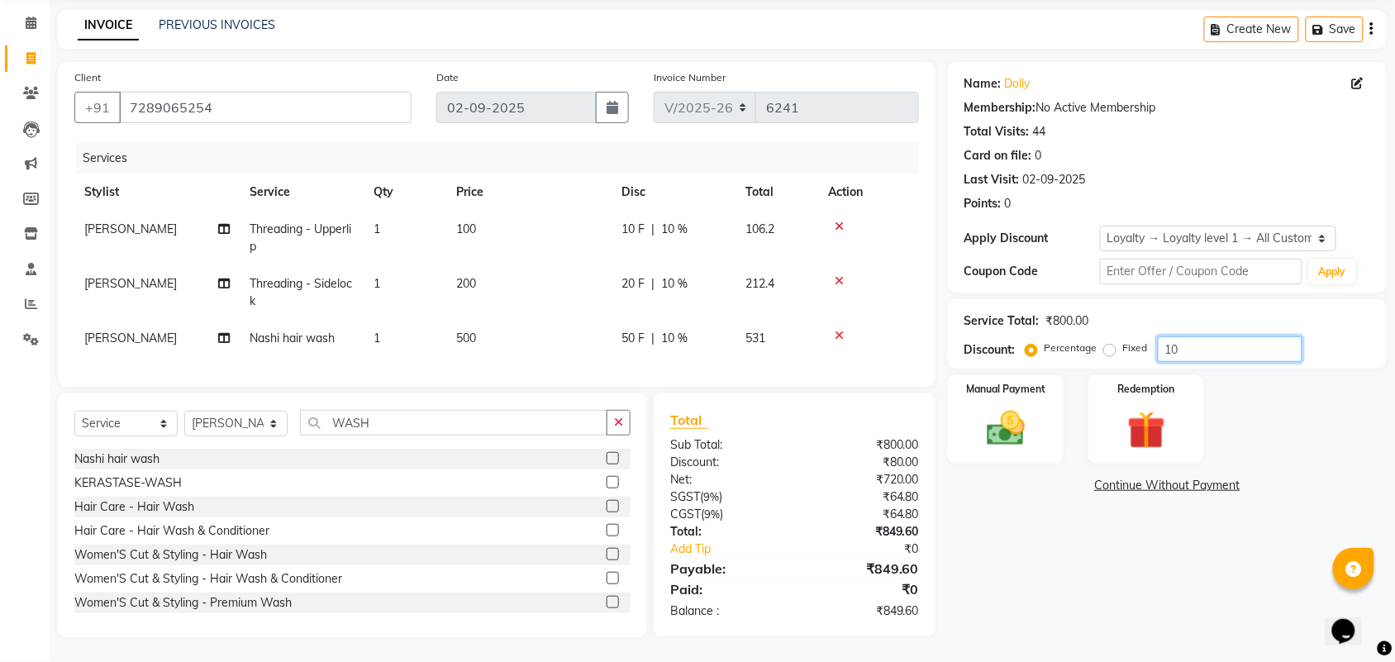
type input "10"
click at [1259, 385] on div "Manual Payment Redemption" at bounding box center [1168, 419] width 464 height 88
click at [1008, 387] on div "Manual Payment" at bounding box center [1005, 420] width 121 height 93
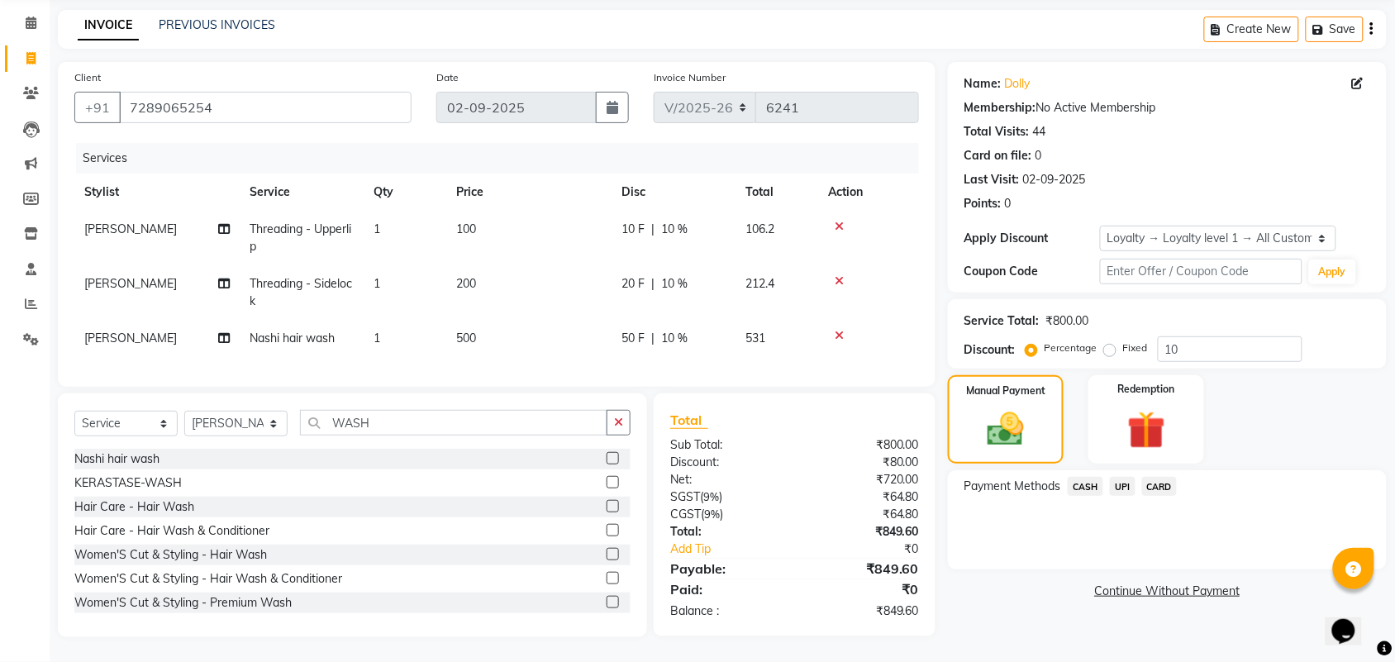
click at [1126, 477] on span "UPI" at bounding box center [1123, 486] width 26 height 19
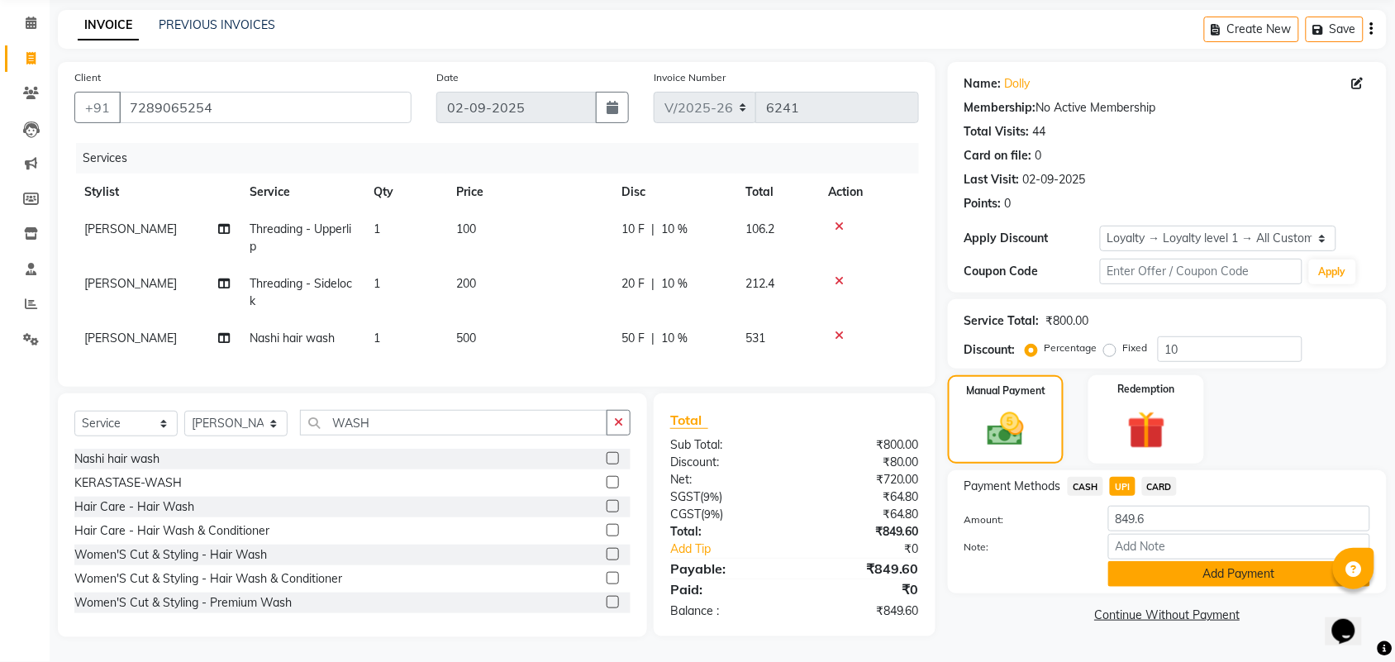
click at [1160, 561] on button "Add Payment" at bounding box center [1239, 574] width 262 height 26
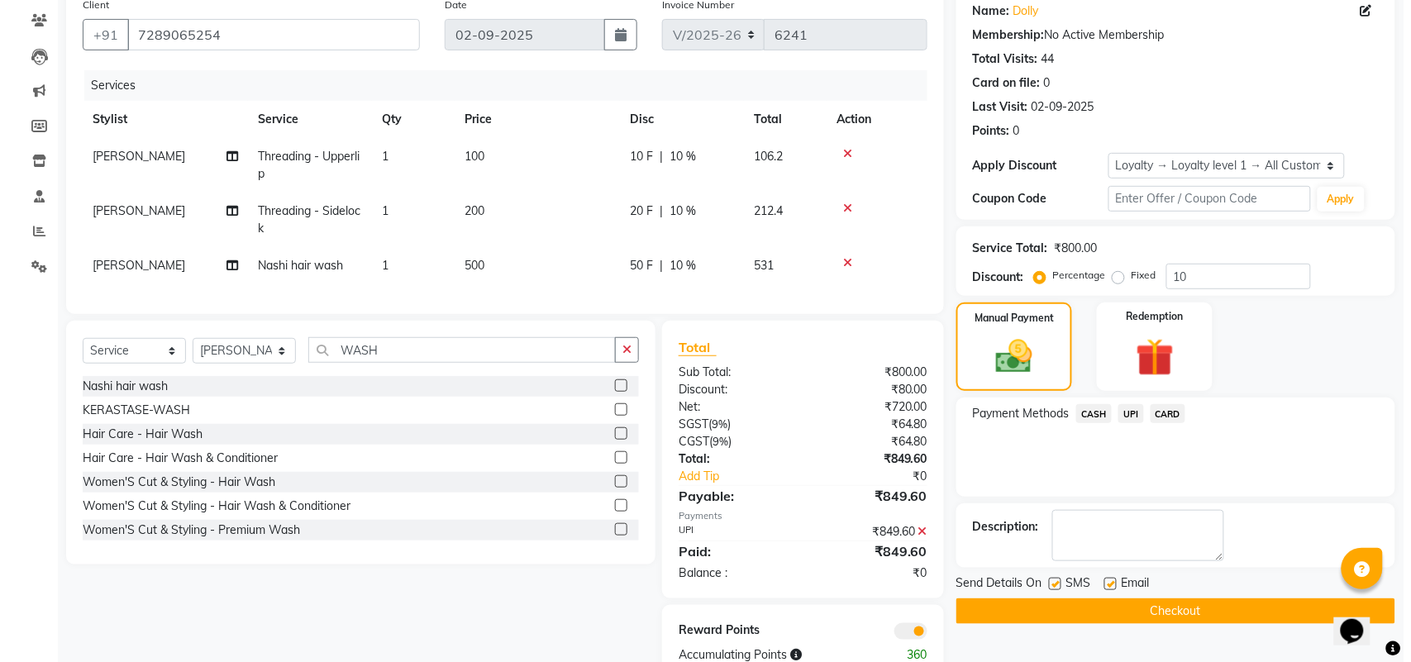
scroll to position [192, 0]
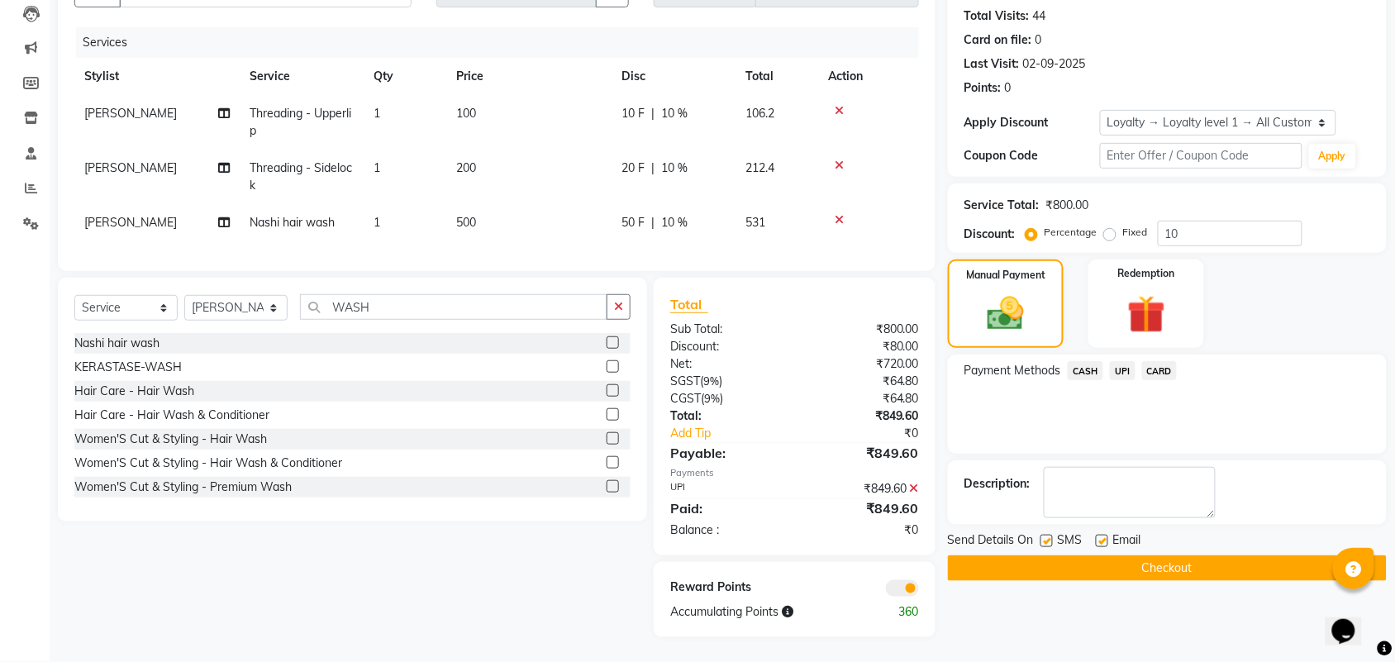
click at [899, 583] on span at bounding box center [902, 588] width 33 height 17
click at [919, 591] on input "checkbox" at bounding box center [919, 591] width 0 height 0
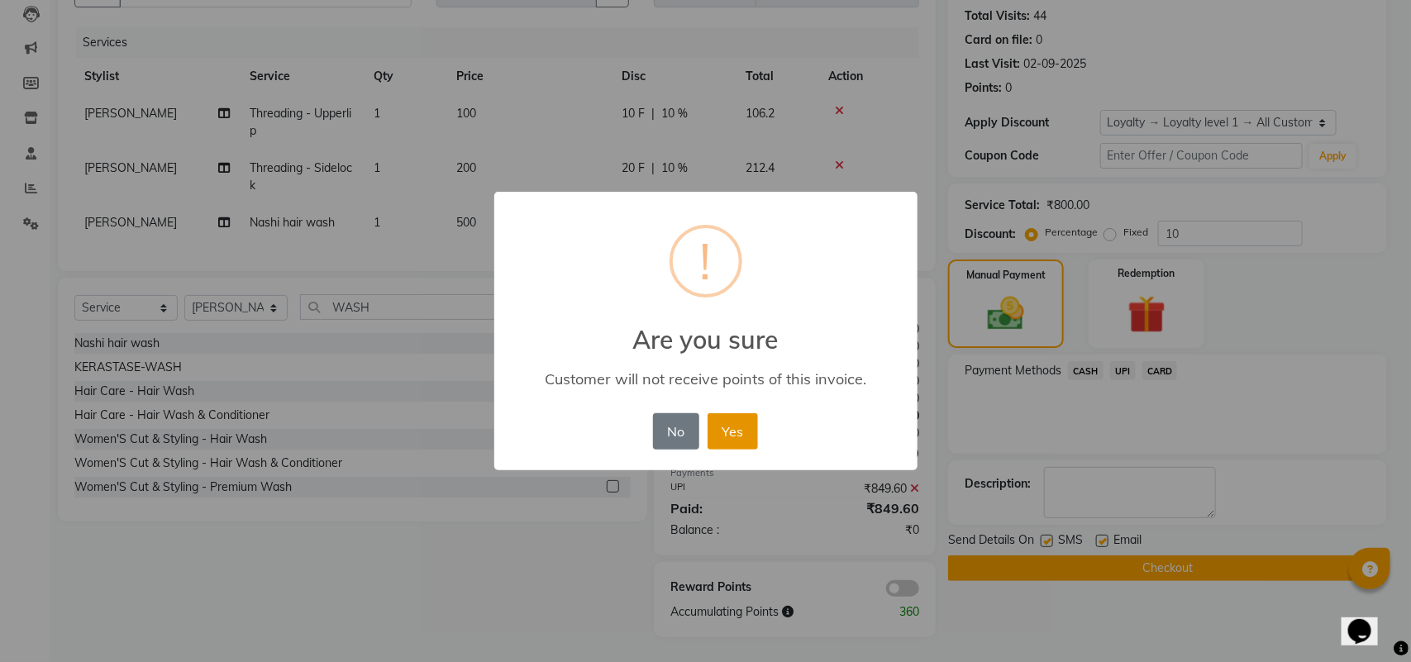
click at [724, 426] on button "Yes" at bounding box center [732, 431] width 50 height 36
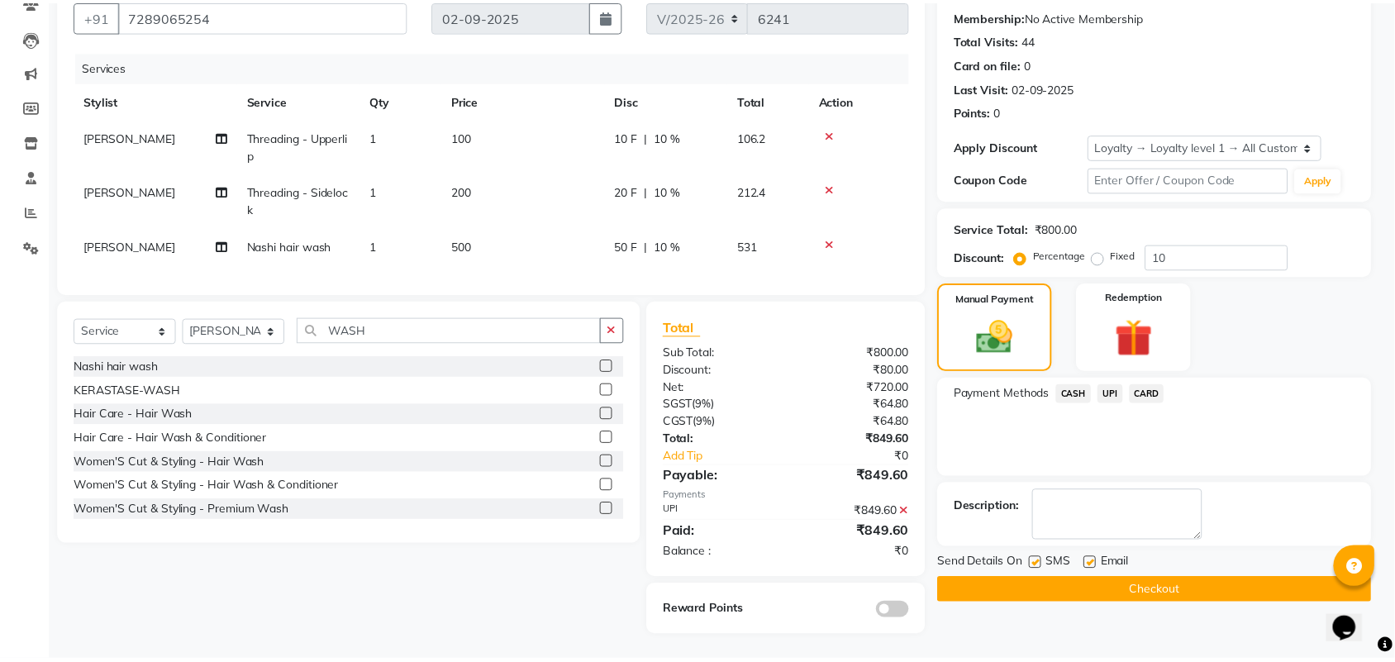
scroll to position [168, 0]
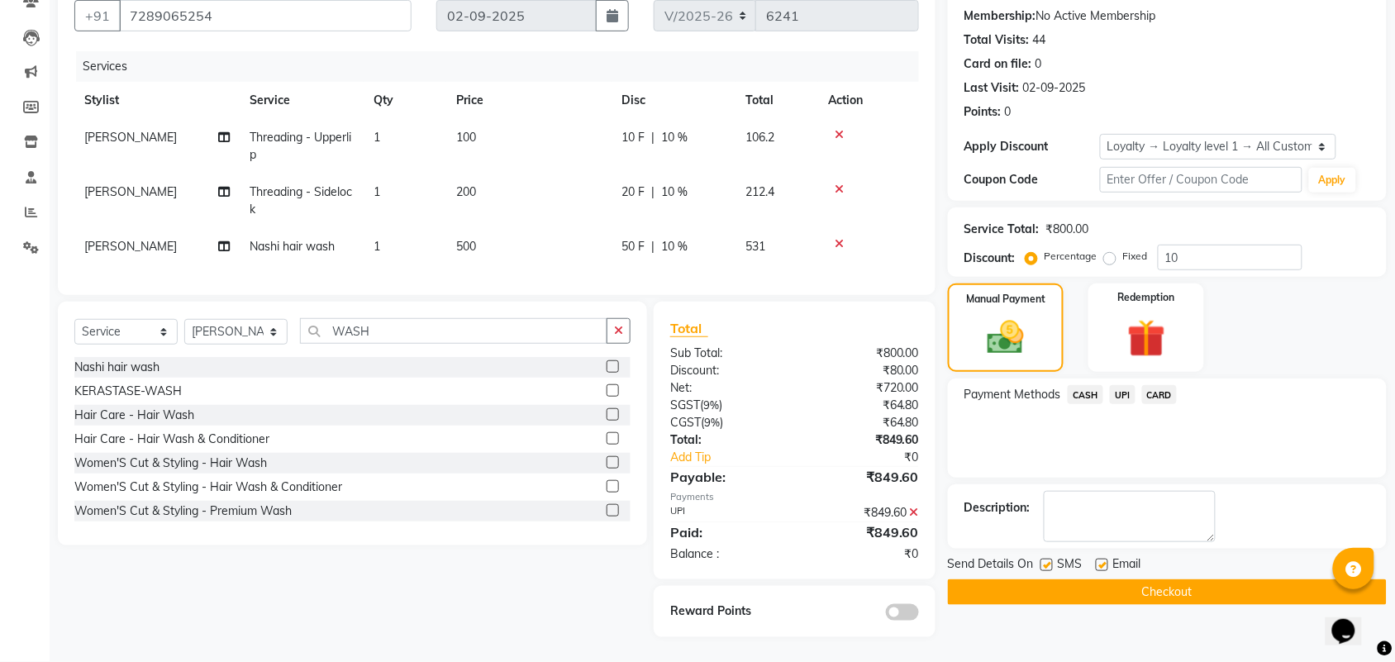
click at [1084, 579] on button "Checkout" at bounding box center [1167, 592] width 439 height 26
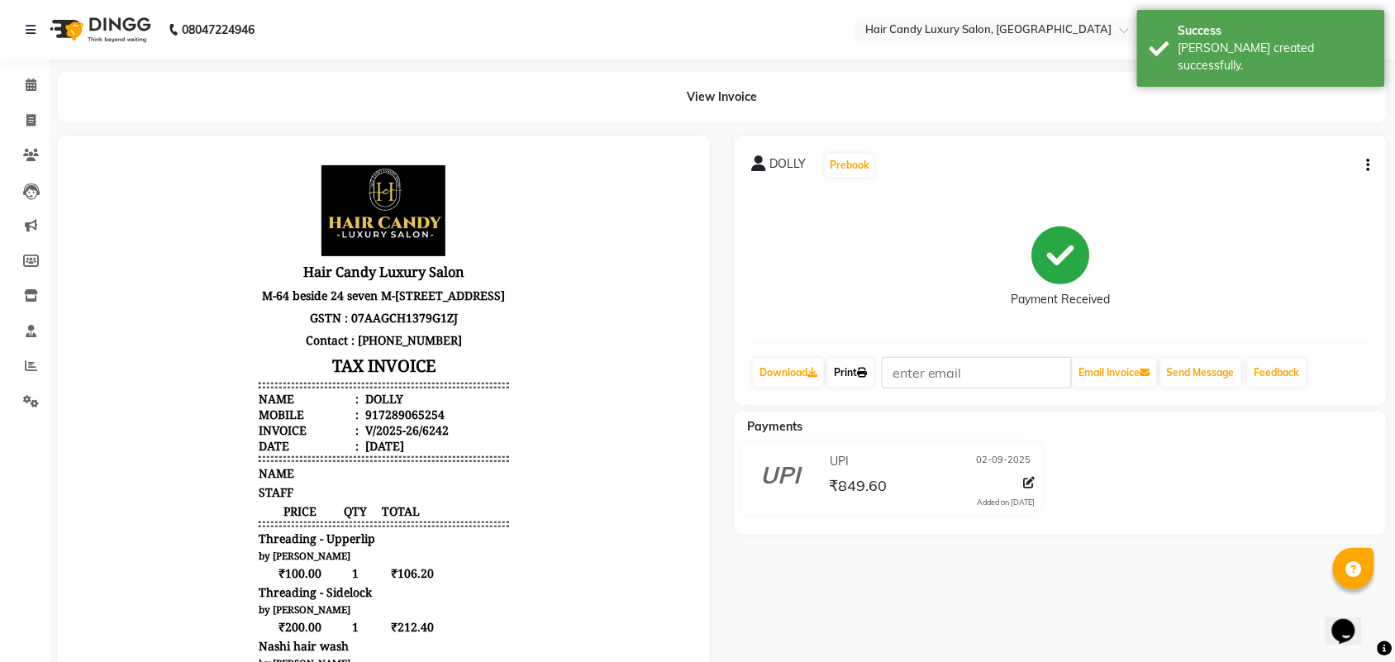
click at [858, 365] on link "Print" at bounding box center [850, 373] width 46 height 28
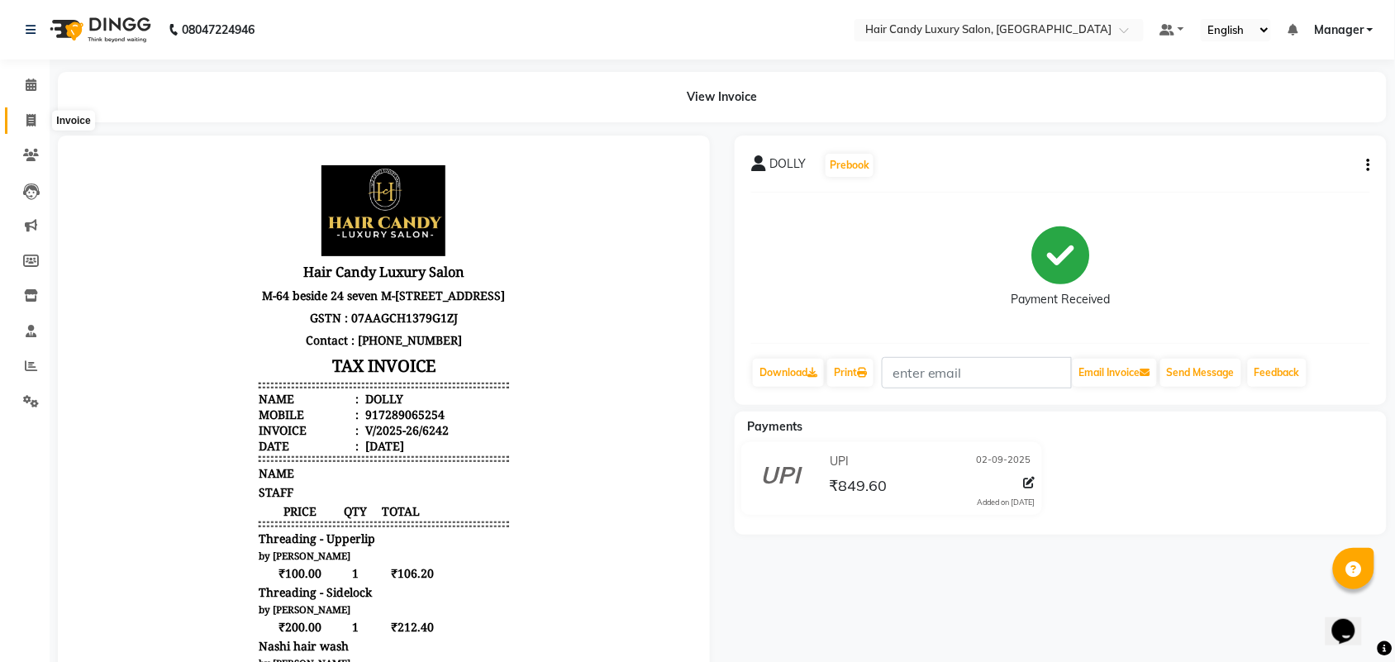
click at [38, 125] on span at bounding box center [31, 121] width 29 height 19
select select "service"
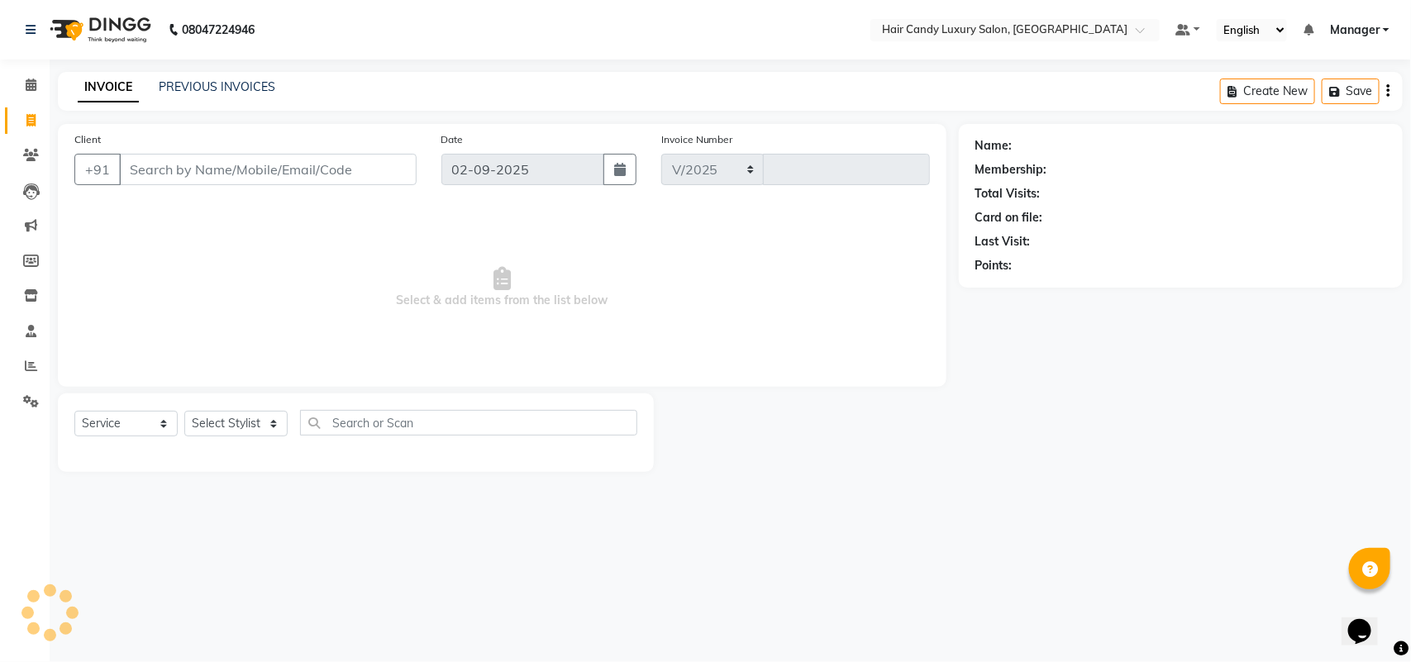
select select "6645"
type input "6243"
